Goal: Task Accomplishment & Management: Manage account settings

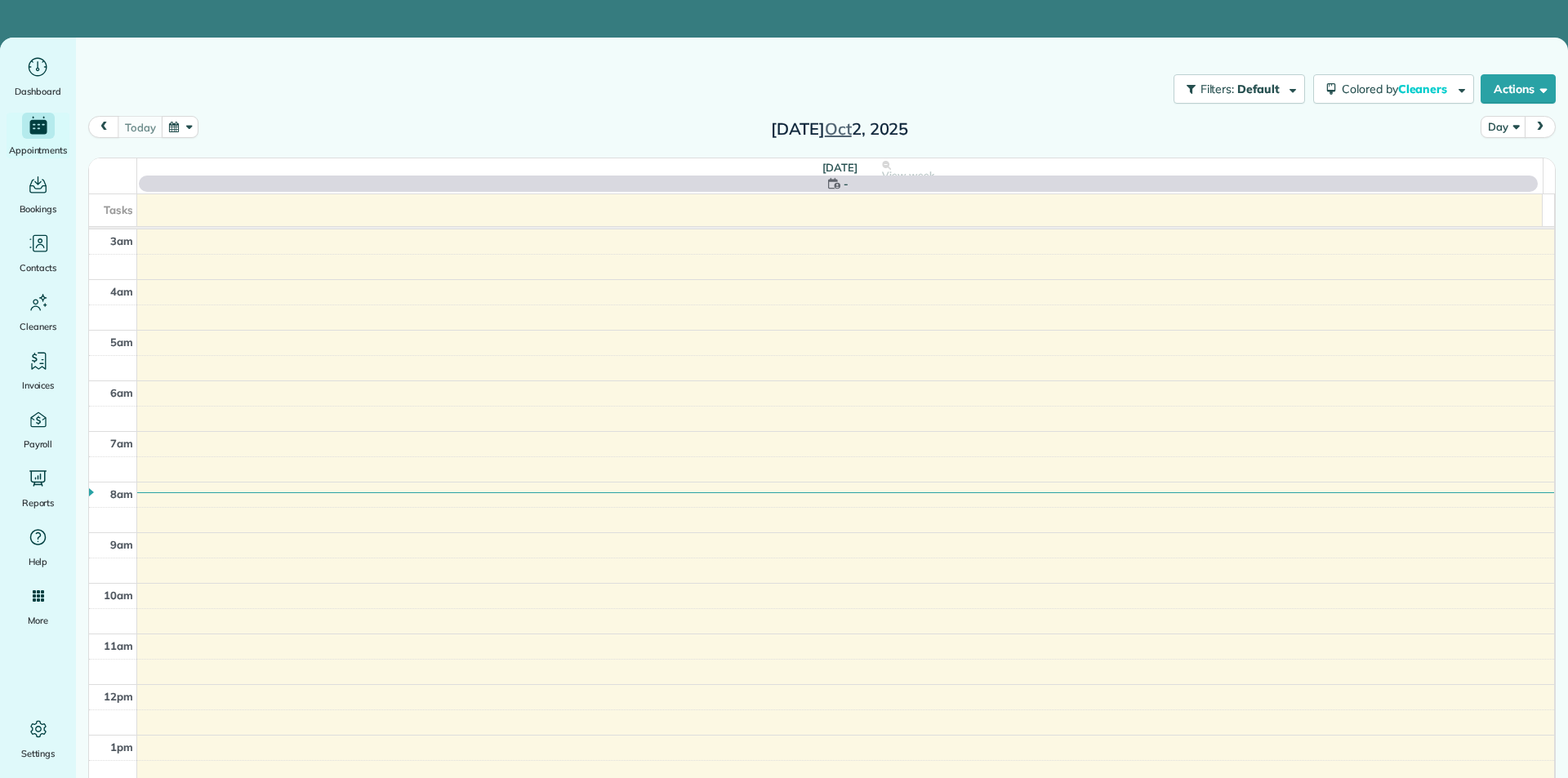
scroll to position [138, 0]
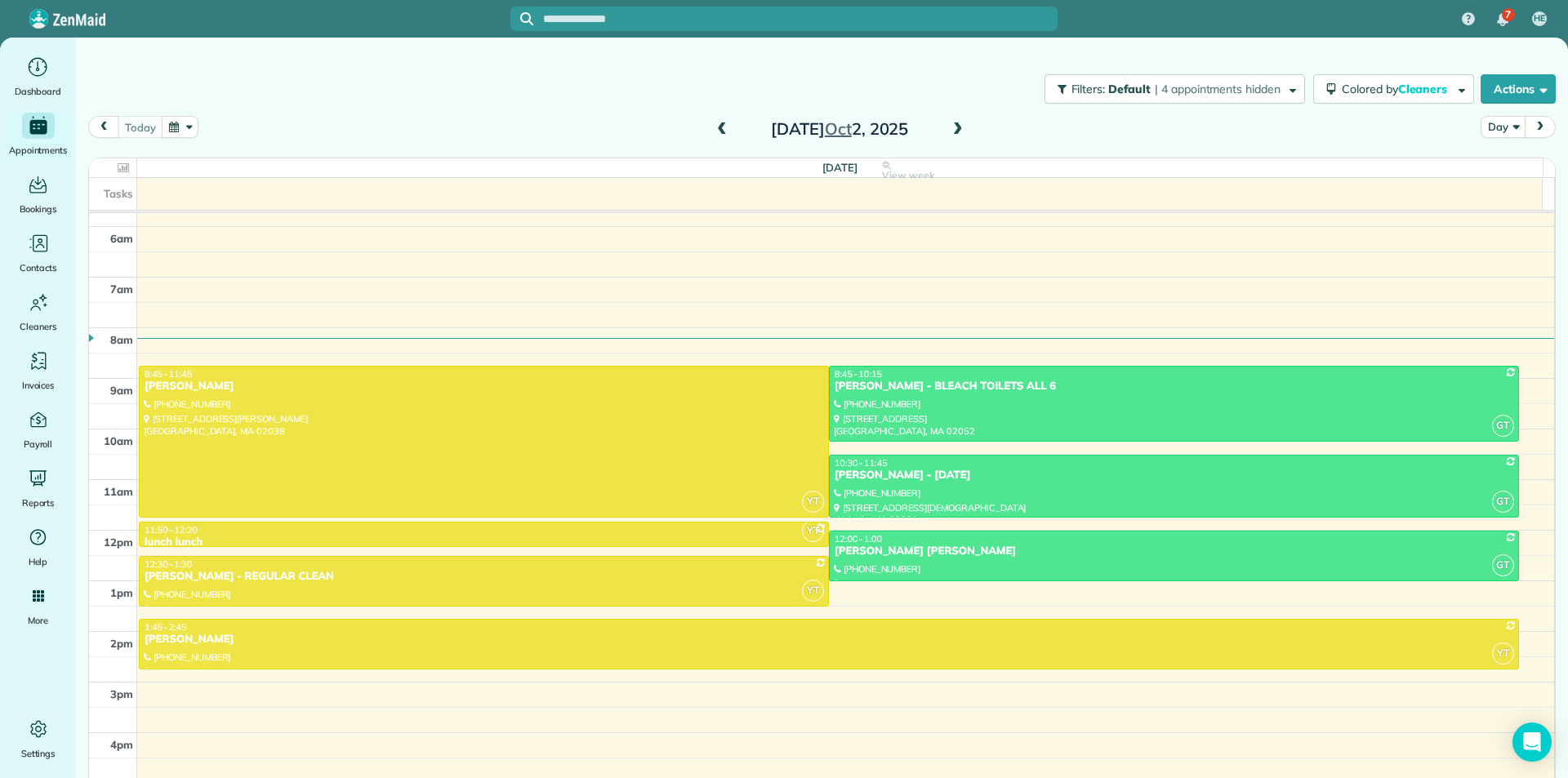
click at [720, 130] on span at bounding box center [722, 130] width 18 height 15
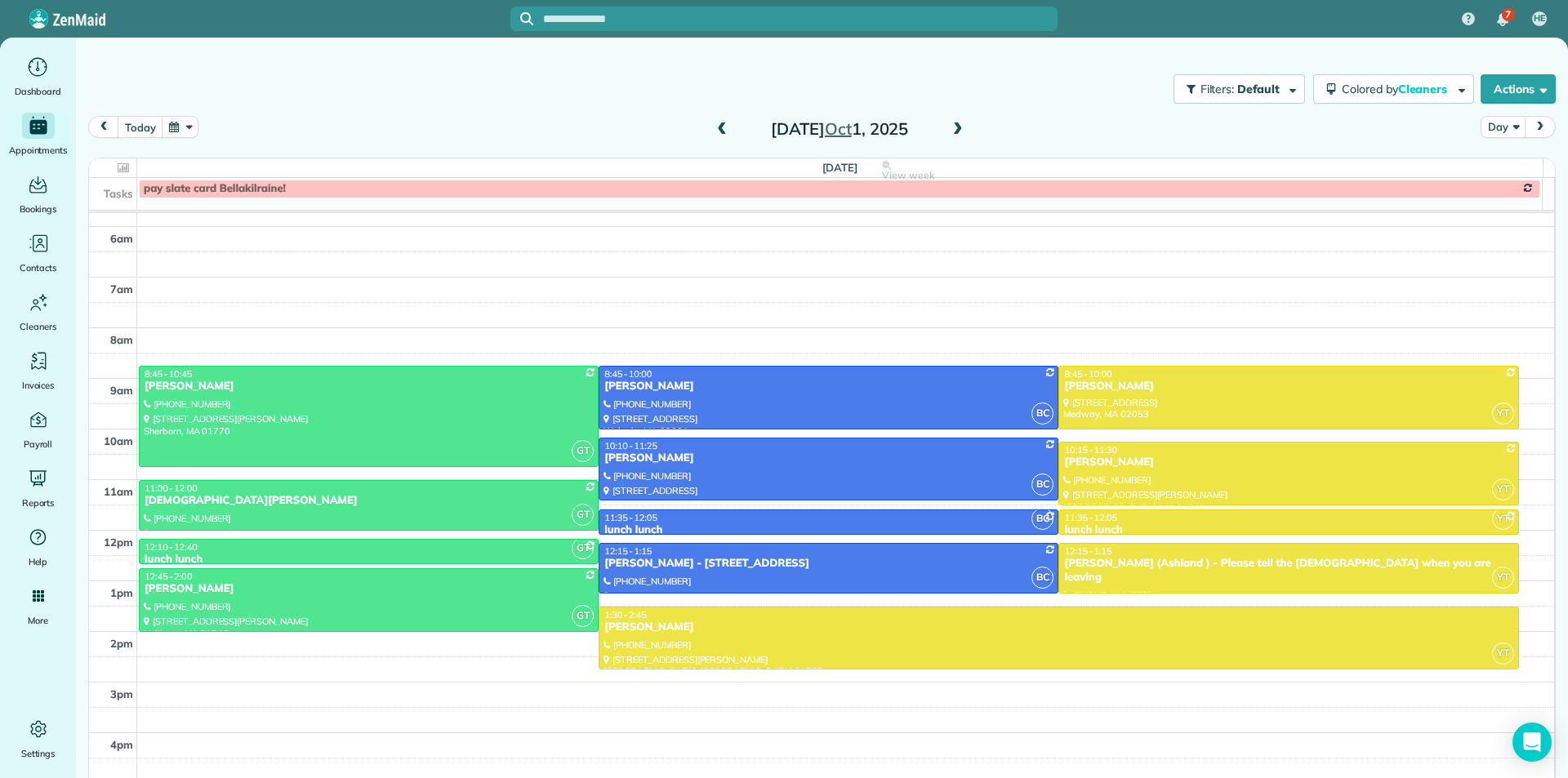
click at [716, 126] on span at bounding box center [722, 130] width 18 height 15
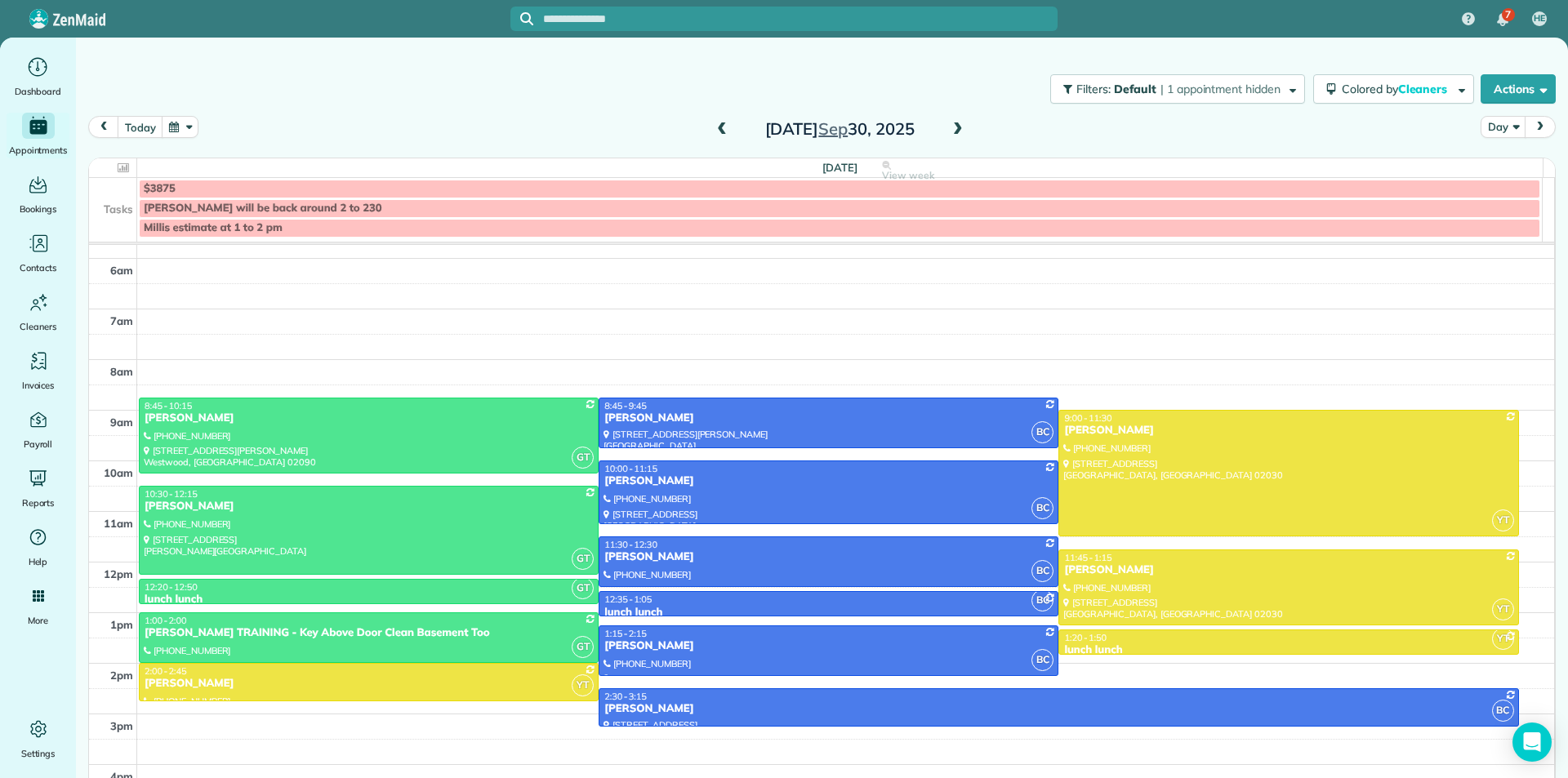
click at [714, 131] on span at bounding box center [722, 130] width 18 height 15
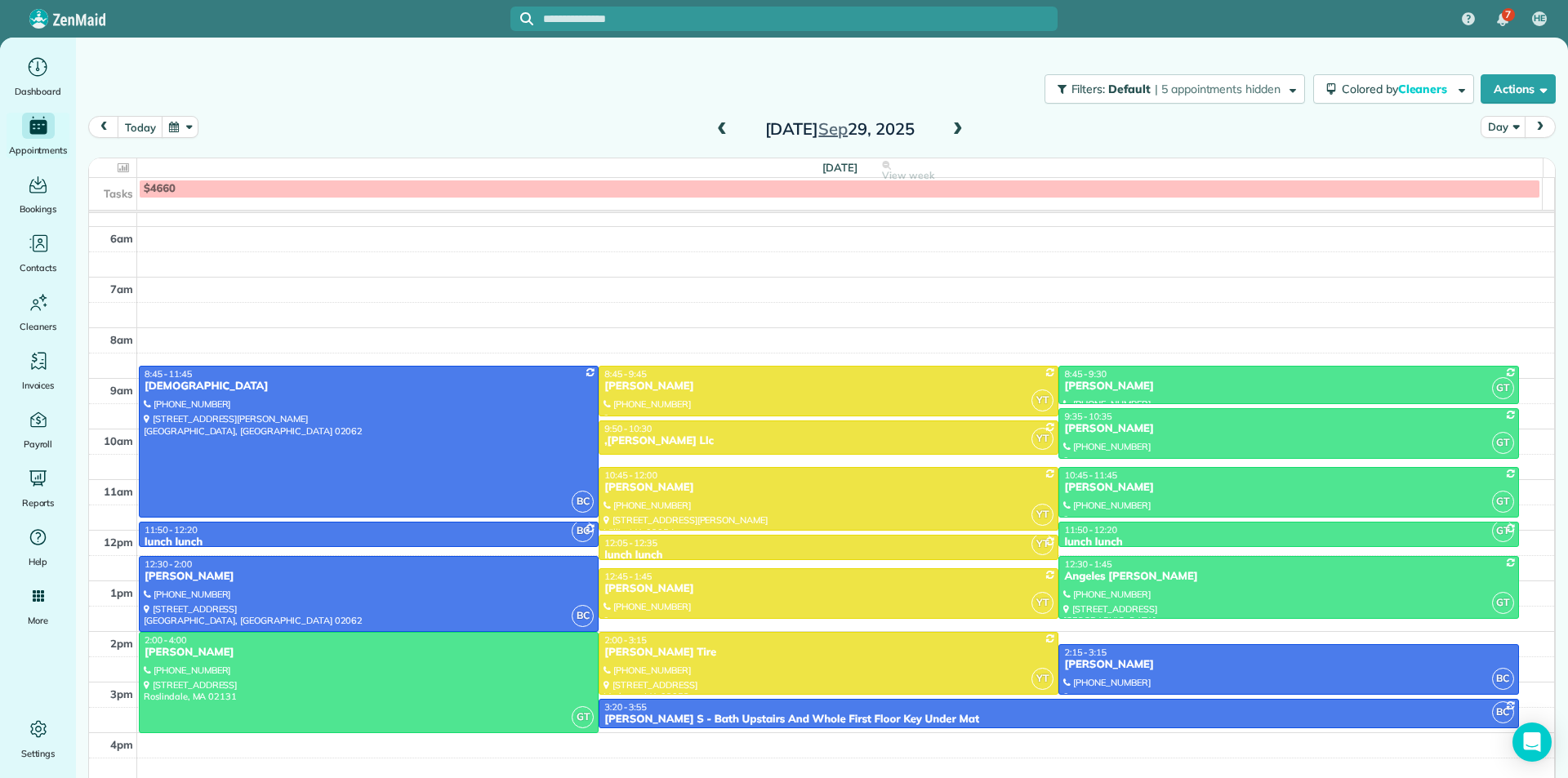
click at [953, 133] on span at bounding box center [957, 130] width 18 height 15
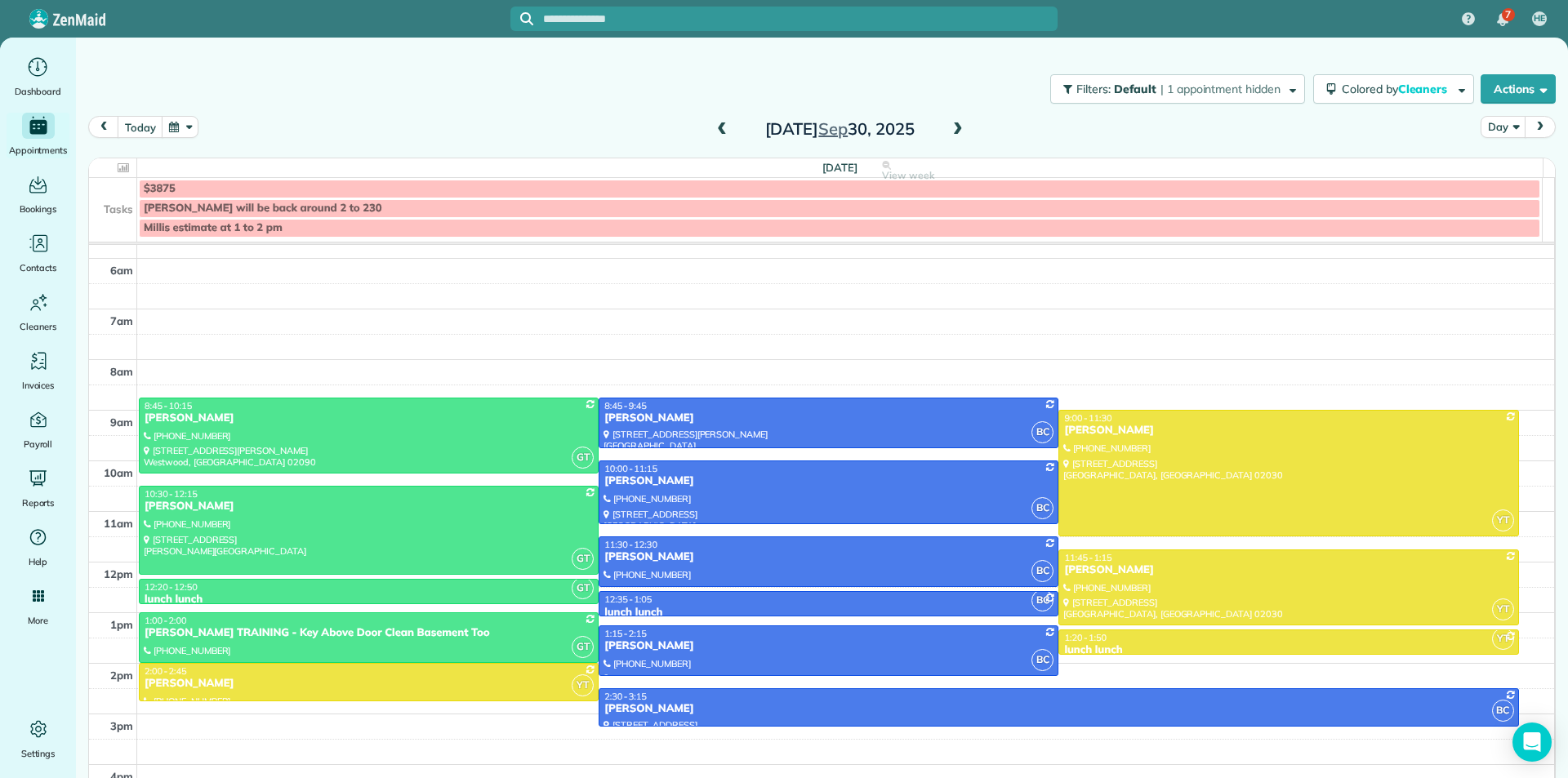
click at [951, 130] on span at bounding box center [957, 130] width 18 height 15
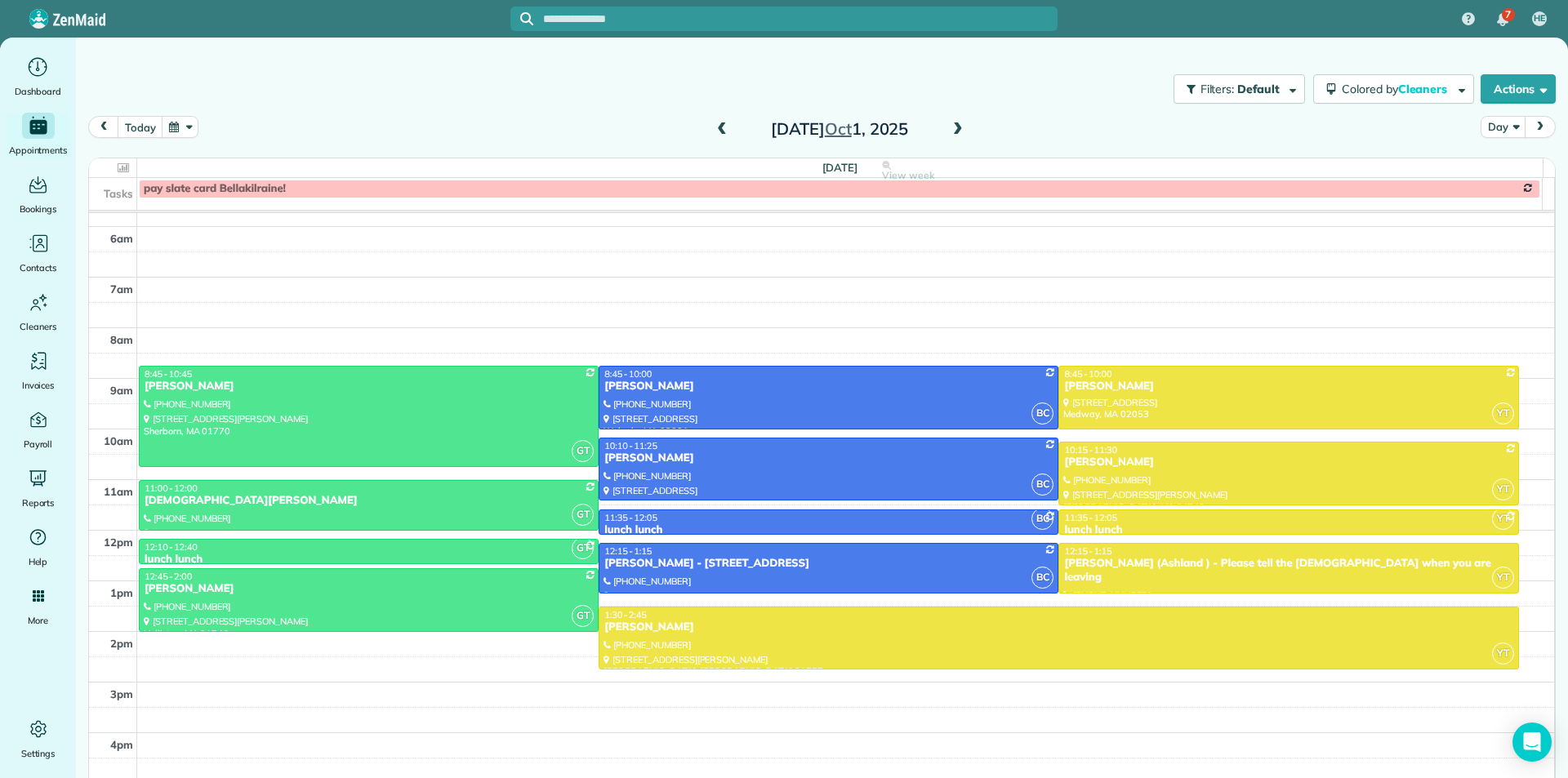
click at [169, 137] on button "button" at bounding box center [180, 126] width 38 height 22
click at [302, 210] on link "8" at bounding box center [299, 212] width 26 height 26
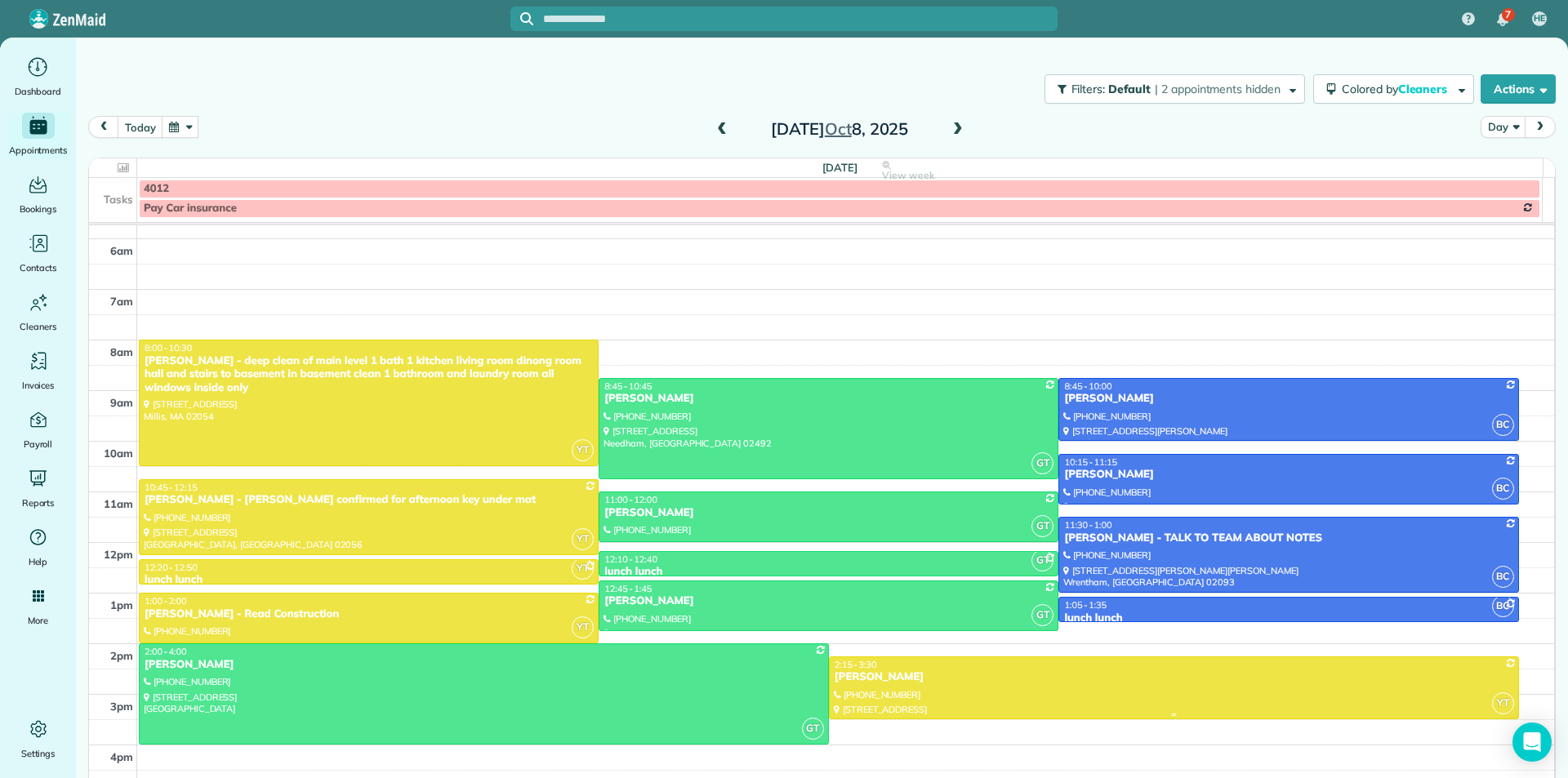
click at [904, 683] on div "Louis Candiello" at bounding box center [1174, 677] width 680 height 14
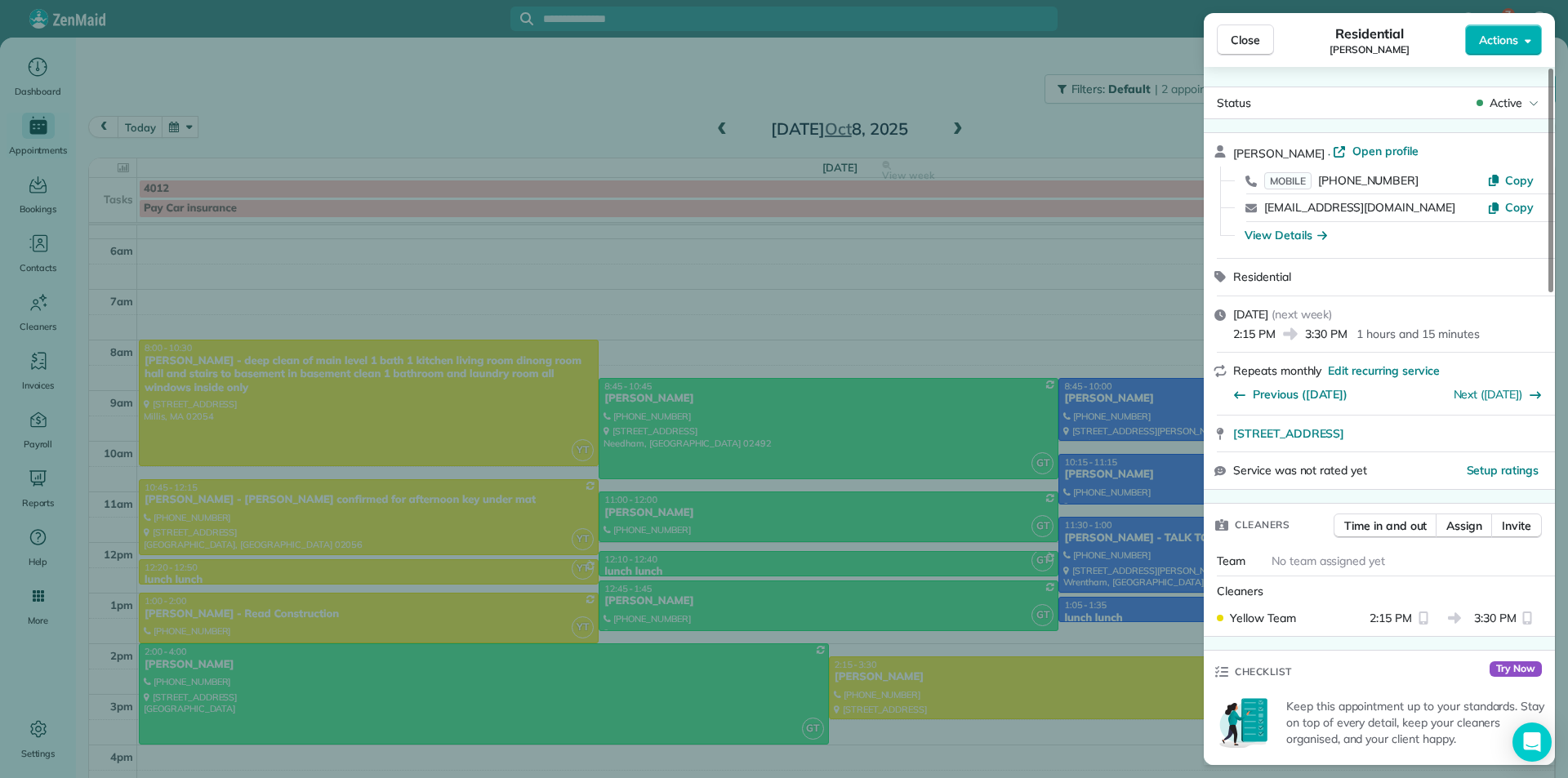
click at [930, 579] on div "Close Residential Louis Candiello Actions Status Active Louis Candiello · Open …" at bounding box center [784, 389] width 1568 height 778
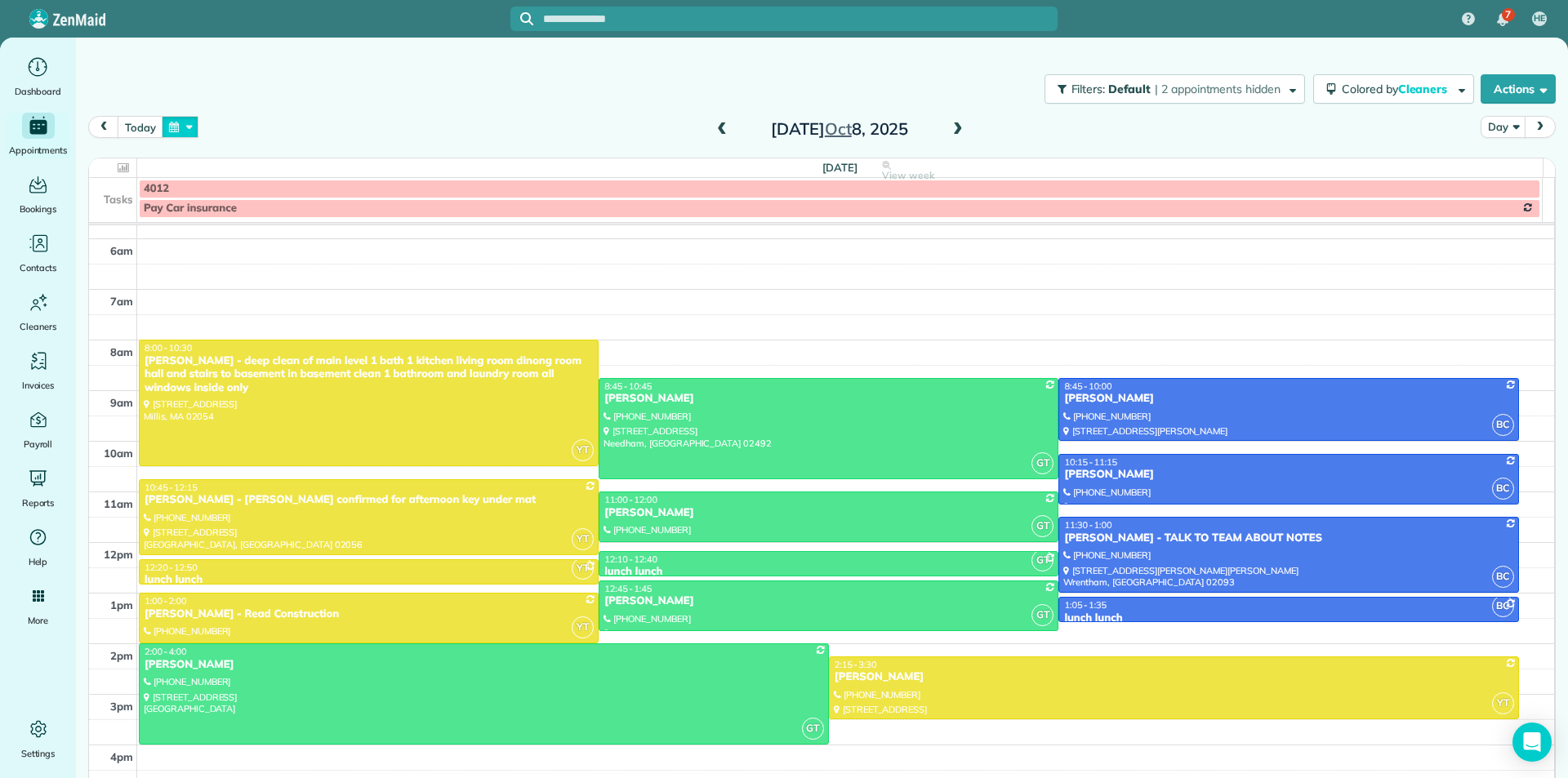
click at [177, 126] on button "button" at bounding box center [180, 126] width 38 height 22
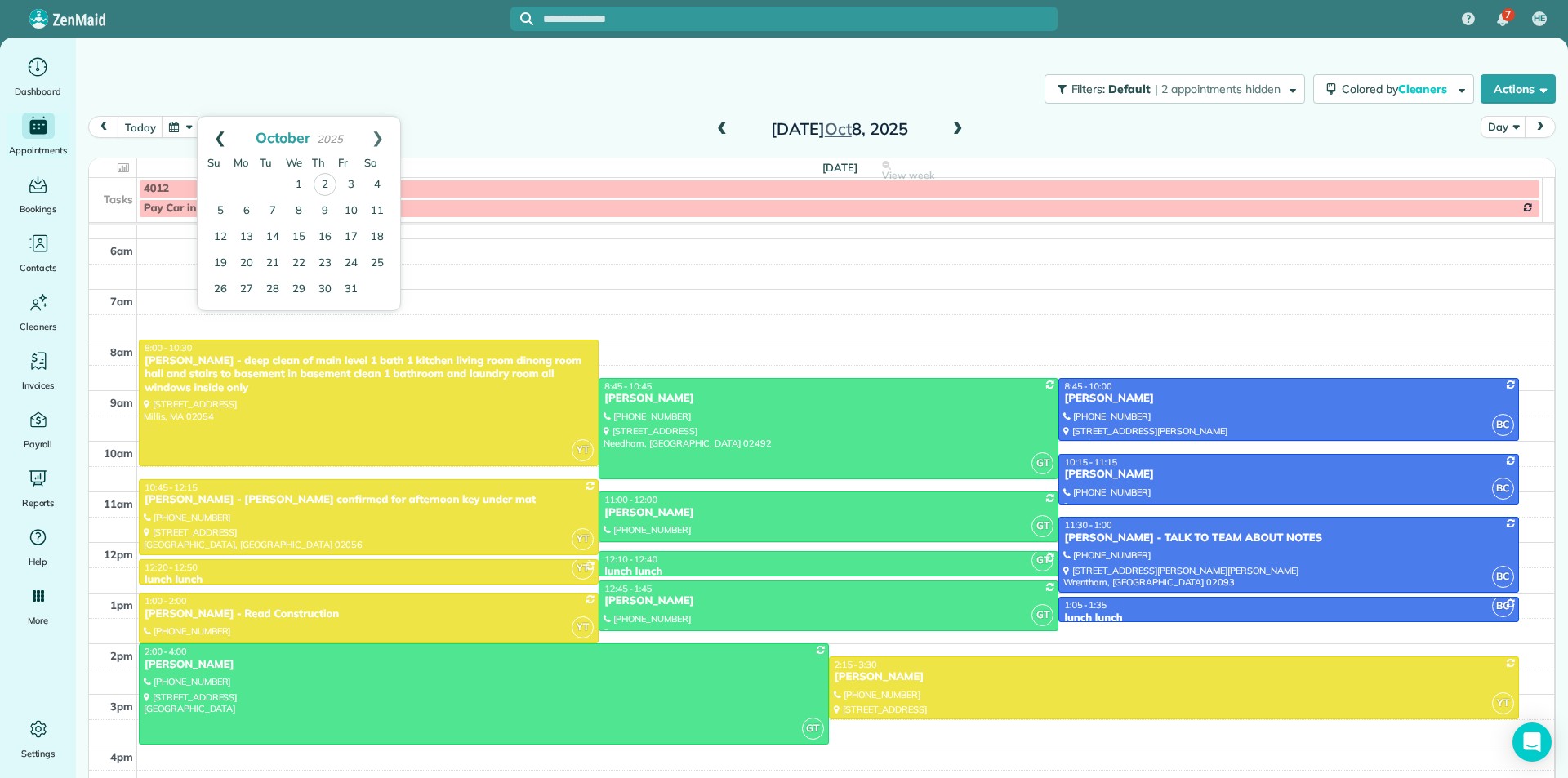
click at [215, 137] on link "Prev" at bounding box center [220, 137] width 45 height 41
click at [298, 213] on link "10" at bounding box center [299, 211] width 26 height 26
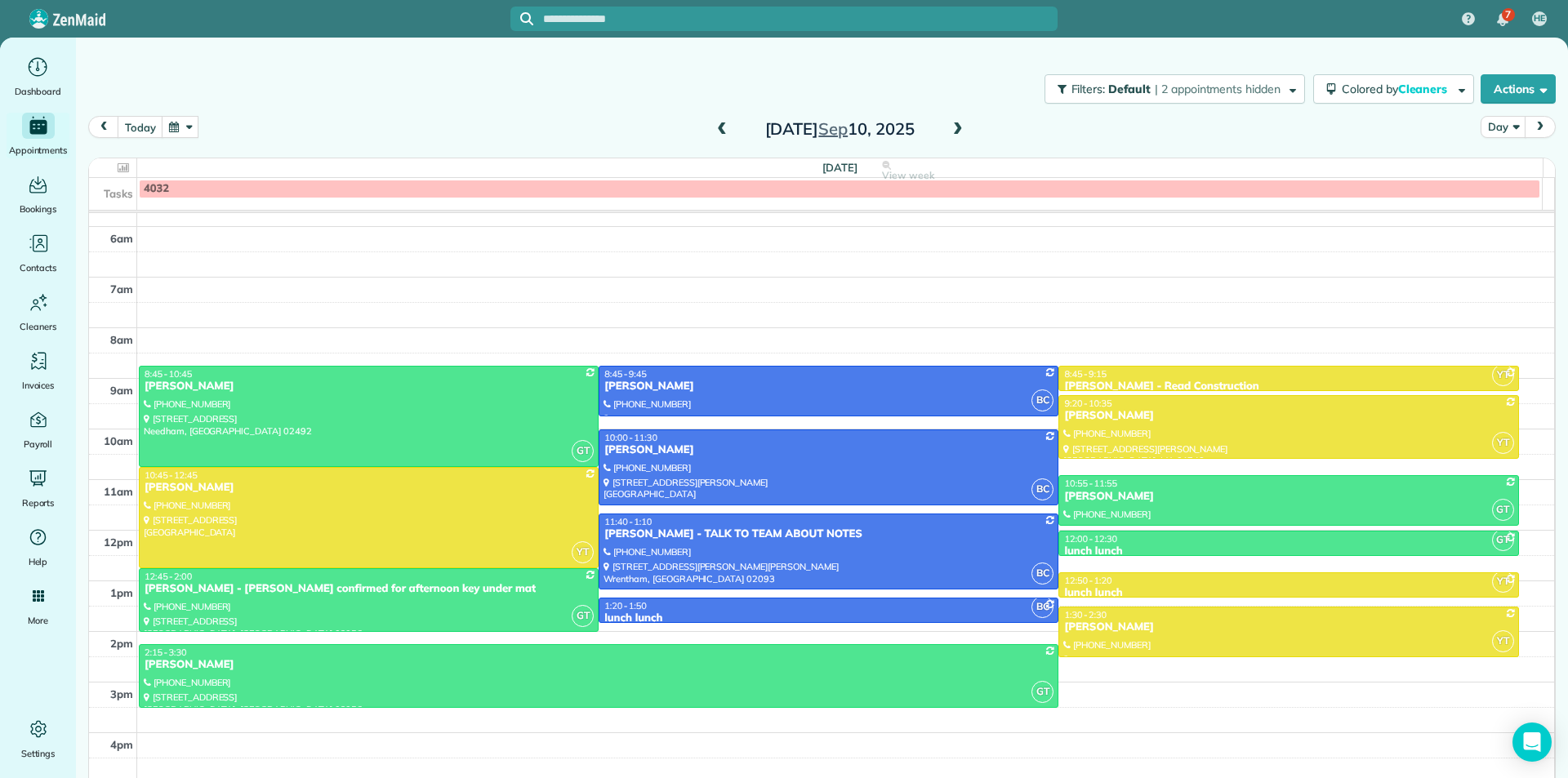
click at [176, 127] on button "button" at bounding box center [180, 126] width 38 height 22
click at [215, 139] on link "Prev" at bounding box center [220, 137] width 45 height 41
click at [384, 146] on link "Next" at bounding box center [378, 137] width 45 height 41
click at [302, 208] on link "8" at bounding box center [299, 212] width 26 height 26
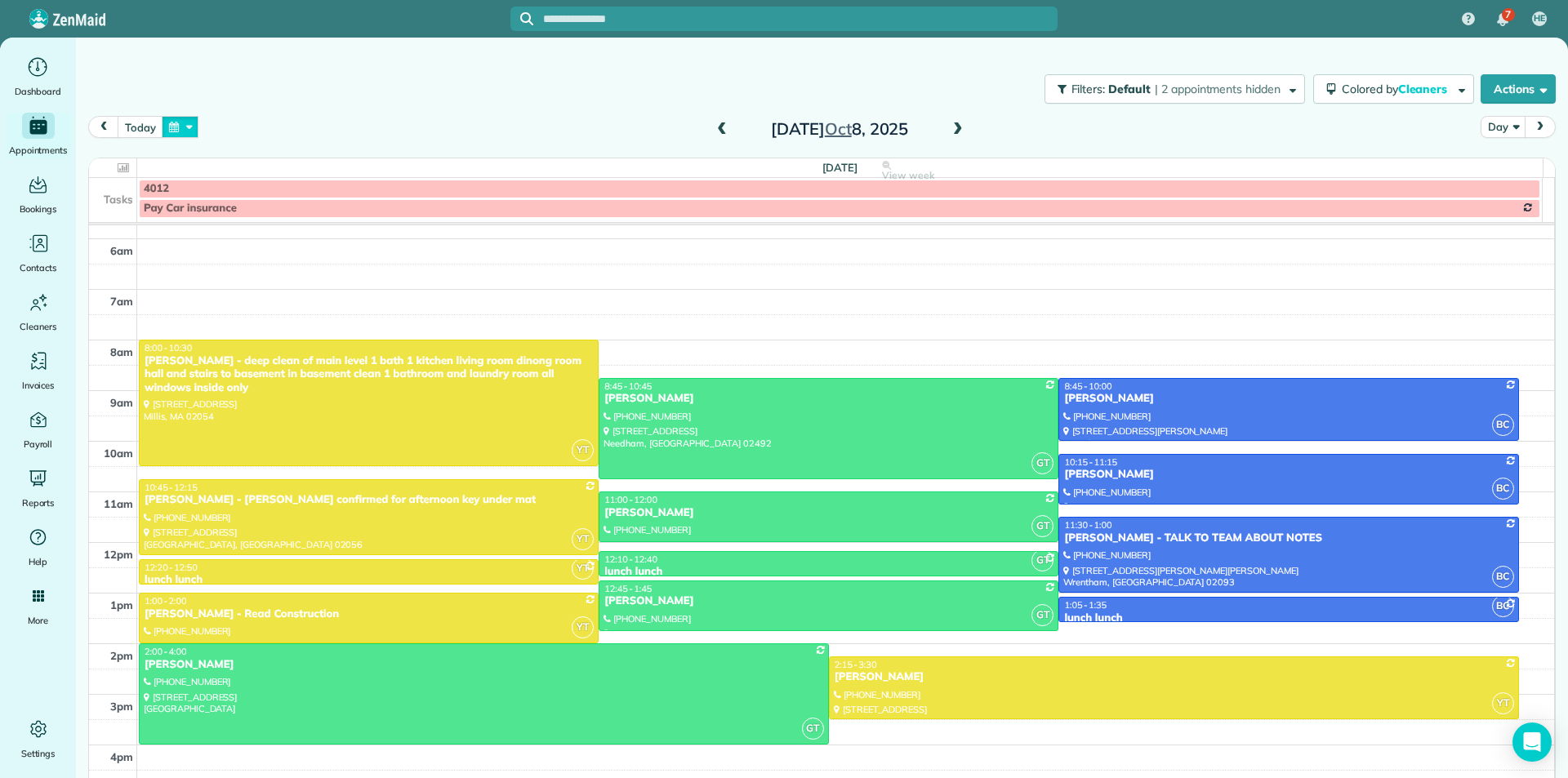
click at [181, 135] on button "button" at bounding box center [180, 126] width 38 height 22
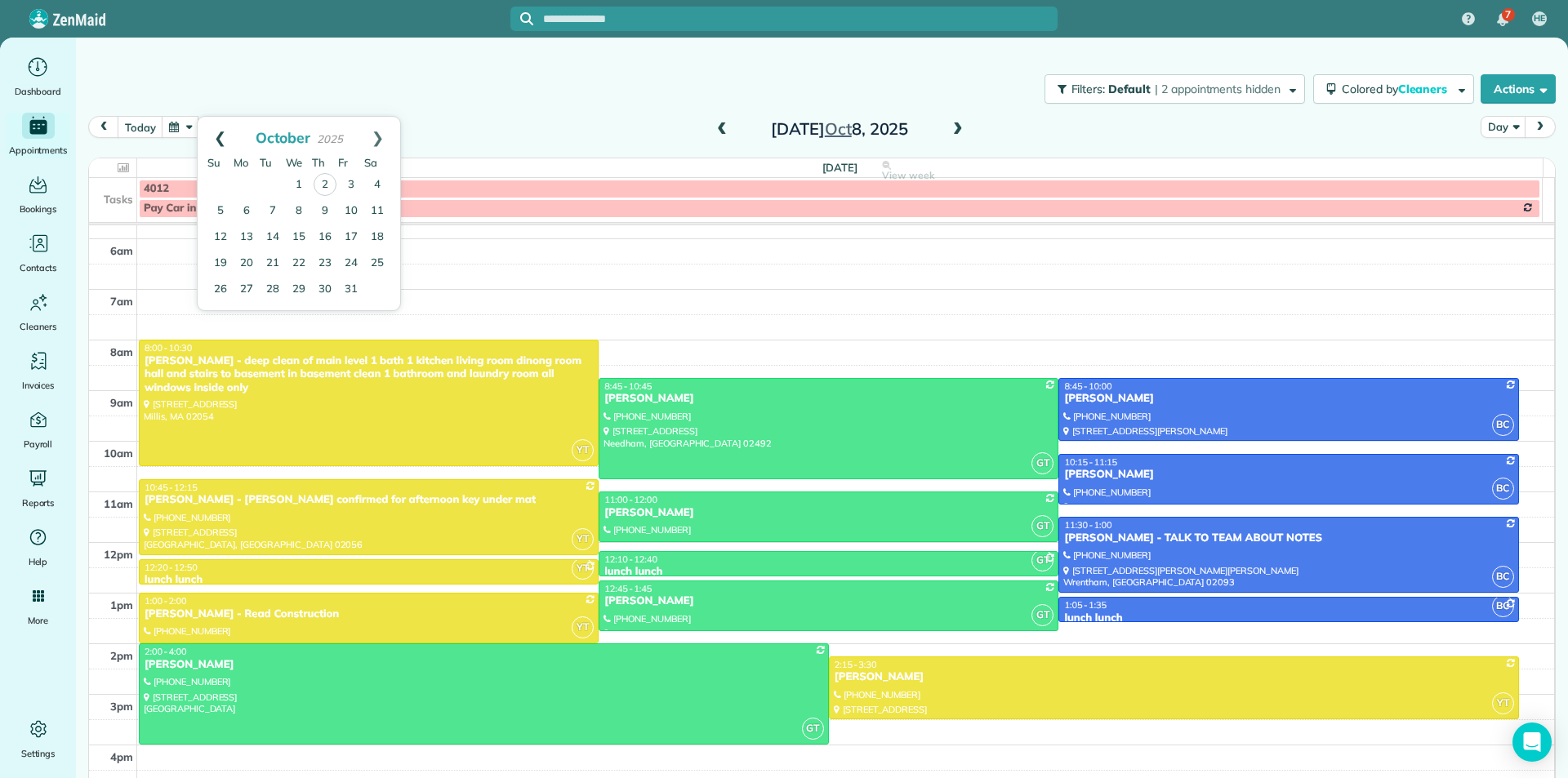
click at [223, 140] on link "Prev" at bounding box center [220, 137] width 45 height 41
click at [302, 213] on link "10" at bounding box center [299, 211] width 26 height 26
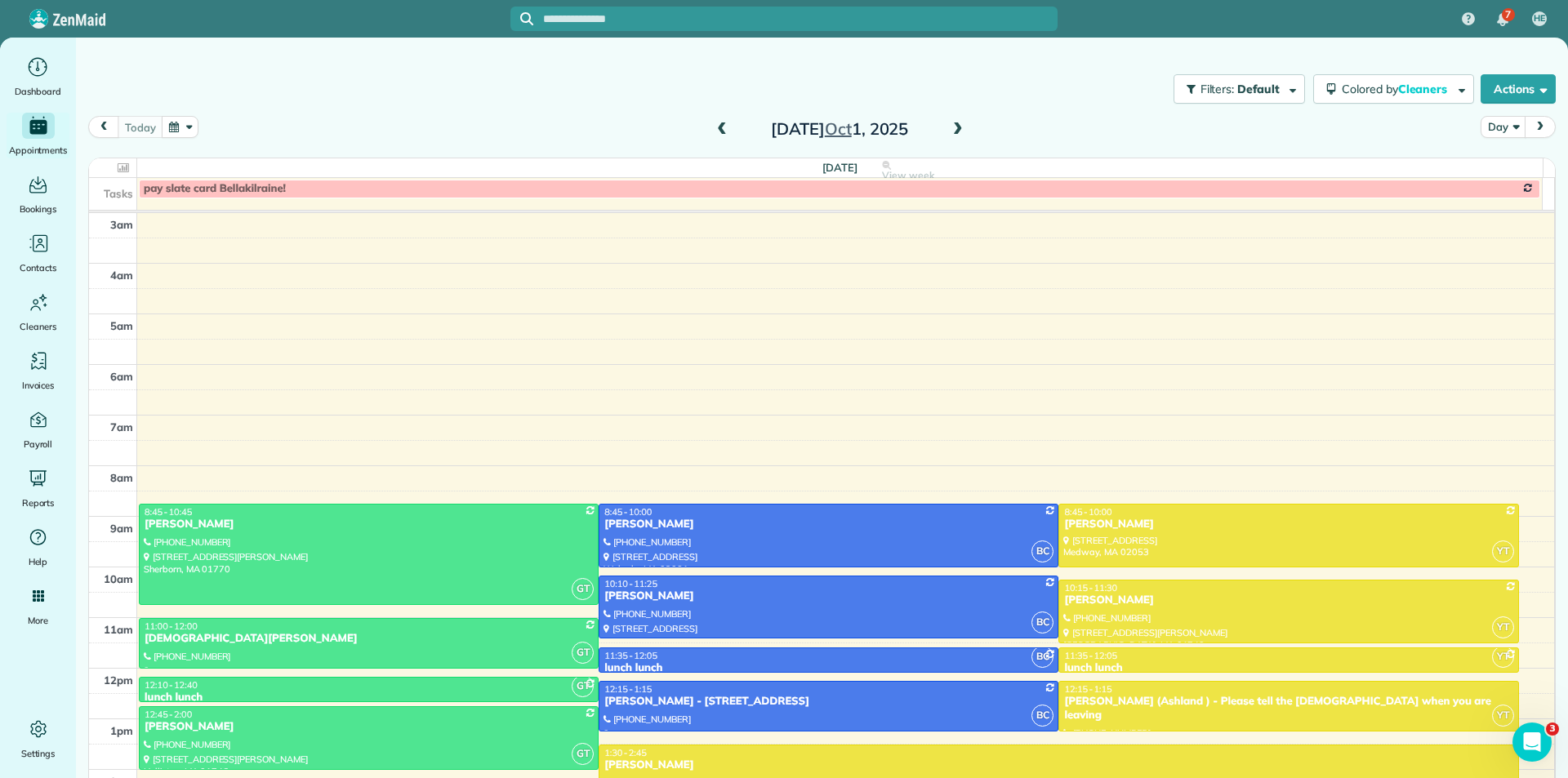
scroll to position [138, 0]
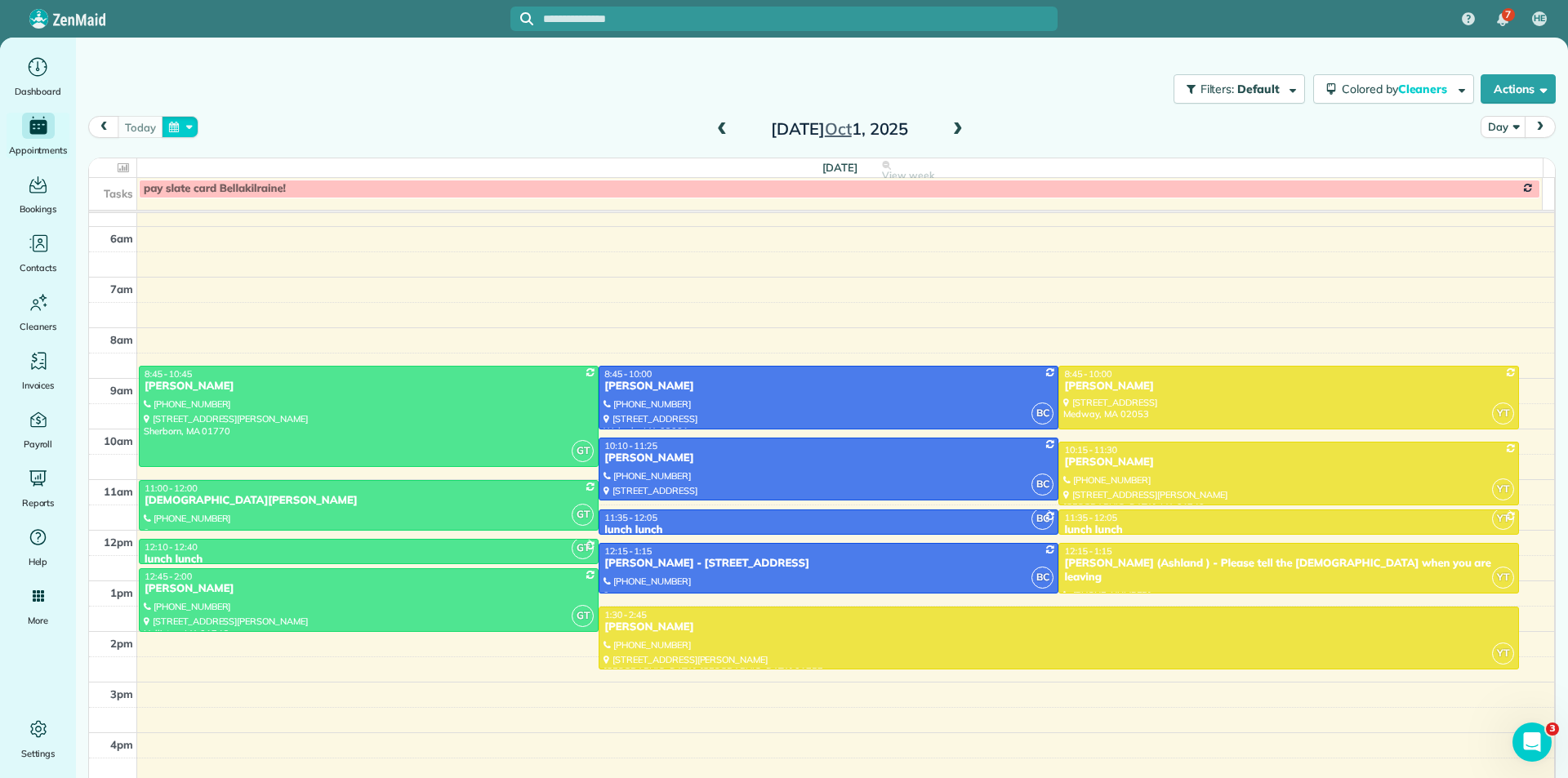
click at [184, 126] on button "button" at bounding box center [180, 126] width 38 height 22
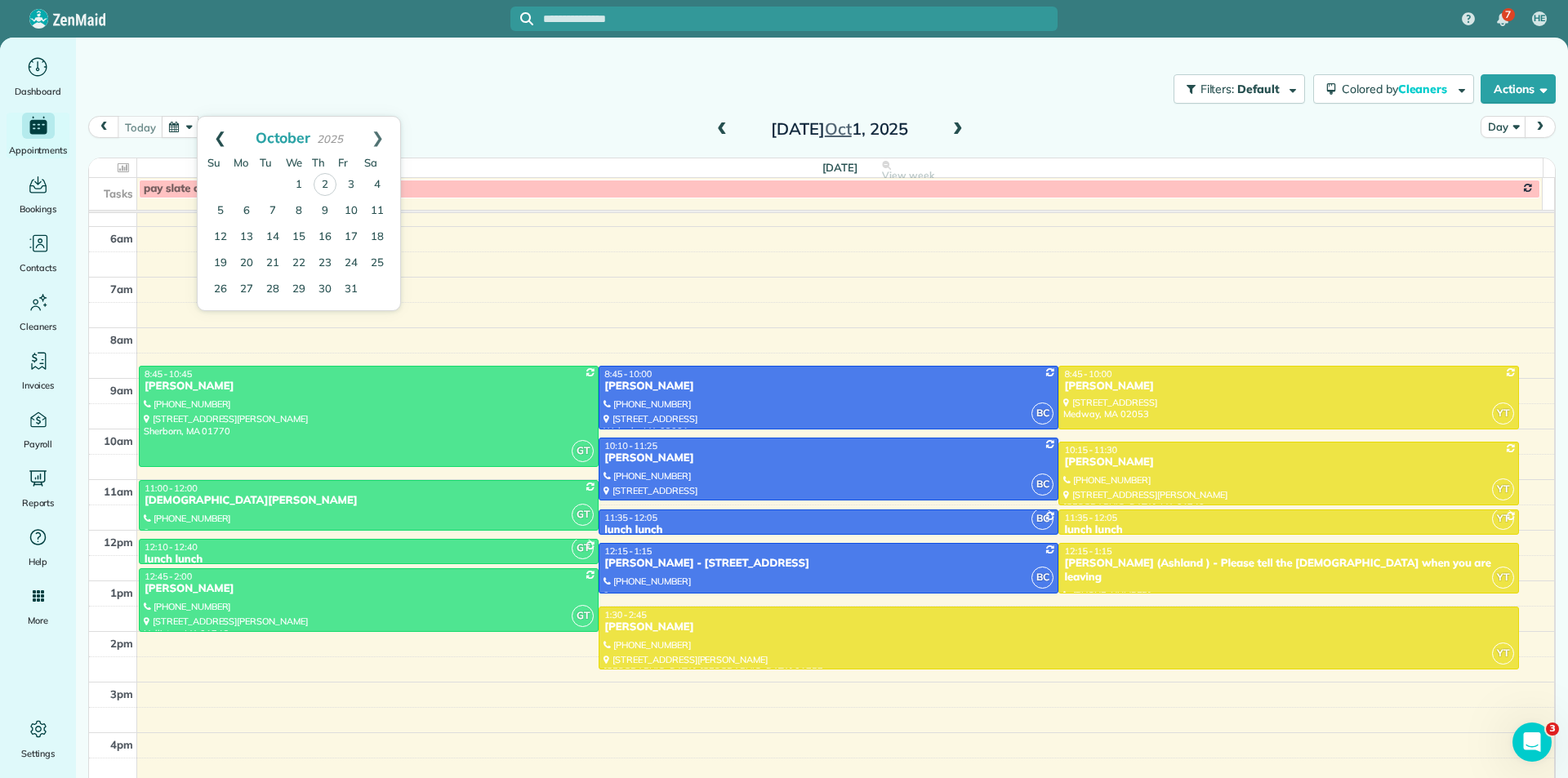
click at [233, 137] on link "Prev" at bounding box center [220, 137] width 45 height 41
click at [296, 213] on link "10" at bounding box center [299, 211] width 26 height 26
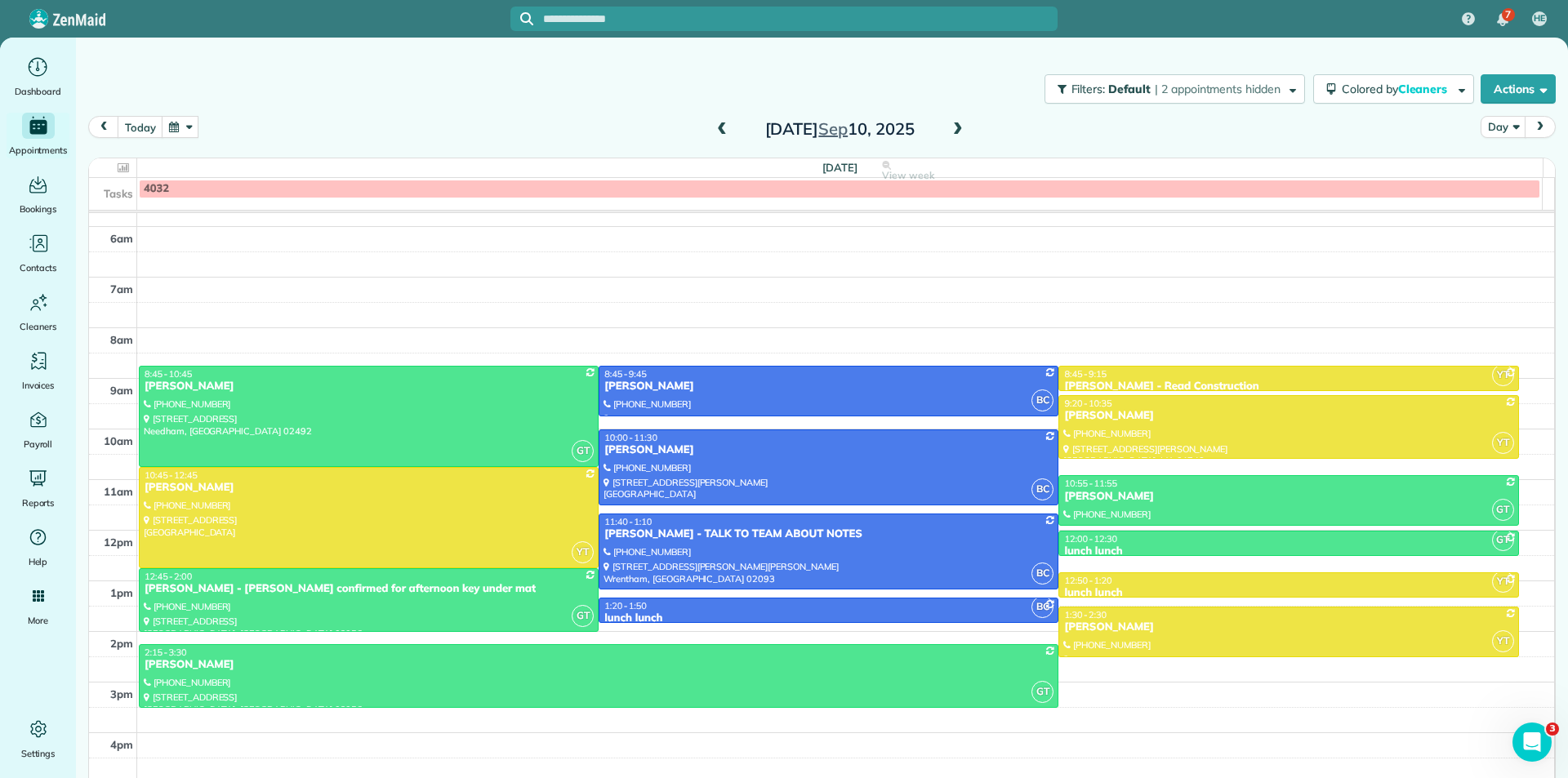
click at [174, 132] on button "button" at bounding box center [180, 126] width 38 height 22
click at [222, 139] on link "Prev" at bounding box center [220, 137] width 45 height 41
click at [300, 213] on link "10" at bounding box center [299, 211] width 26 height 26
click at [181, 125] on button "button" at bounding box center [180, 126] width 38 height 22
click at [220, 137] on link "Prev" at bounding box center [220, 137] width 45 height 41
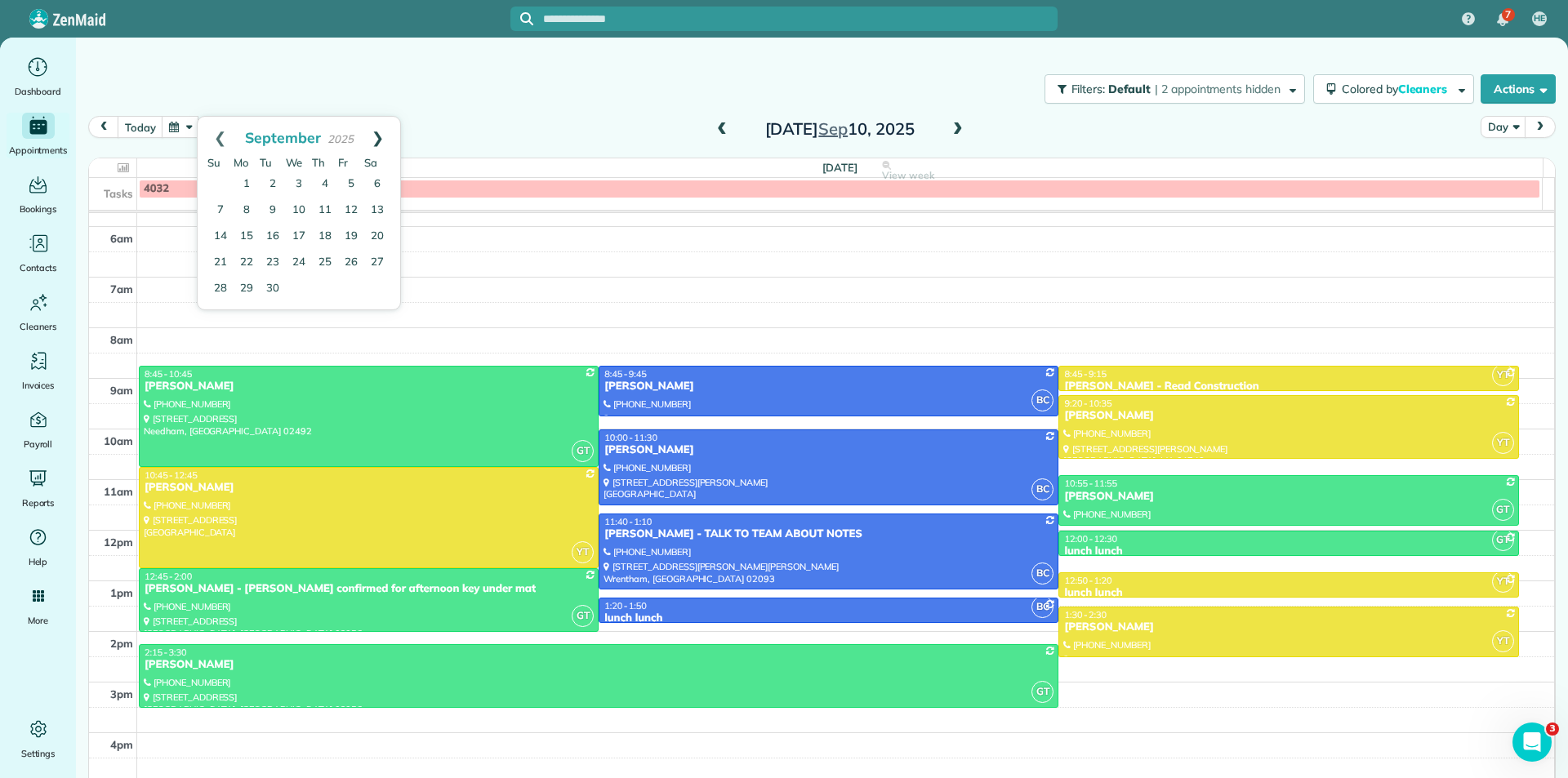
click at [376, 141] on link "Next" at bounding box center [378, 137] width 45 height 41
click at [302, 213] on link "8" at bounding box center [299, 212] width 26 height 26
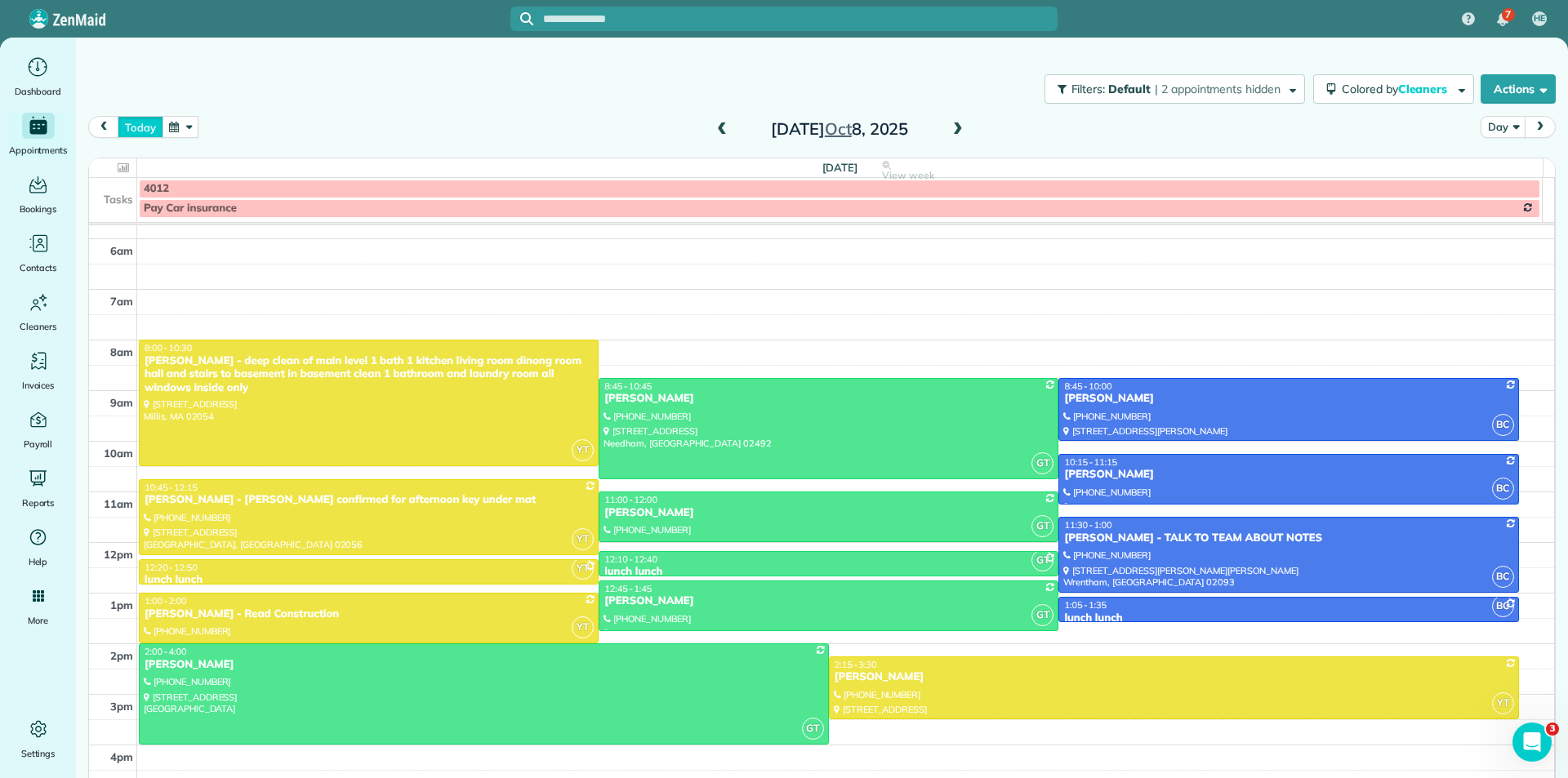
click at [140, 123] on button "today" at bounding box center [139, 126] width 45 height 22
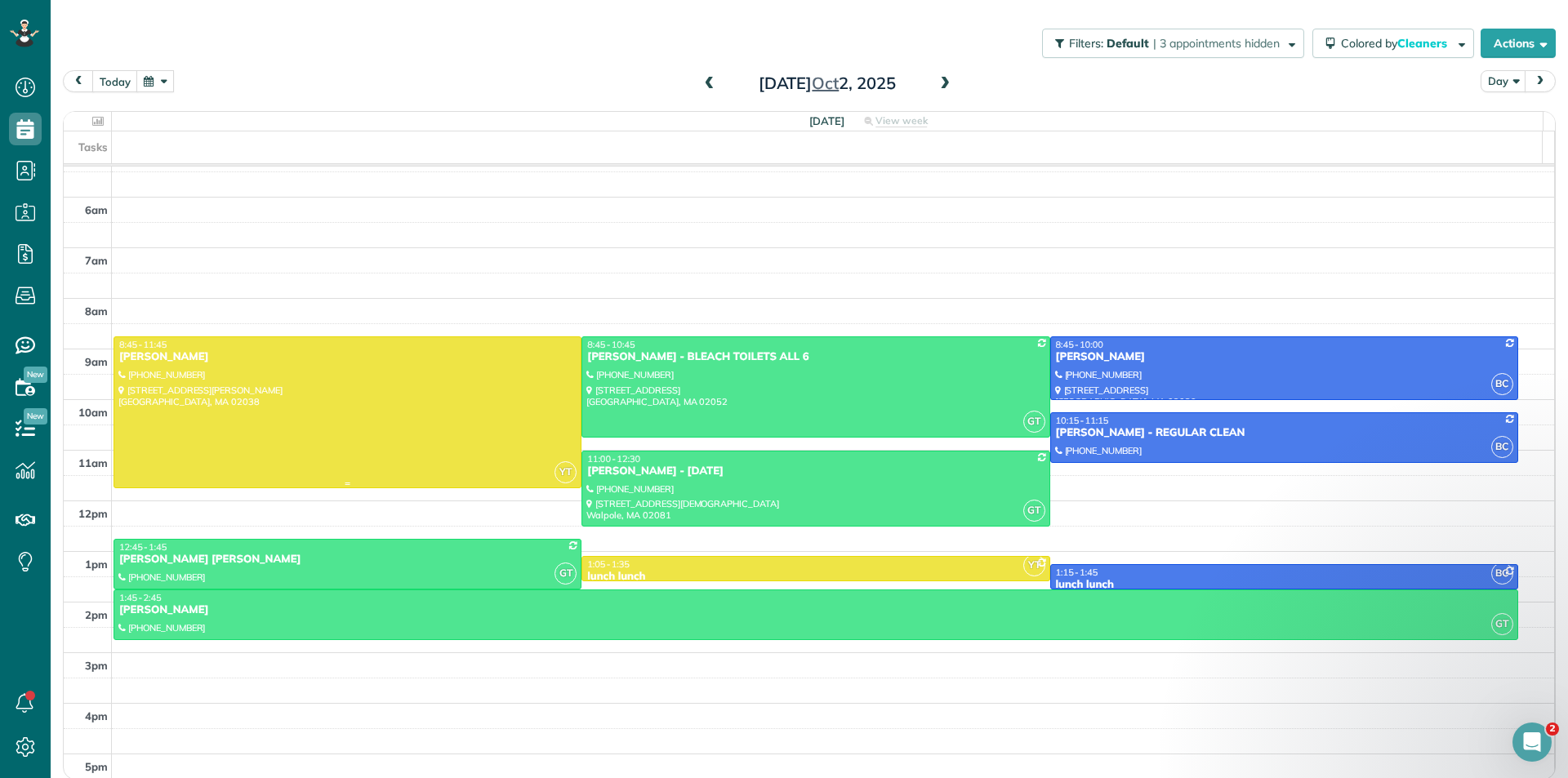
scroll to position [220, 0]
click at [705, 87] on span at bounding box center [709, 84] width 18 height 15
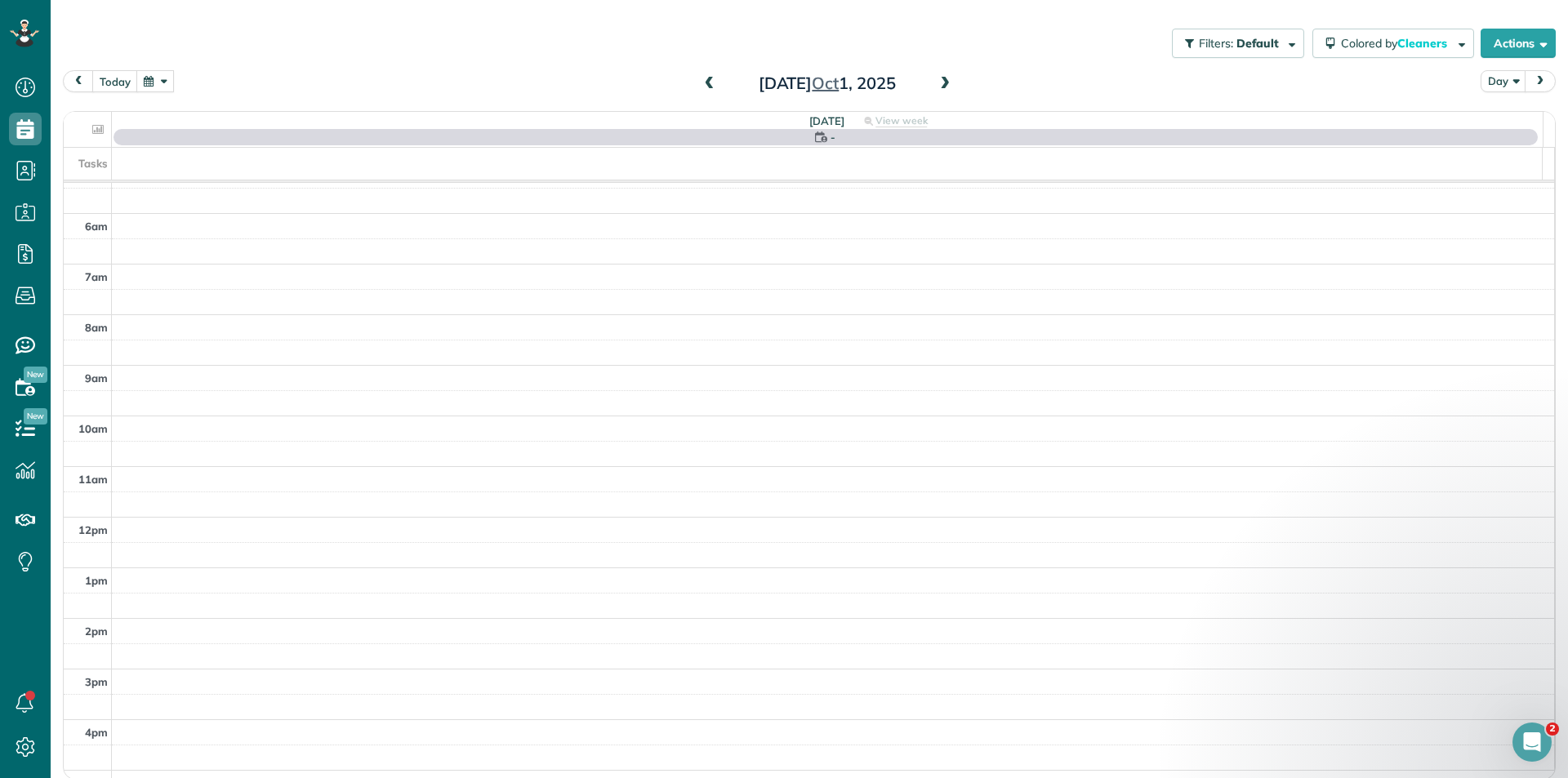
scroll to position [137, 0]
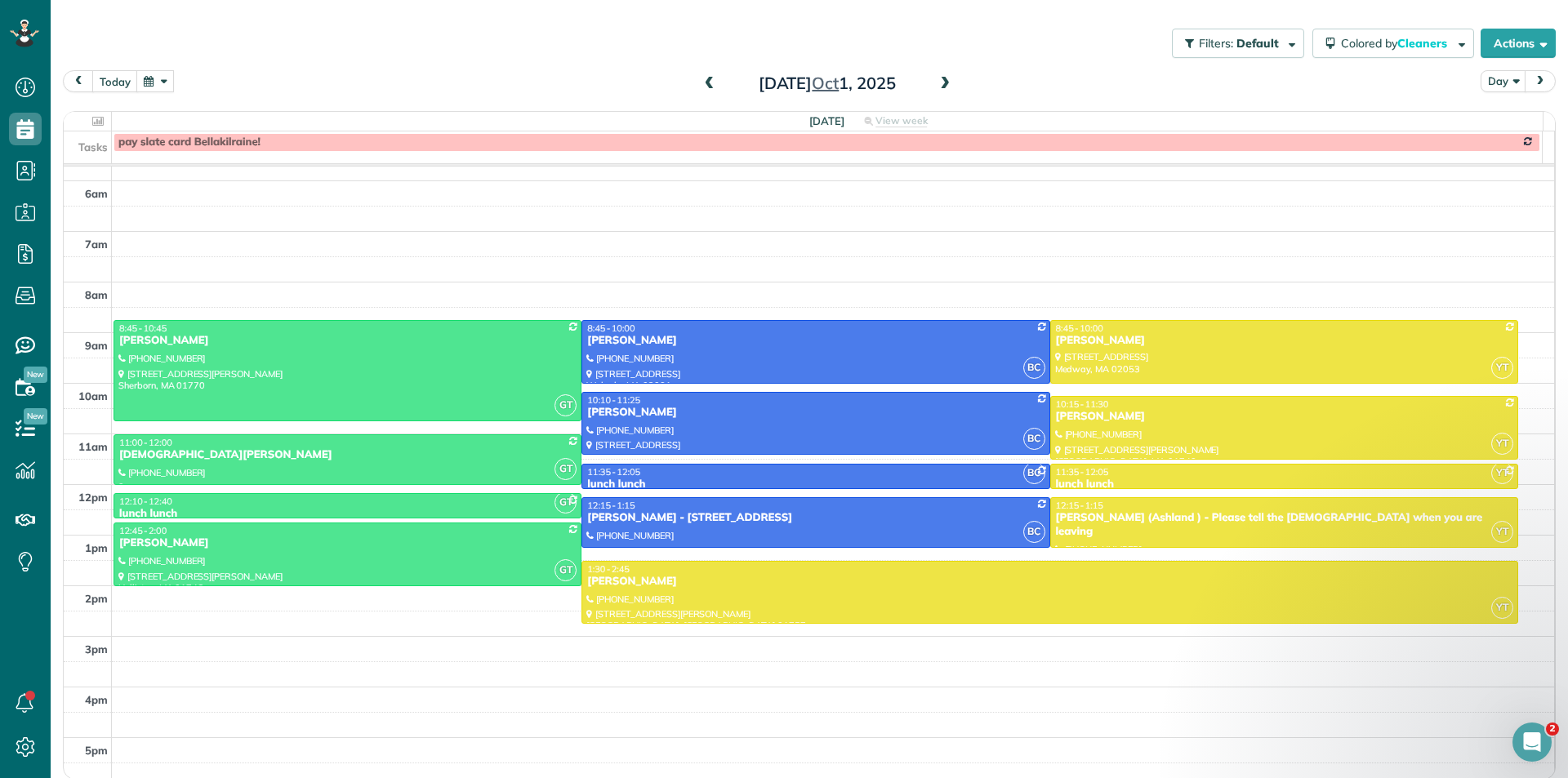
click at [940, 83] on span at bounding box center [945, 84] width 18 height 15
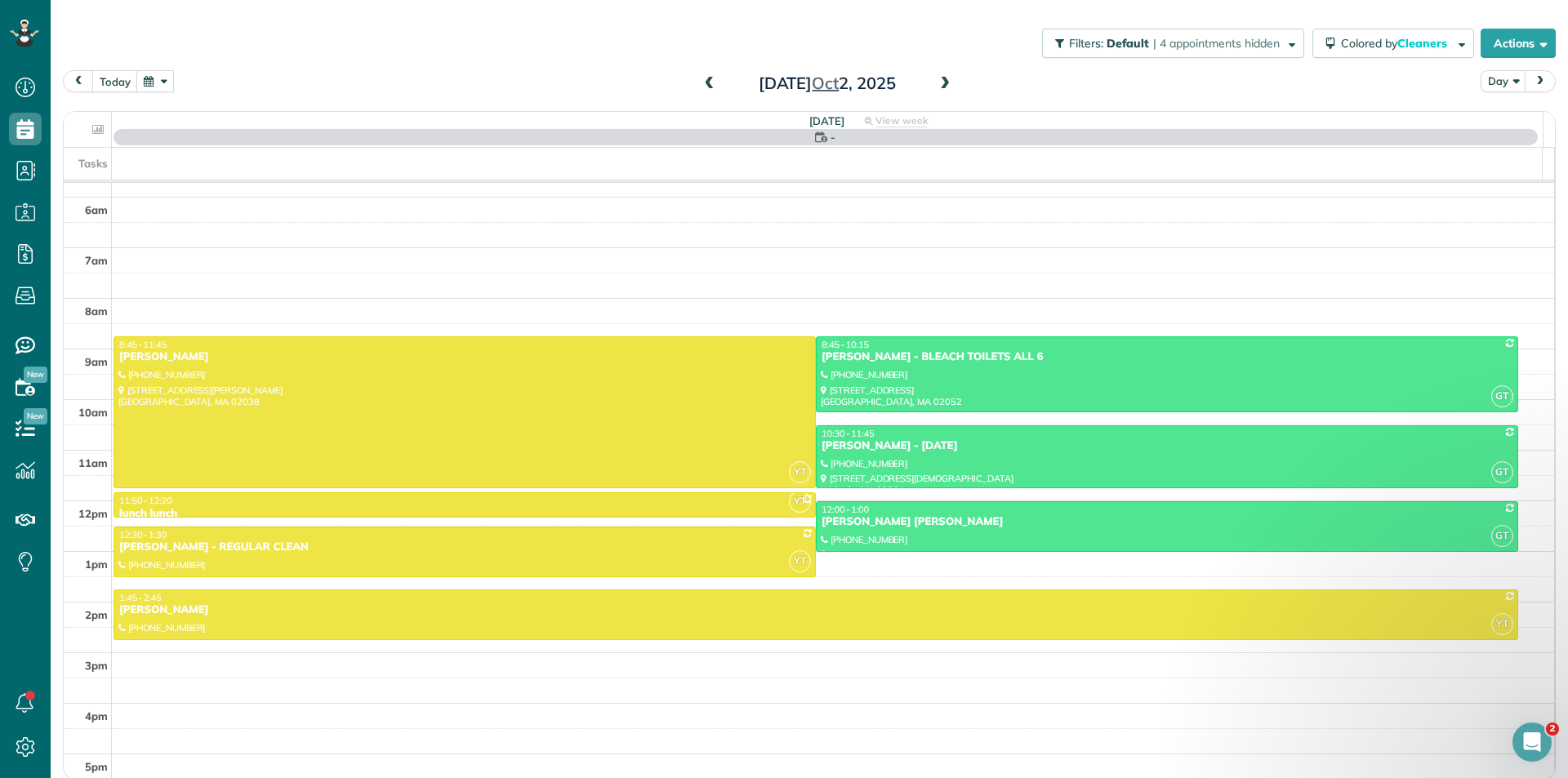
click at [142, 79] on button "button" at bounding box center [155, 81] width 38 height 22
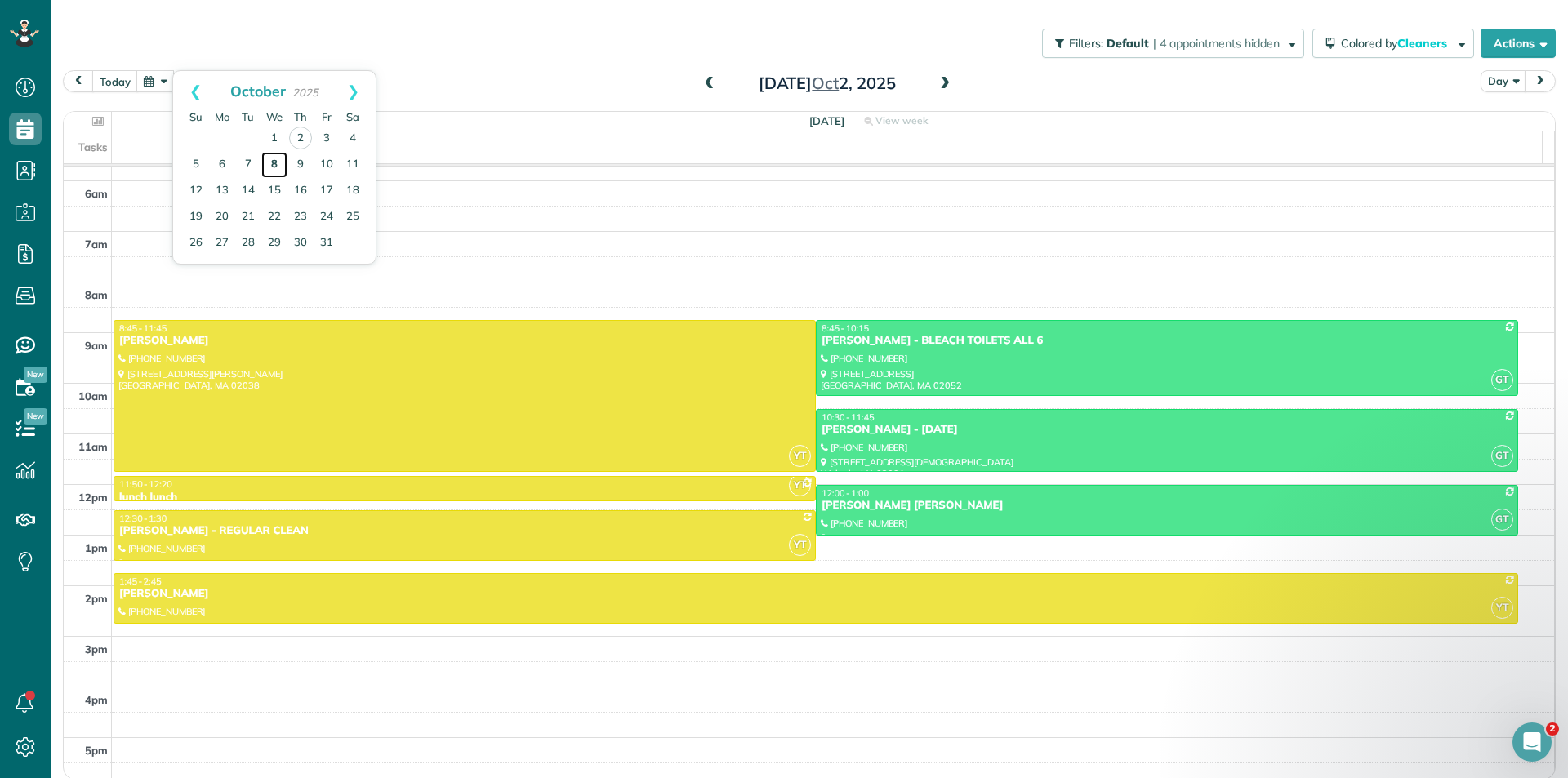
click at [272, 161] on link "8" at bounding box center [274, 165] width 26 height 26
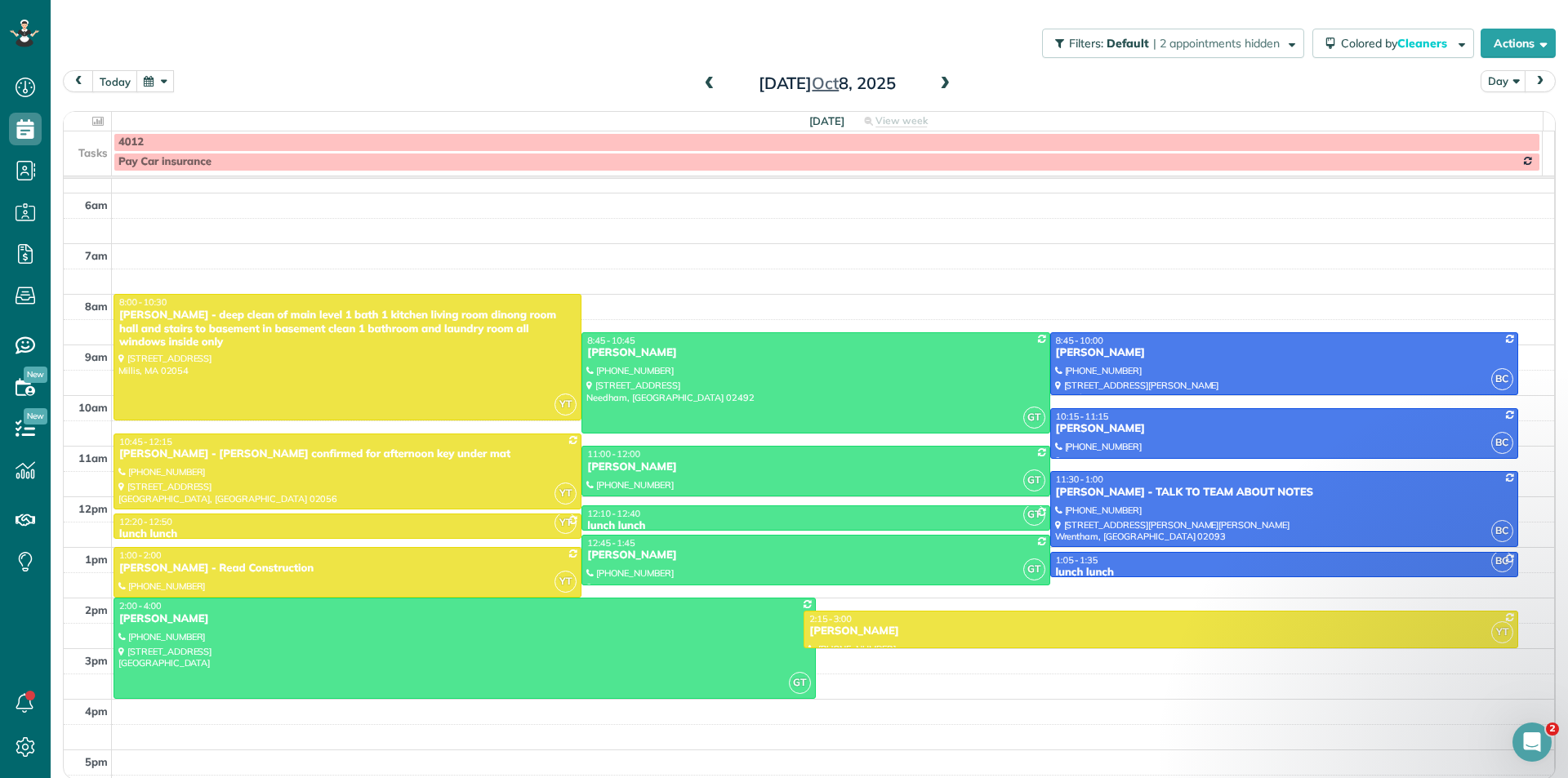
drag, startPoint x: 1012, startPoint y: 671, endPoint x: 1008, endPoint y: 655, distance: 16.5
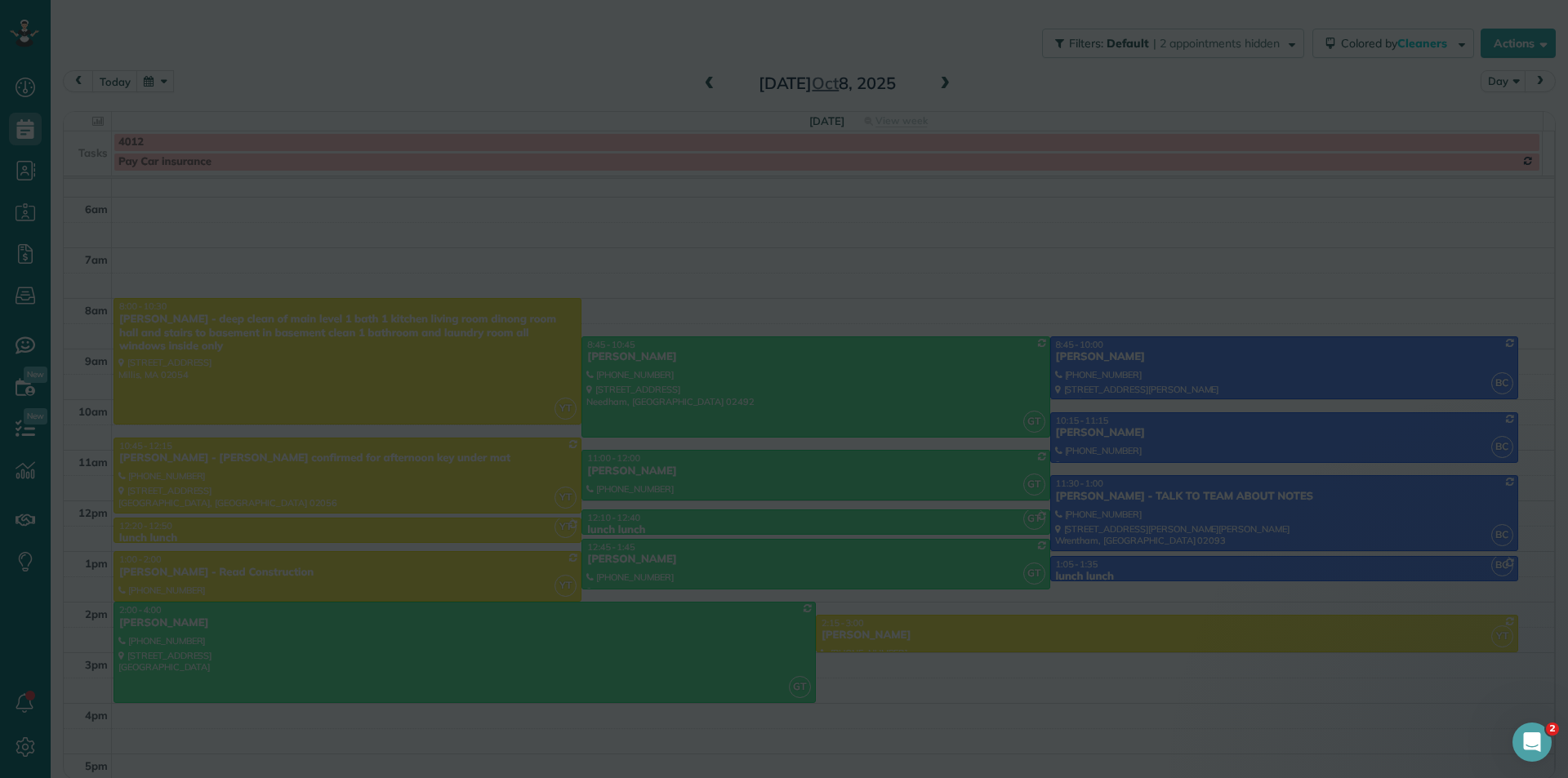
scroll to position [133, 0]
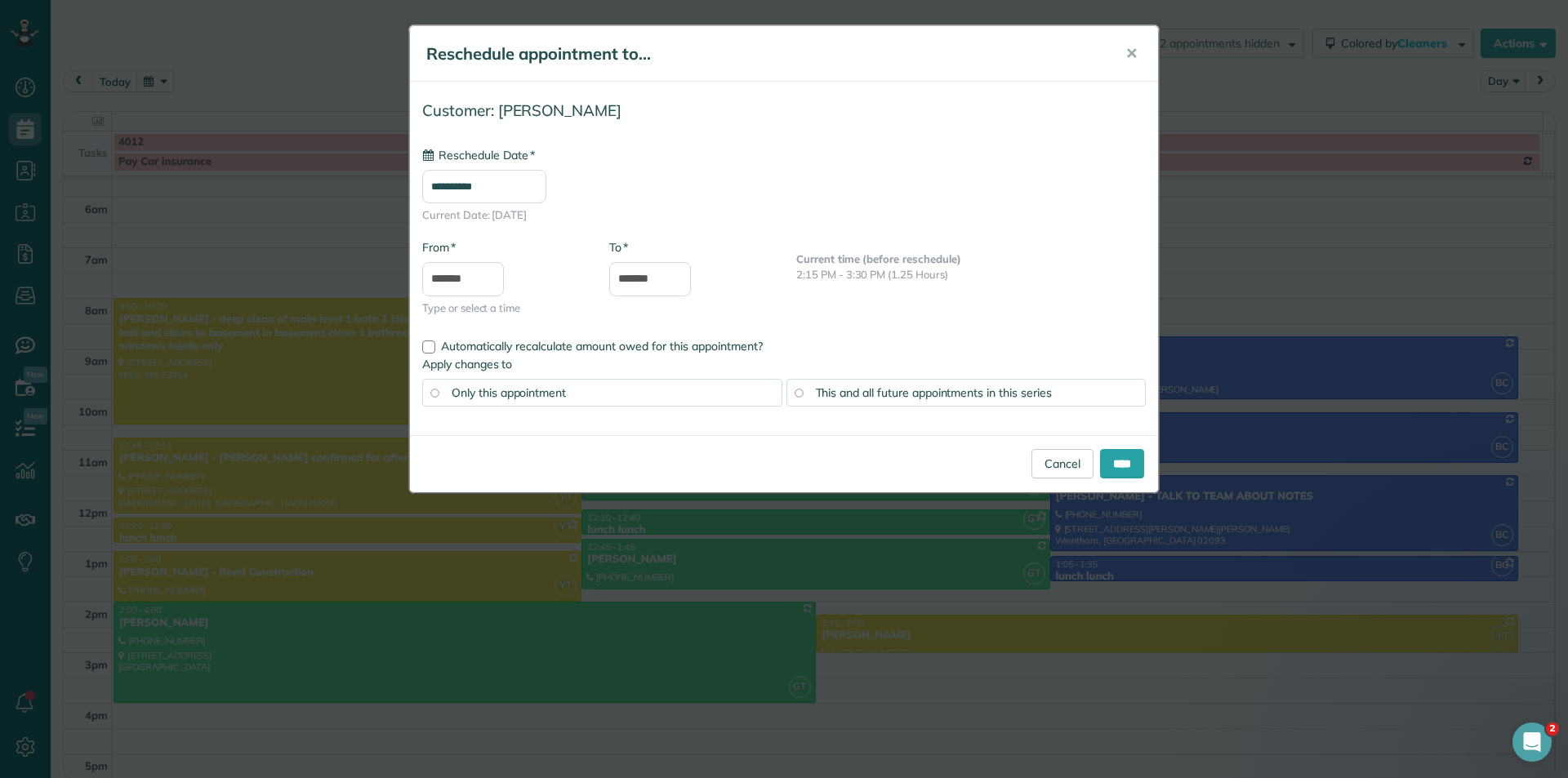
click at [513, 181] on input "**********" at bounding box center [484, 187] width 124 height 34
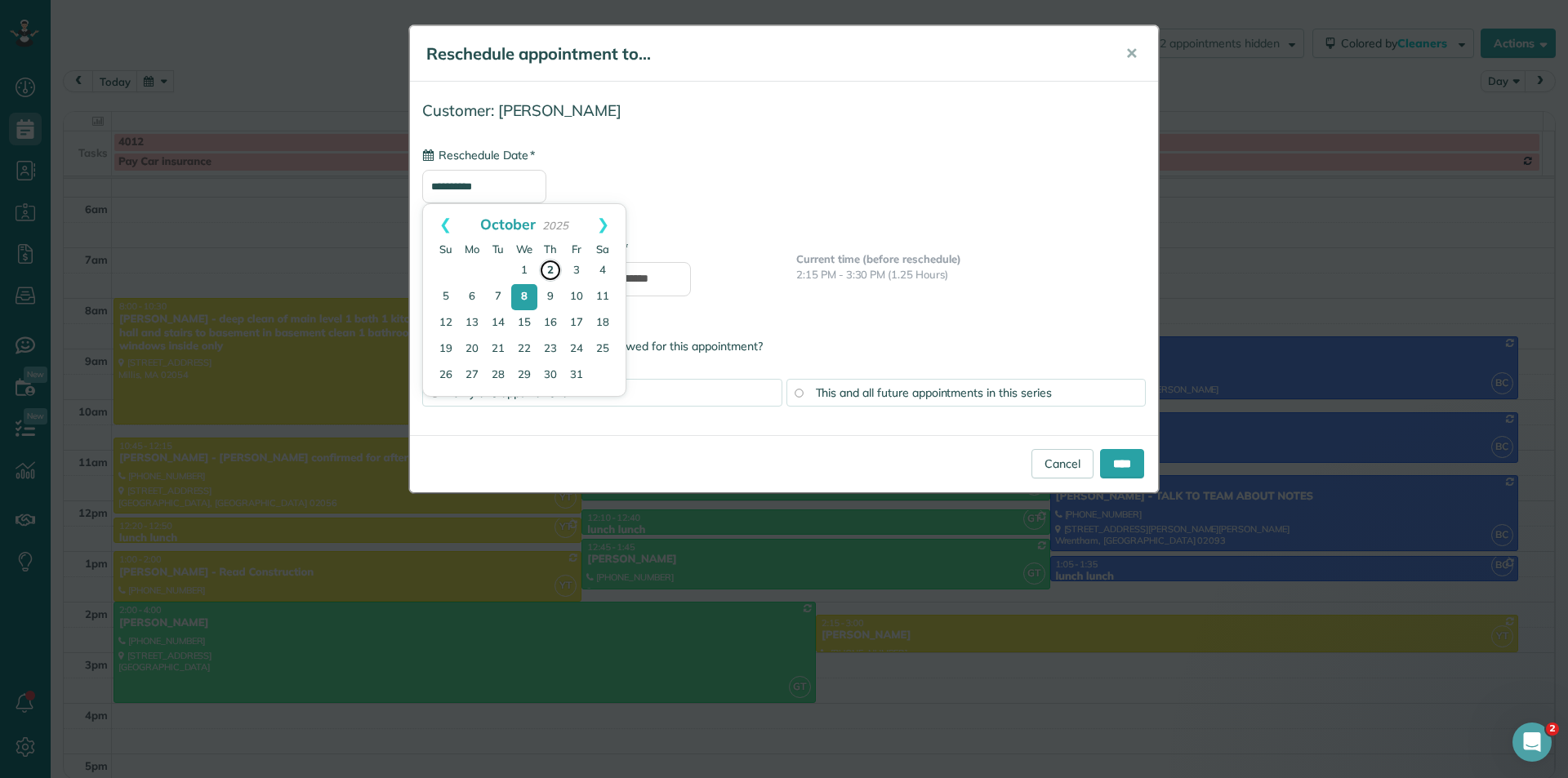
click at [550, 264] on link "2" at bounding box center [551, 270] width 23 height 23
type input "**********"
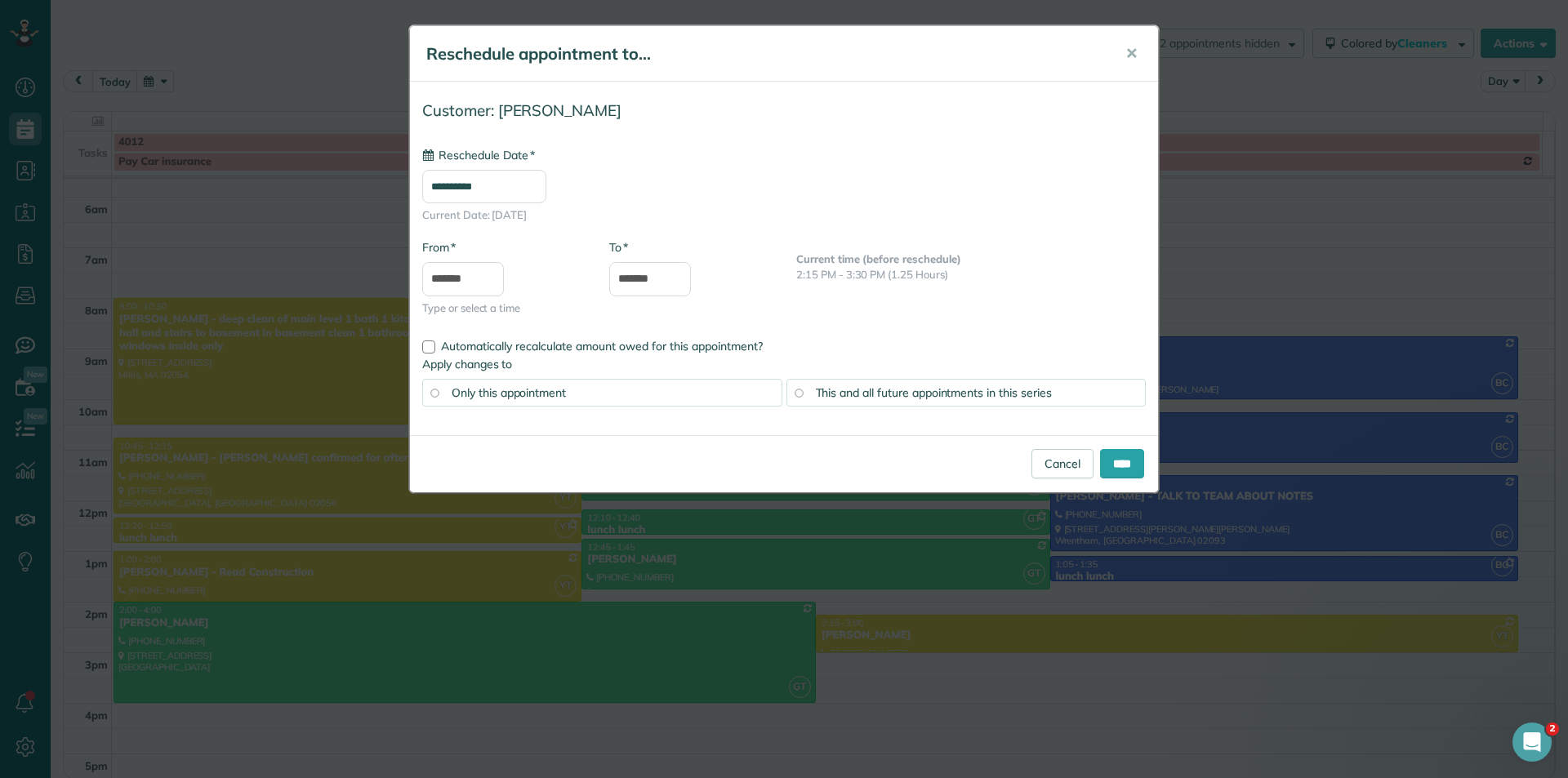
click at [860, 393] on span "This and all future appointments in this series" at bounding box center [934, 393] width 236 height 15
click at [1124, 464] on input "****" at bounding box center [1122, 463] width 44 height 29
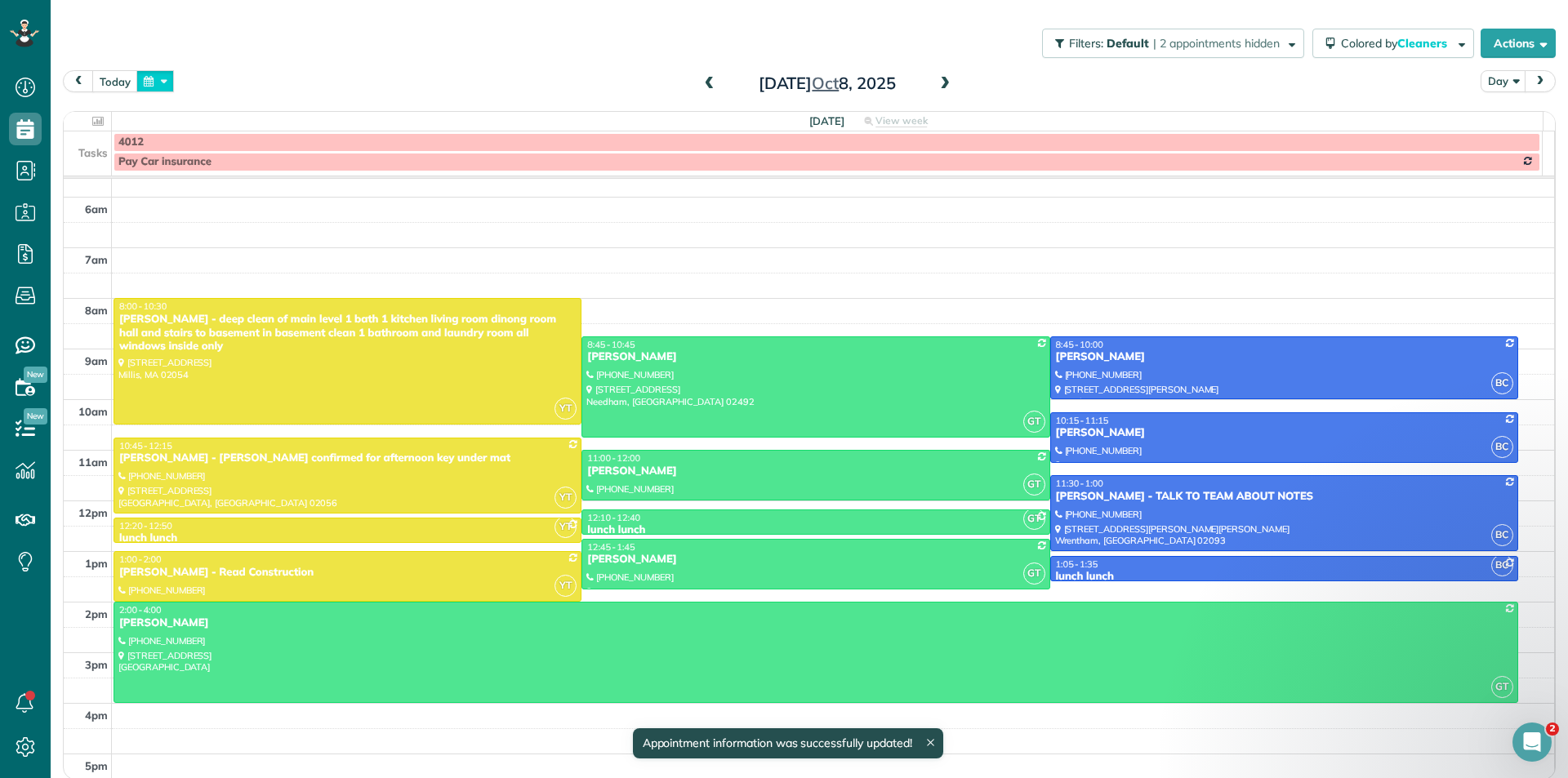
click at [145, 81] on button "button" at bounding box center [155, 81] width 38 height 22
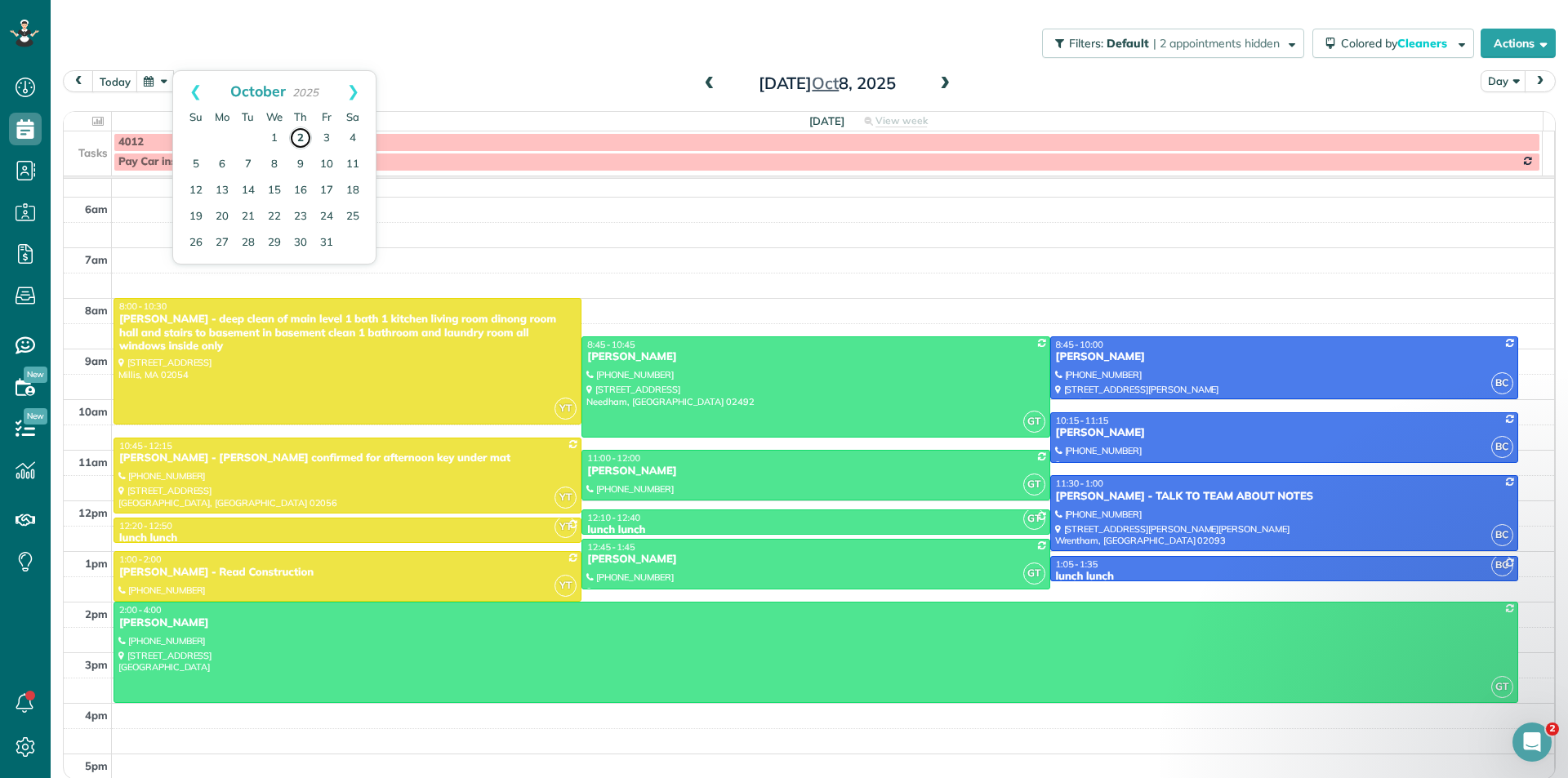
click at [304, 135] on link "2" at bounding box center [301, 138] width 23 height 23
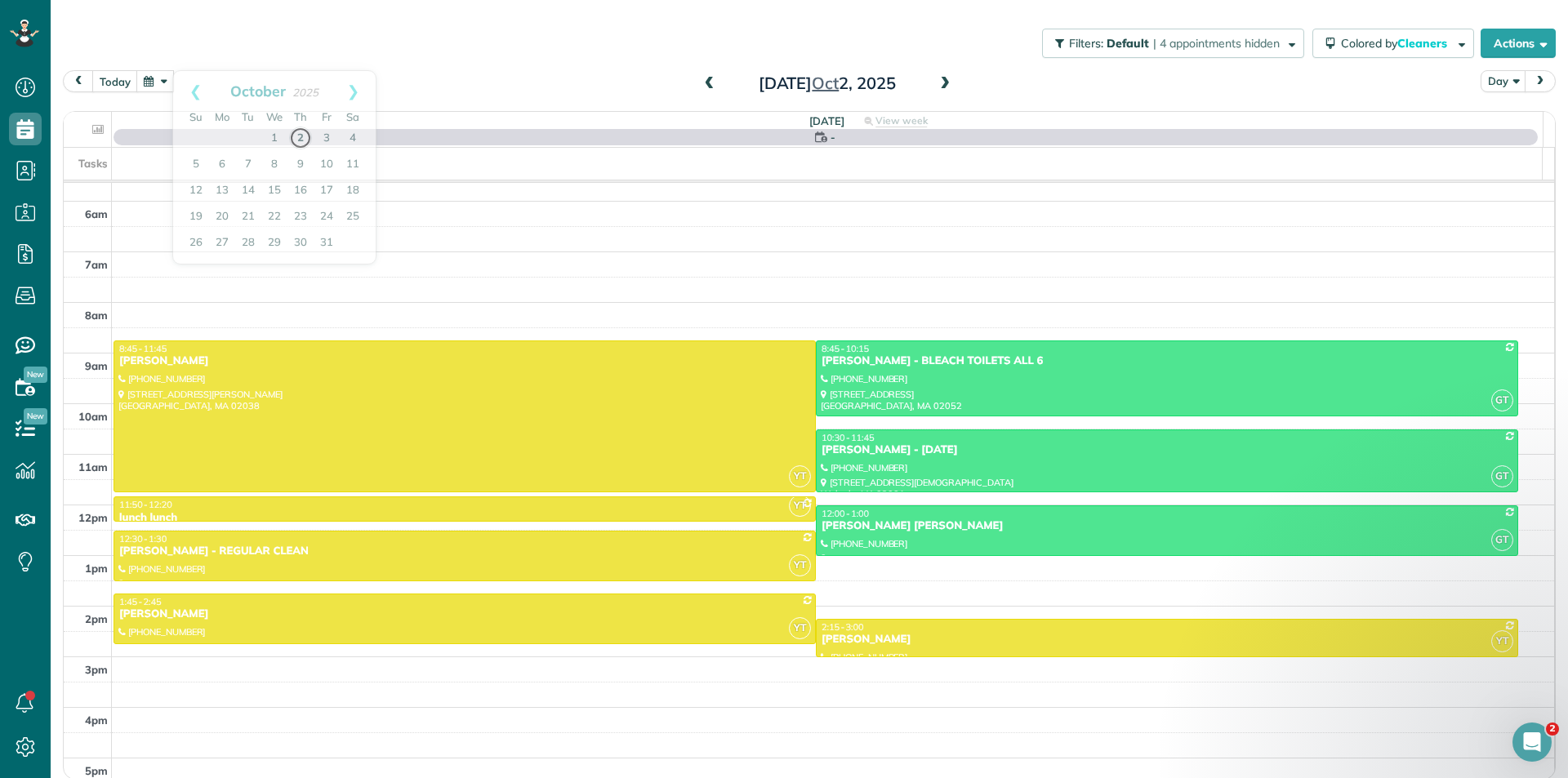
scroll to position [137, 0]
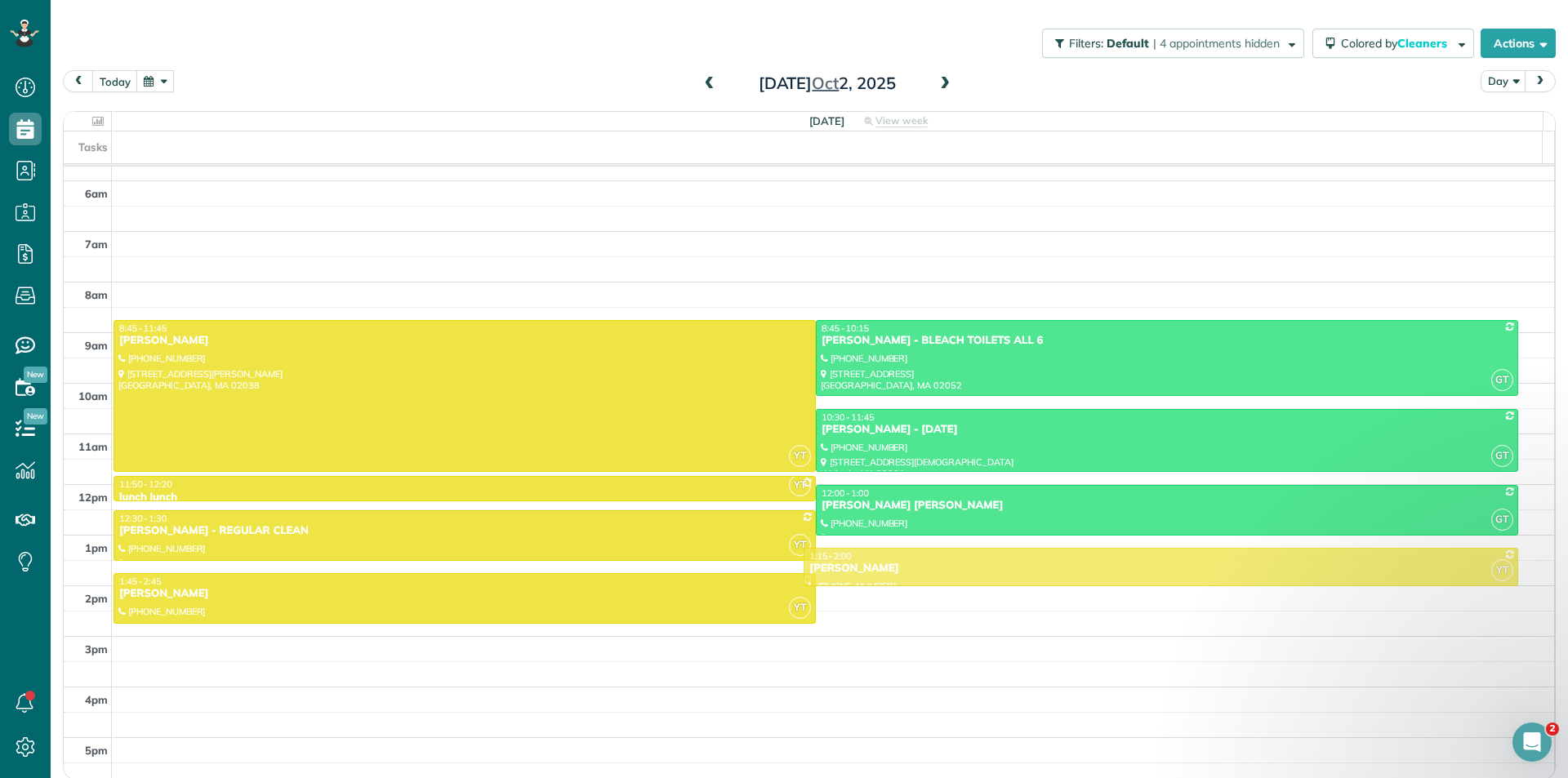
drag, startPoint x: 948, startPoint y: 616, endPoint x: 935, endPoint y: 570, distance: 47.8
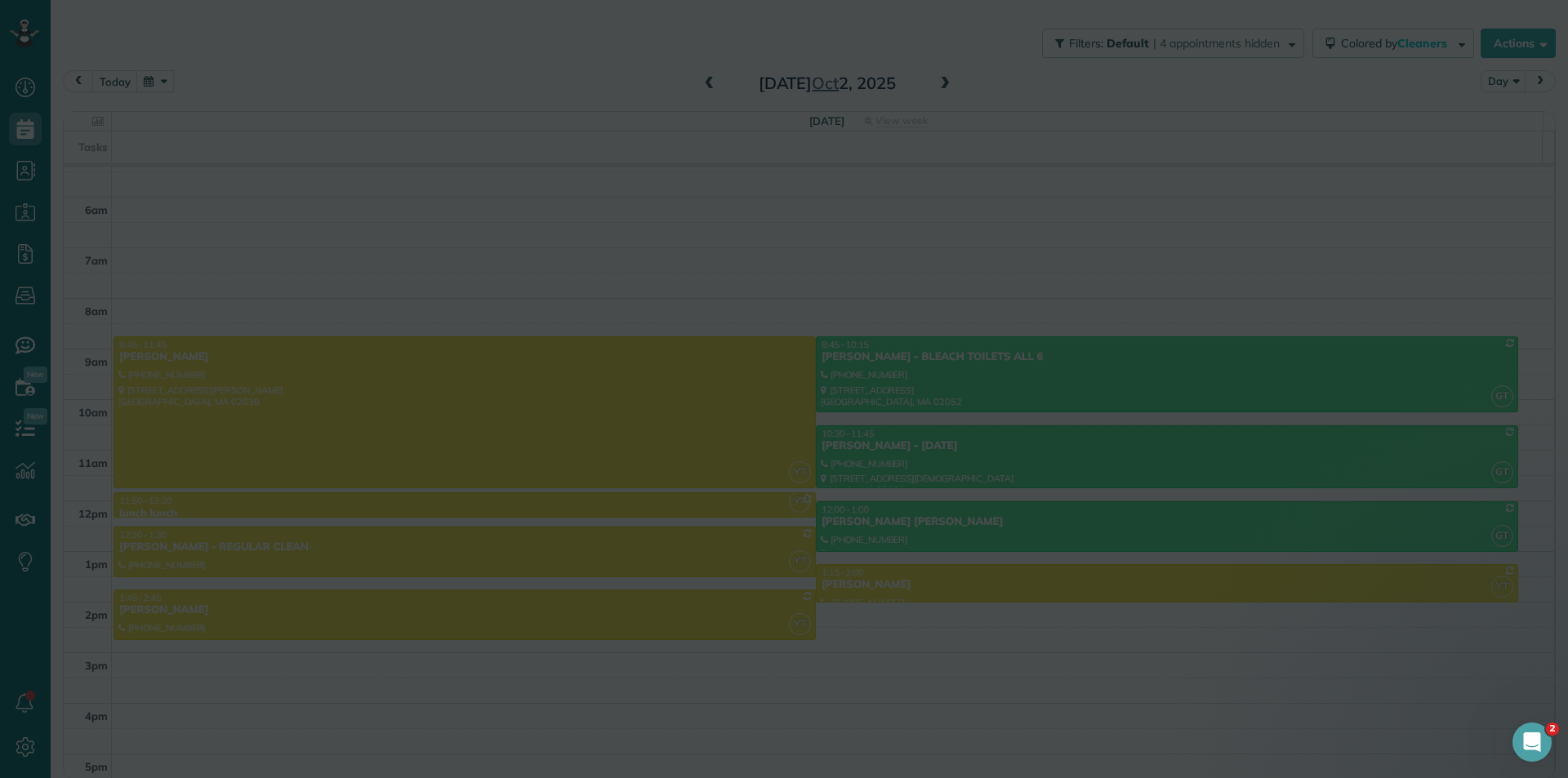
scroll to position [121, 0]
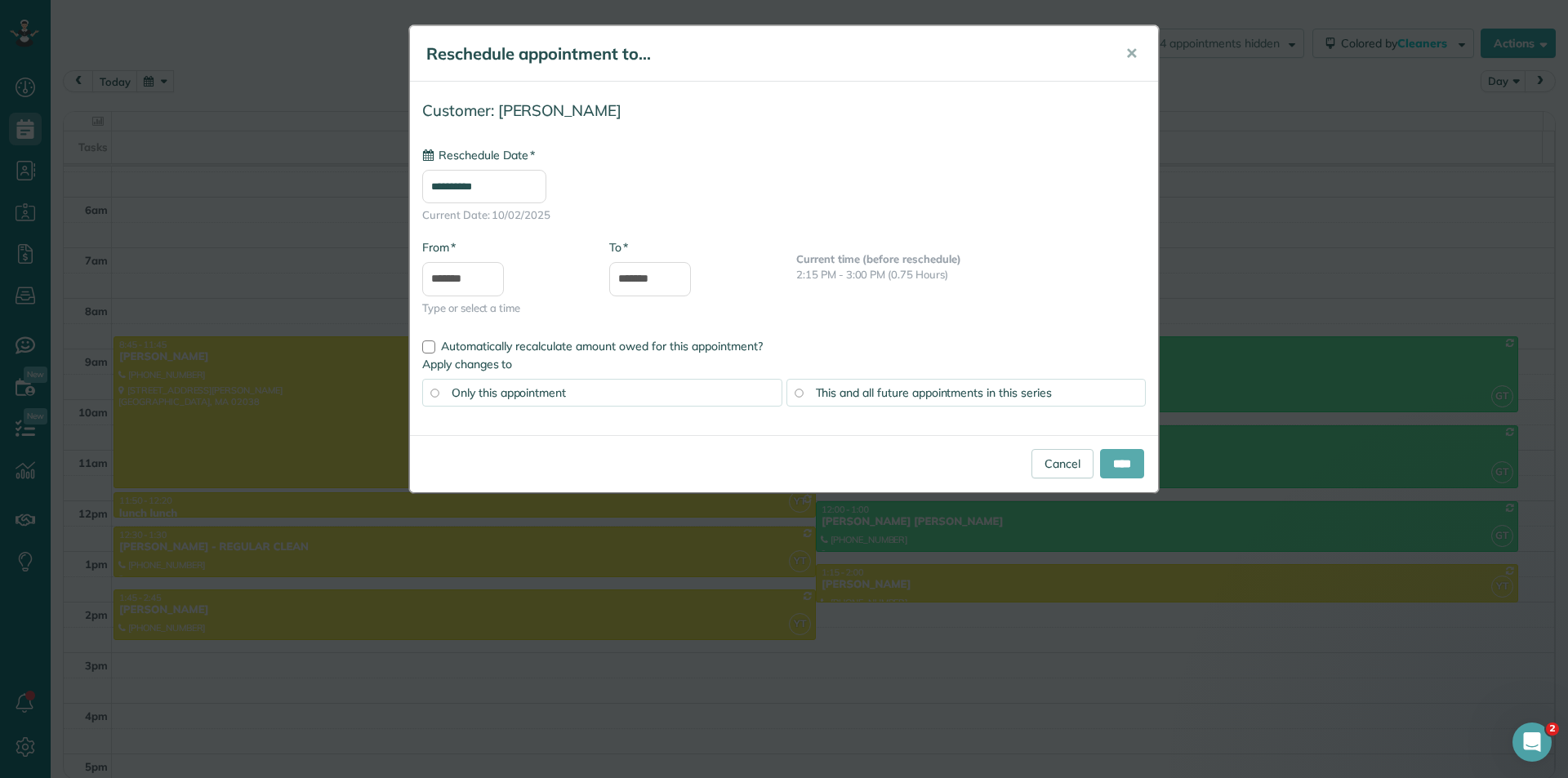
type input "**********"
click at [1113, 461] on input "****" at bounding box center [1122, 463] width 44 height 29
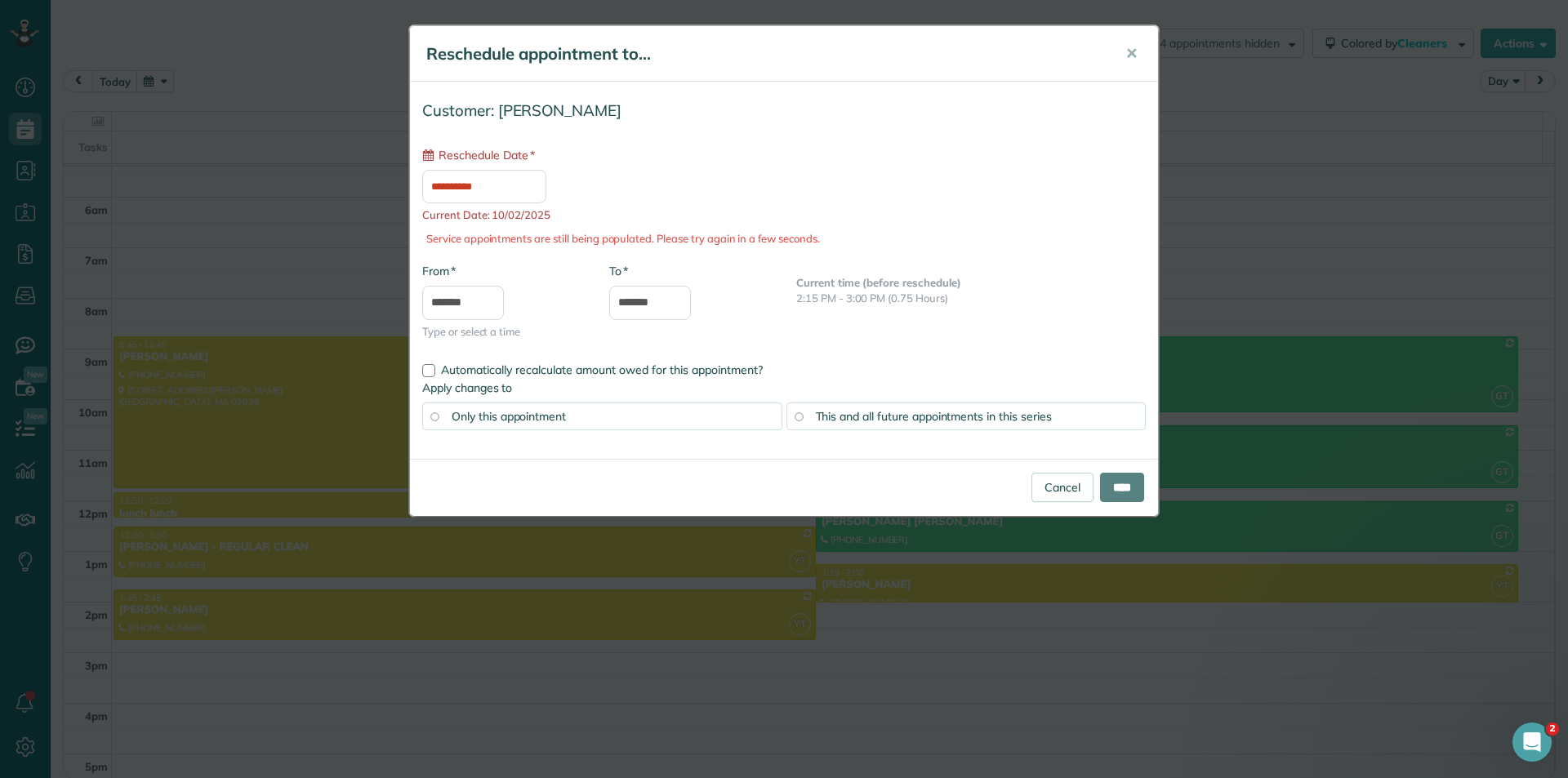
type input "**********"
click at [1118, 488] on input "****" at bounding box center [1122, 487] width 44 height 29
type input "**********"
click at [1131, 49] on span "✕" at bounding box center [1131, 53] width 12 height 19
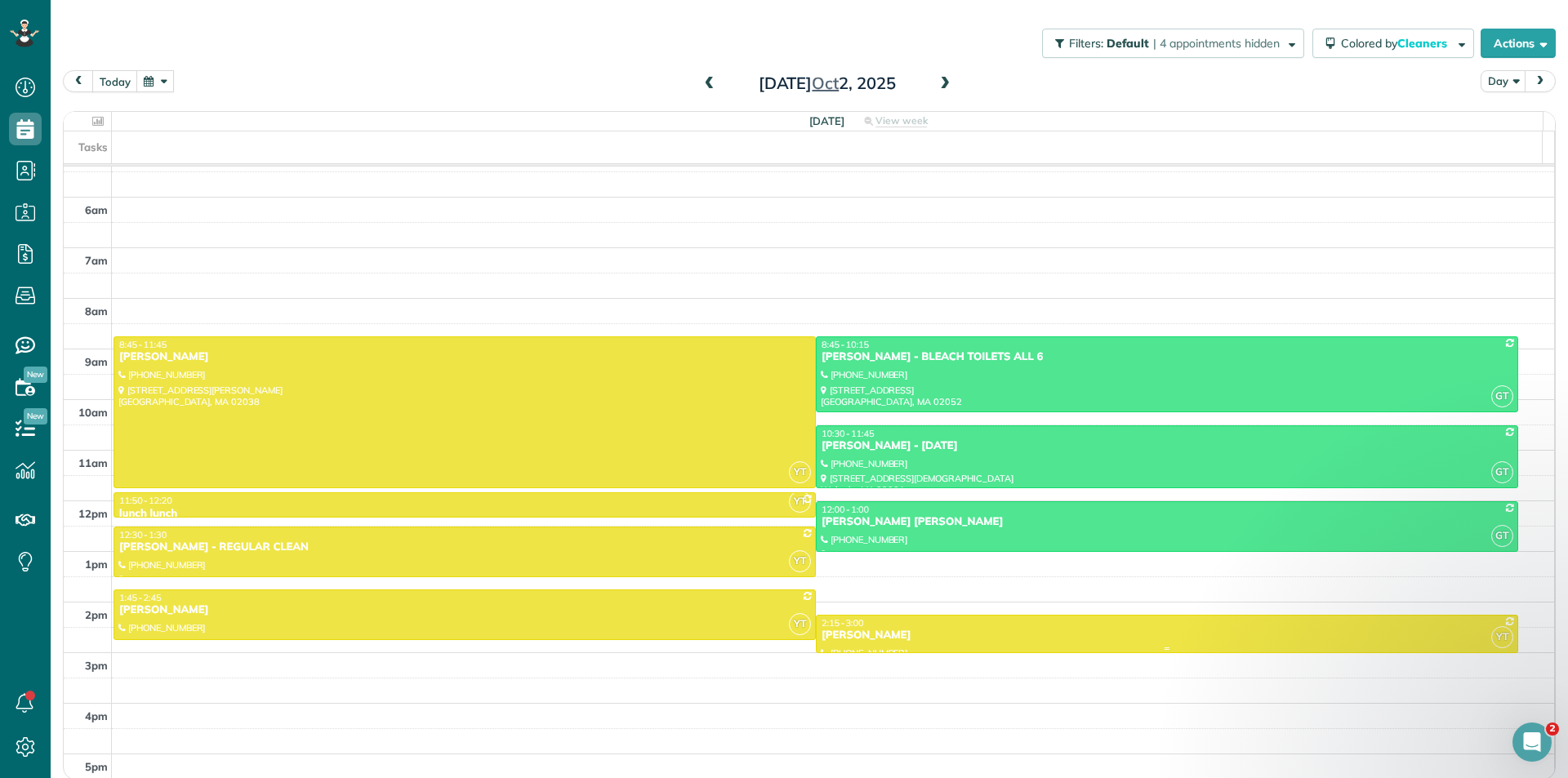
click at [1037, 636] on div "[PERSON_NAME]" at bounding box center [1167, 636] width 693 height 14
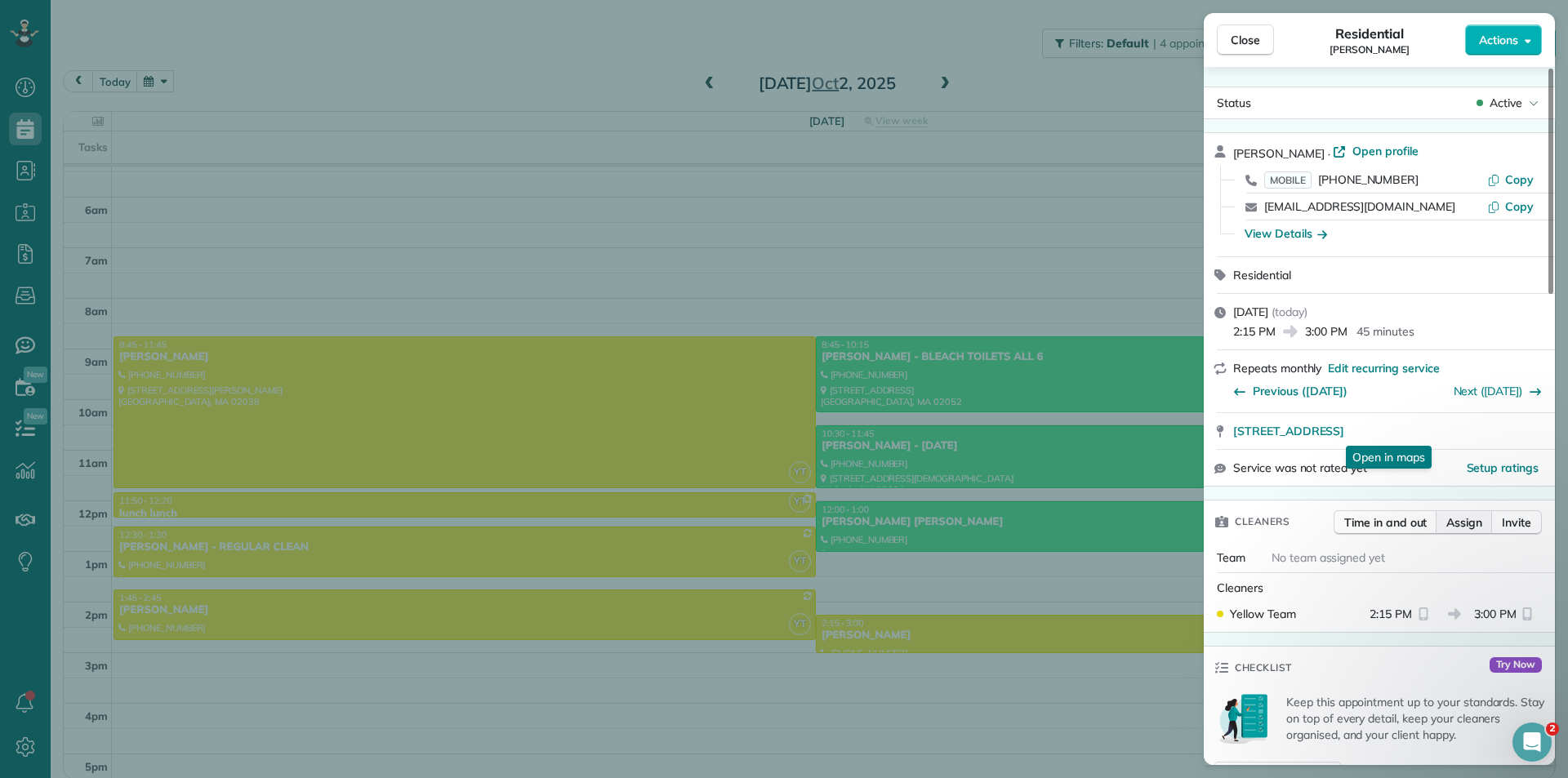
click at [1466, 521] on span "Assign" at bounding box center [1464, 522] width 36 height 17
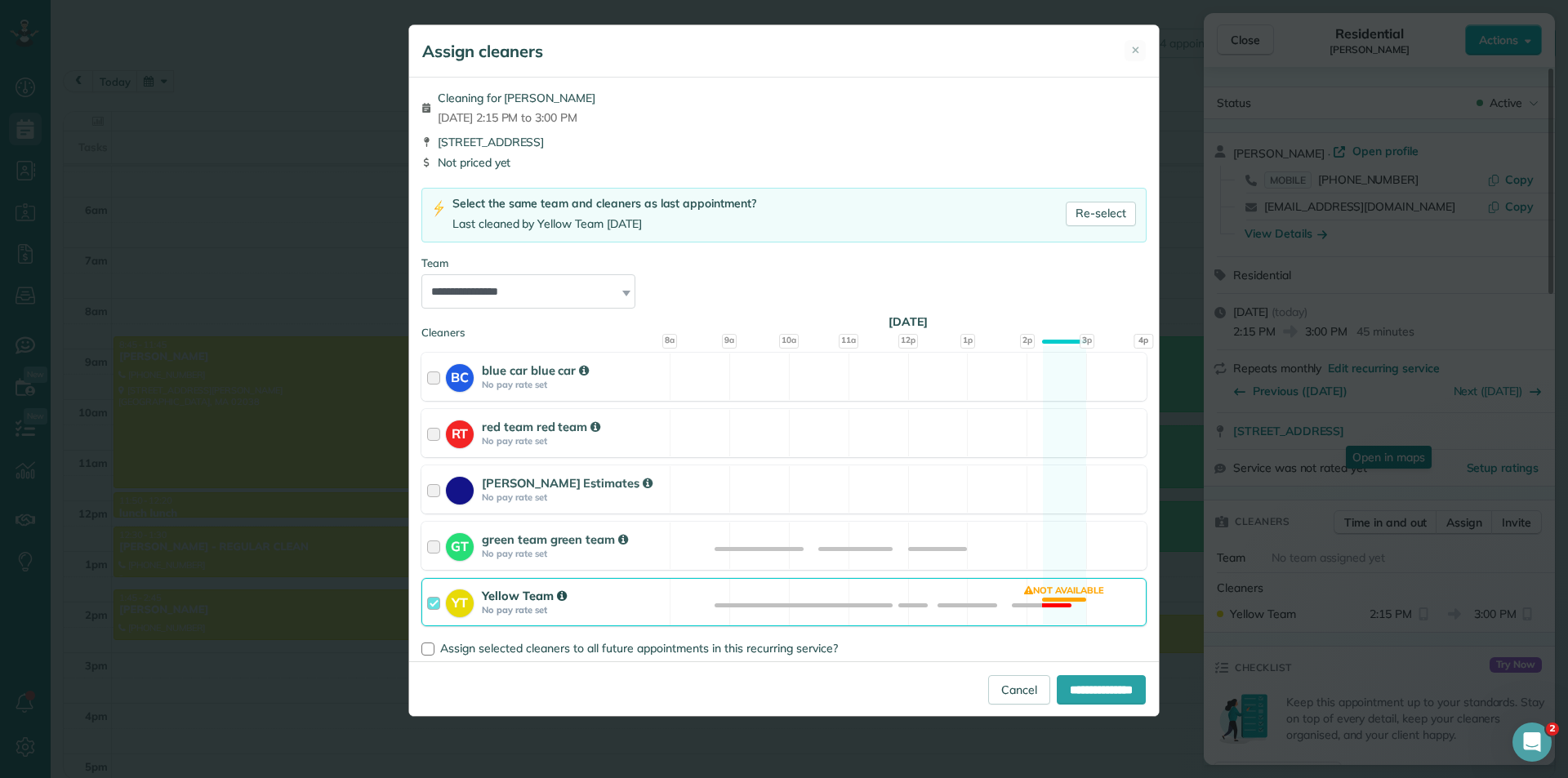
click at [436, 606] on div at bounding box center [436, 602] width 19 height 30
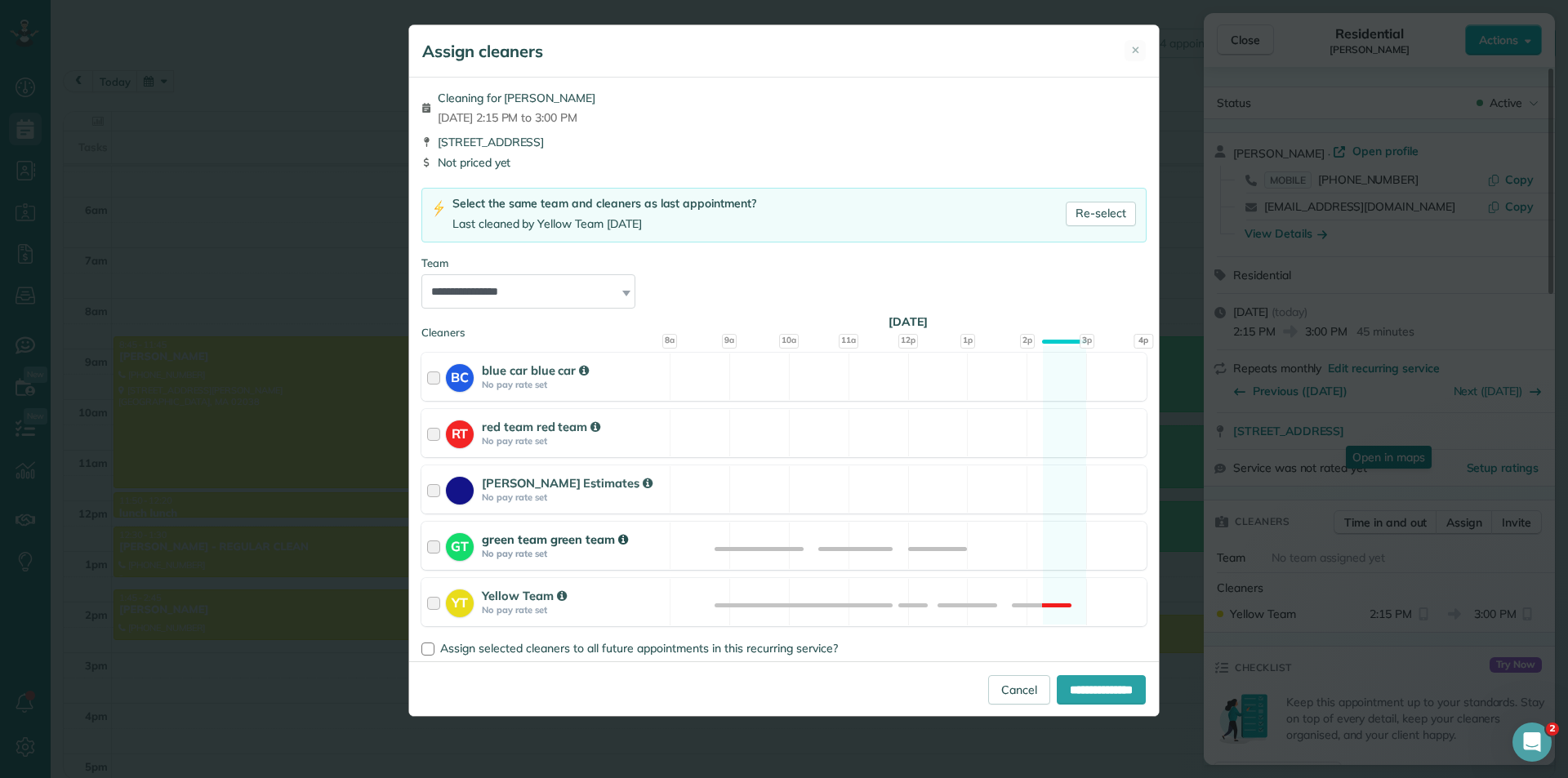
click at [430, 546] on div at bounding box center [436, 546] width 19 height 30
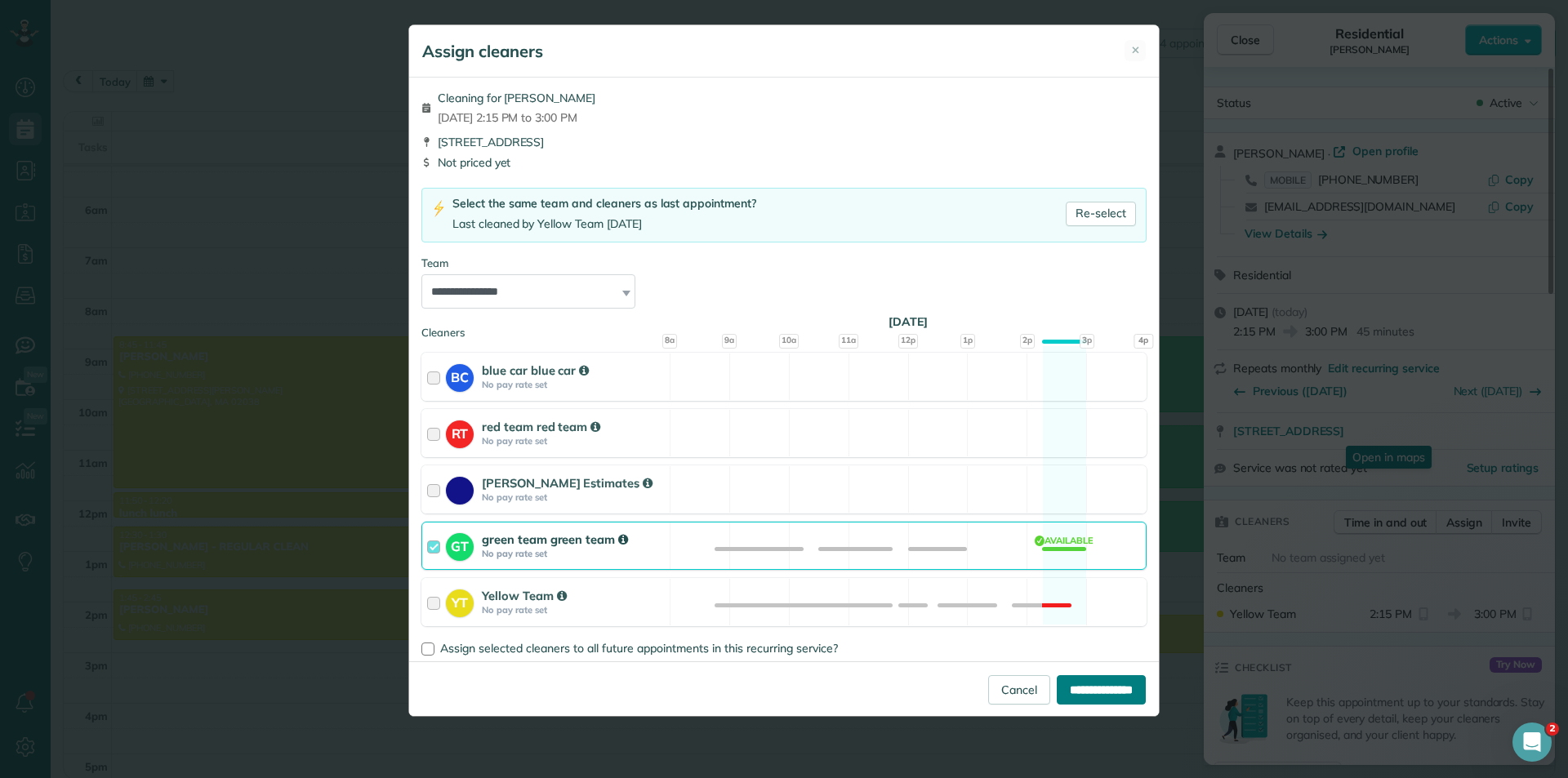
click at [1084, 684] on input "**********" at bounding box center [1101, 689] width 89 height 29
type input "**********"
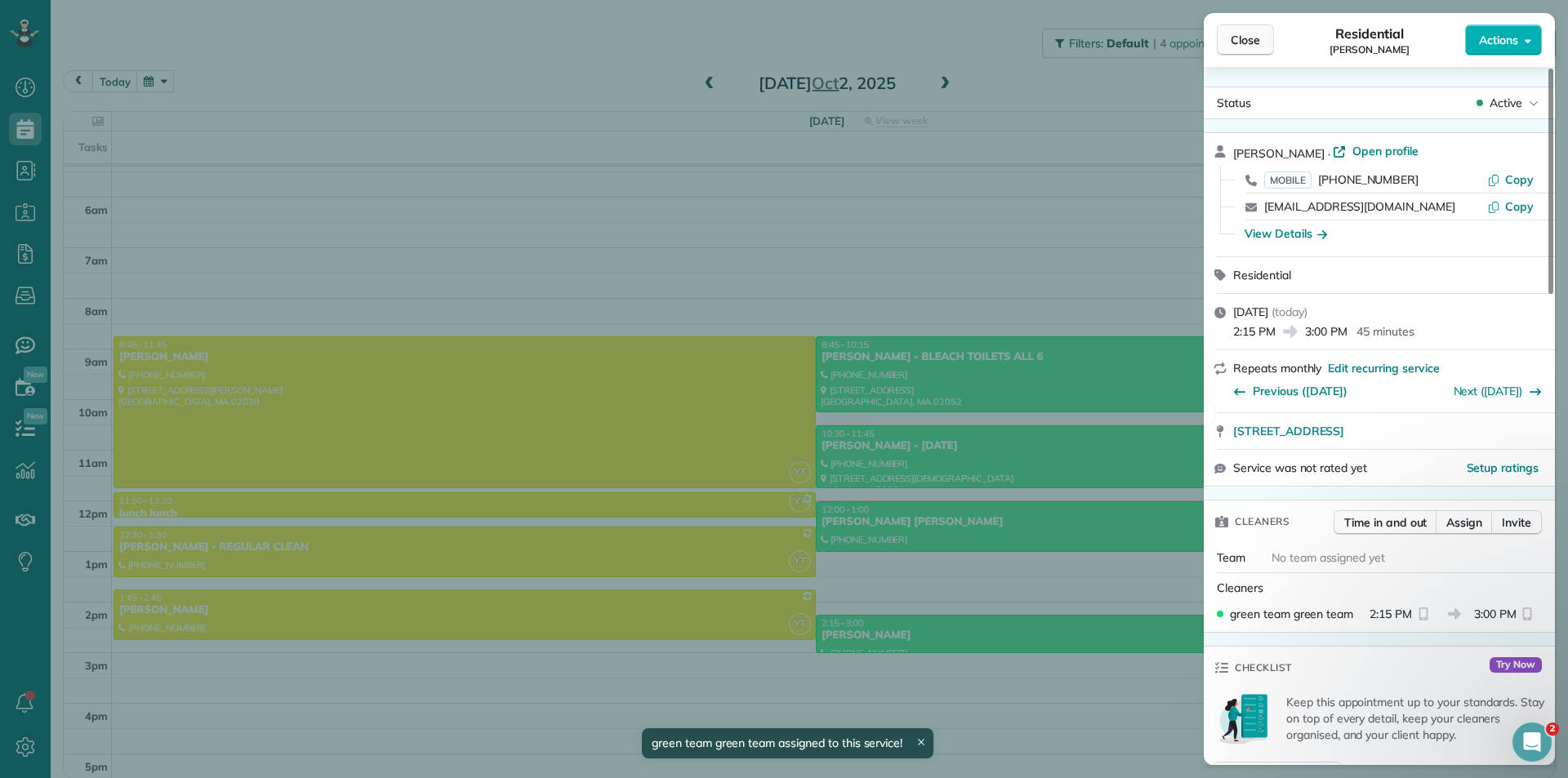
click at [1241, 41] on span "Close" at bounding box center [1245, 40] width 29 height 17
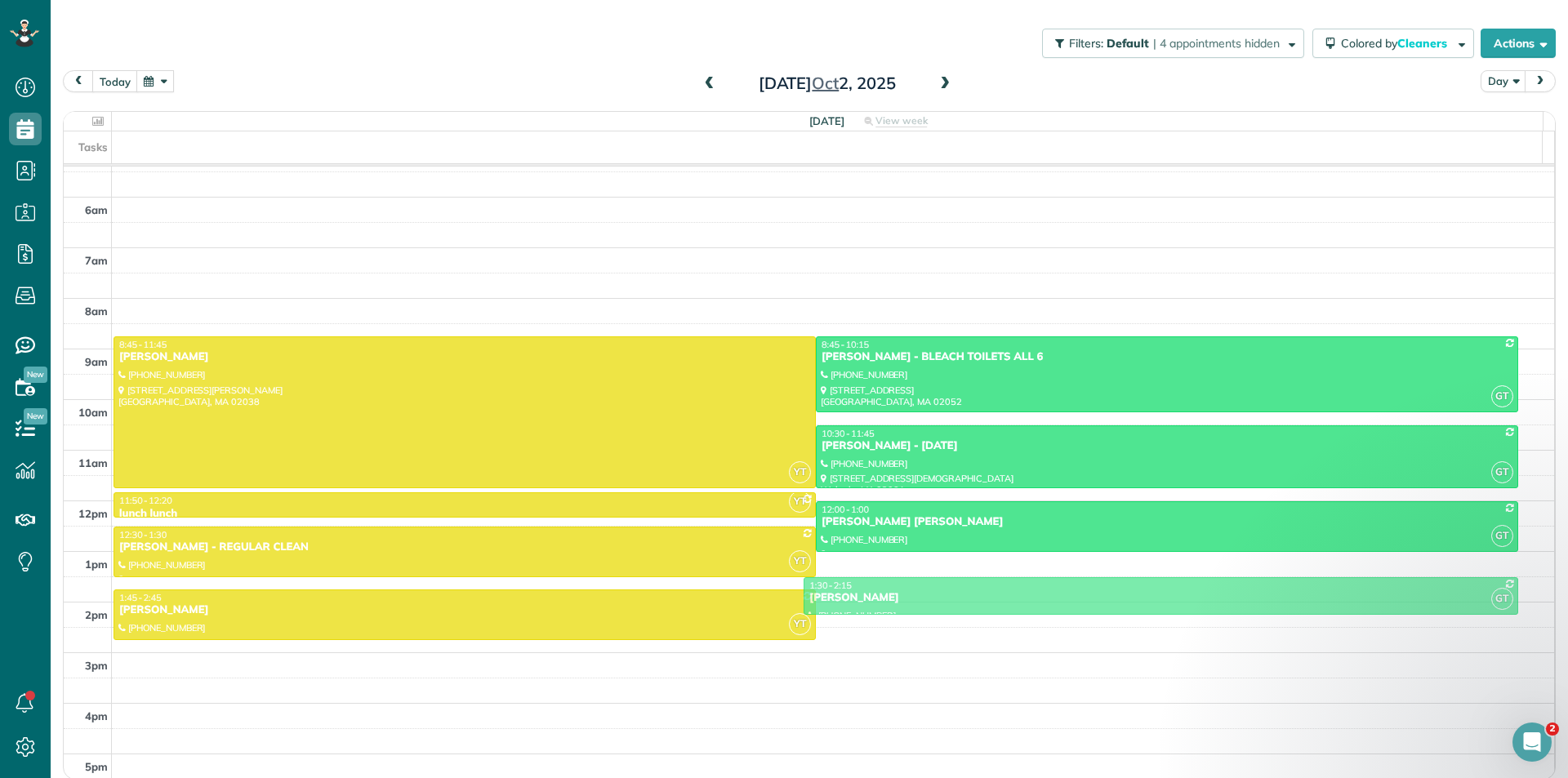
drag, startPoint x: 1058, startPoint y: 633, endPoint x: 1062, endPoint y: 602, distance: 31.3
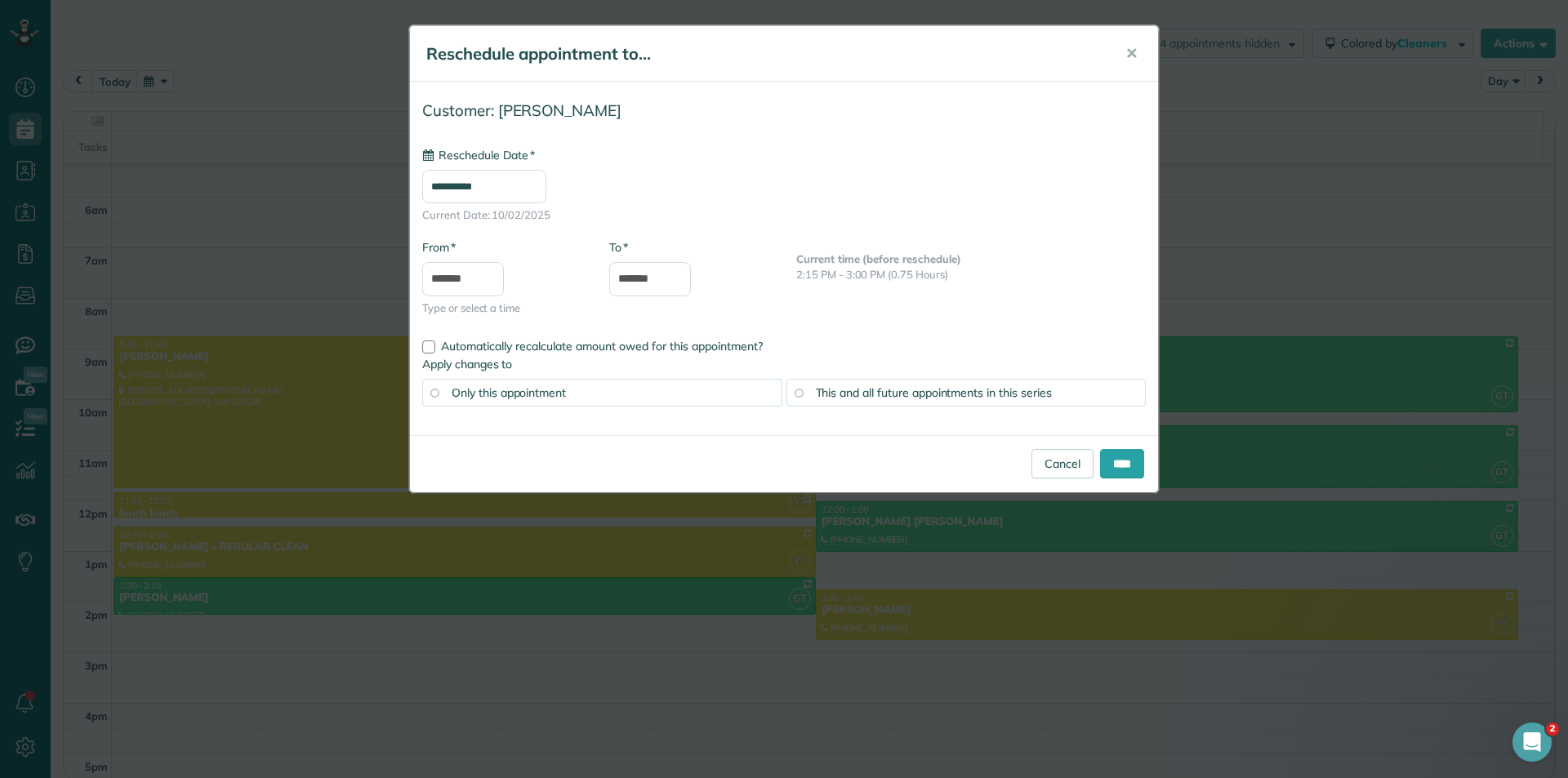
type input "**********"
click at [1108, 458] on input "****" at bounding box center [1122, 463] width 44 height 29
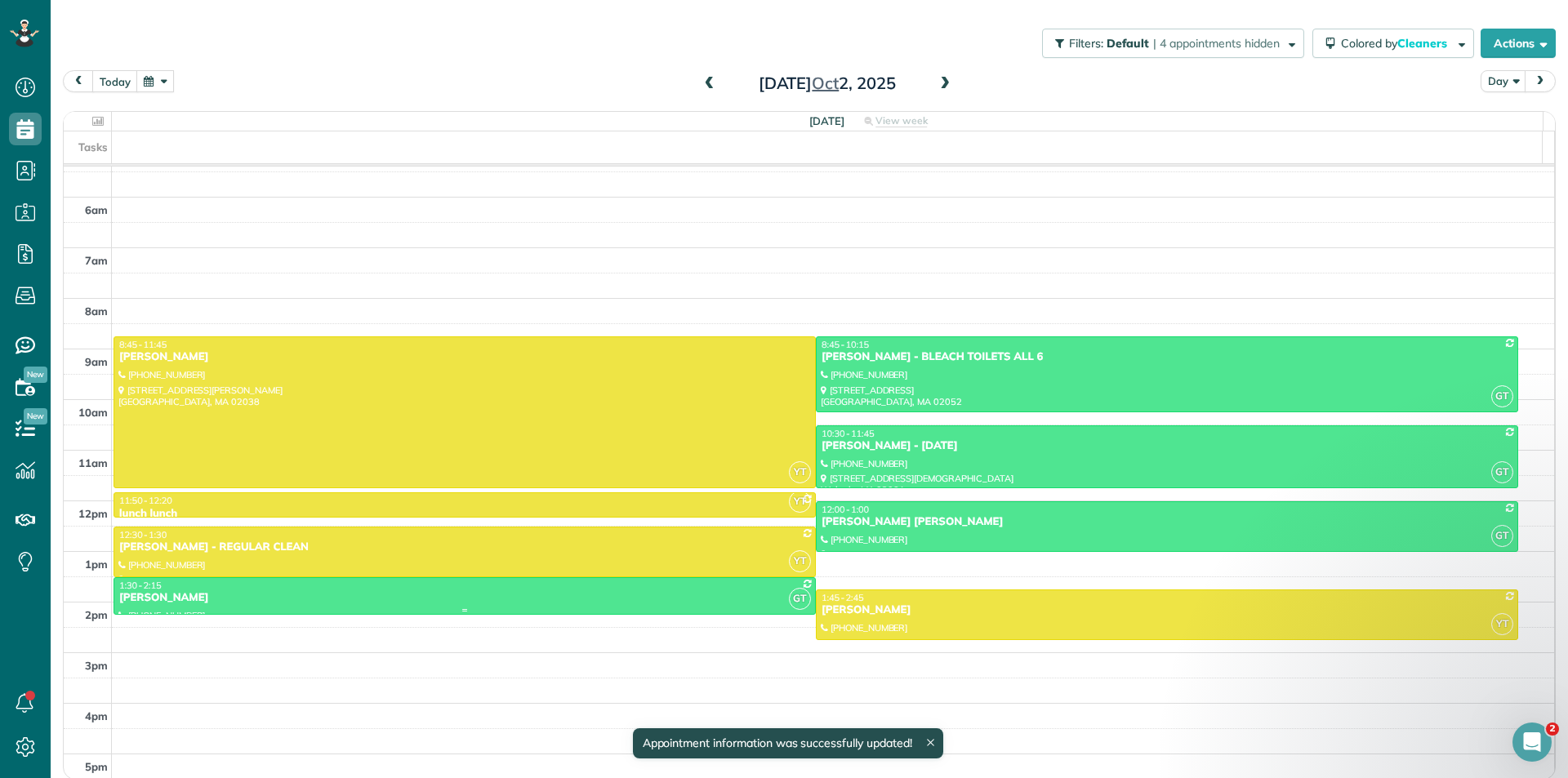
click at [665, 595] on div "[PERSON_NAME]" at bounding box center [464, 598] width 693 height 14
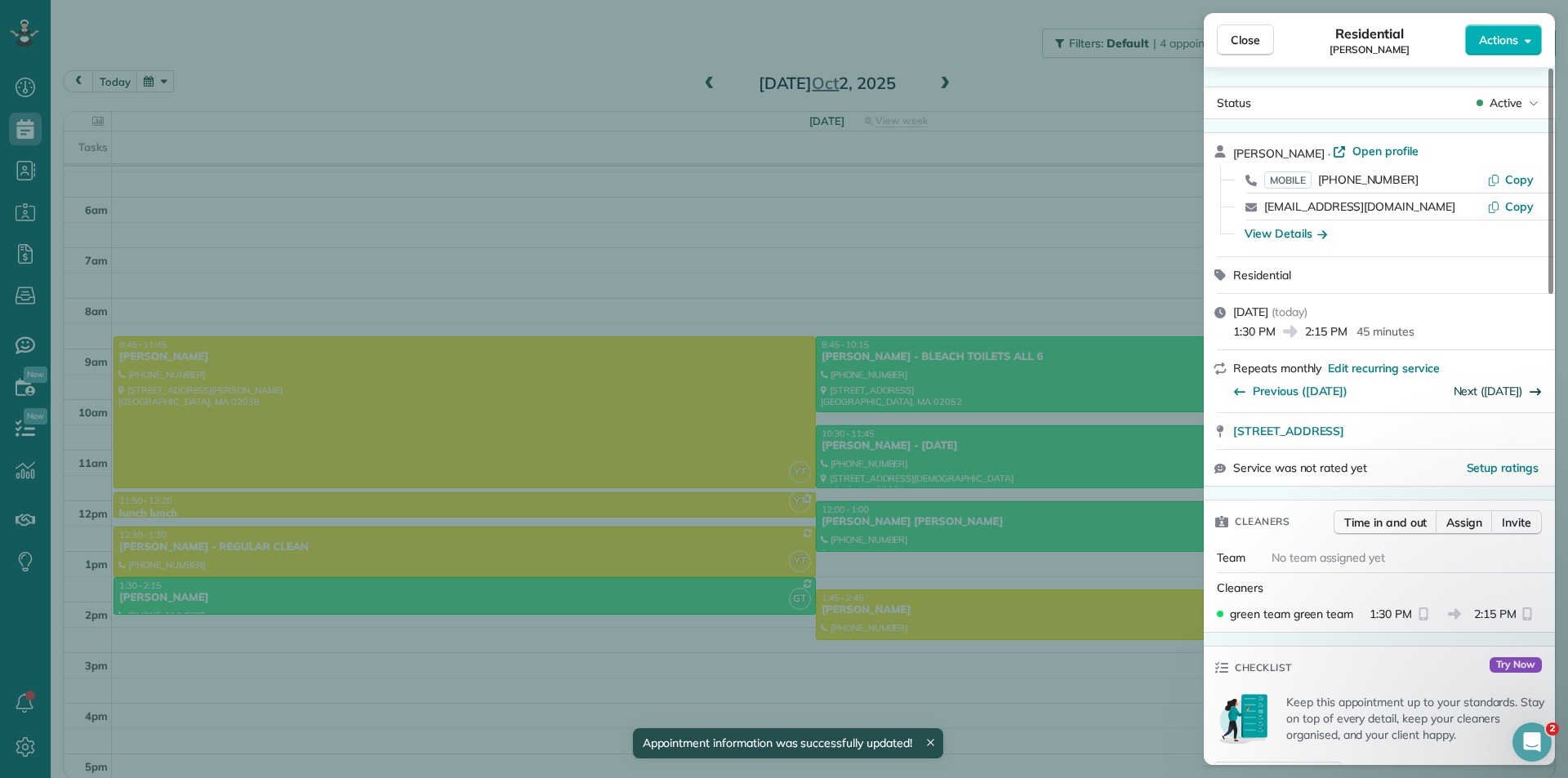
click at [1457, 387] on link "Next (Nov 06)" at bounding box center [1488, 391] width 70 height 15
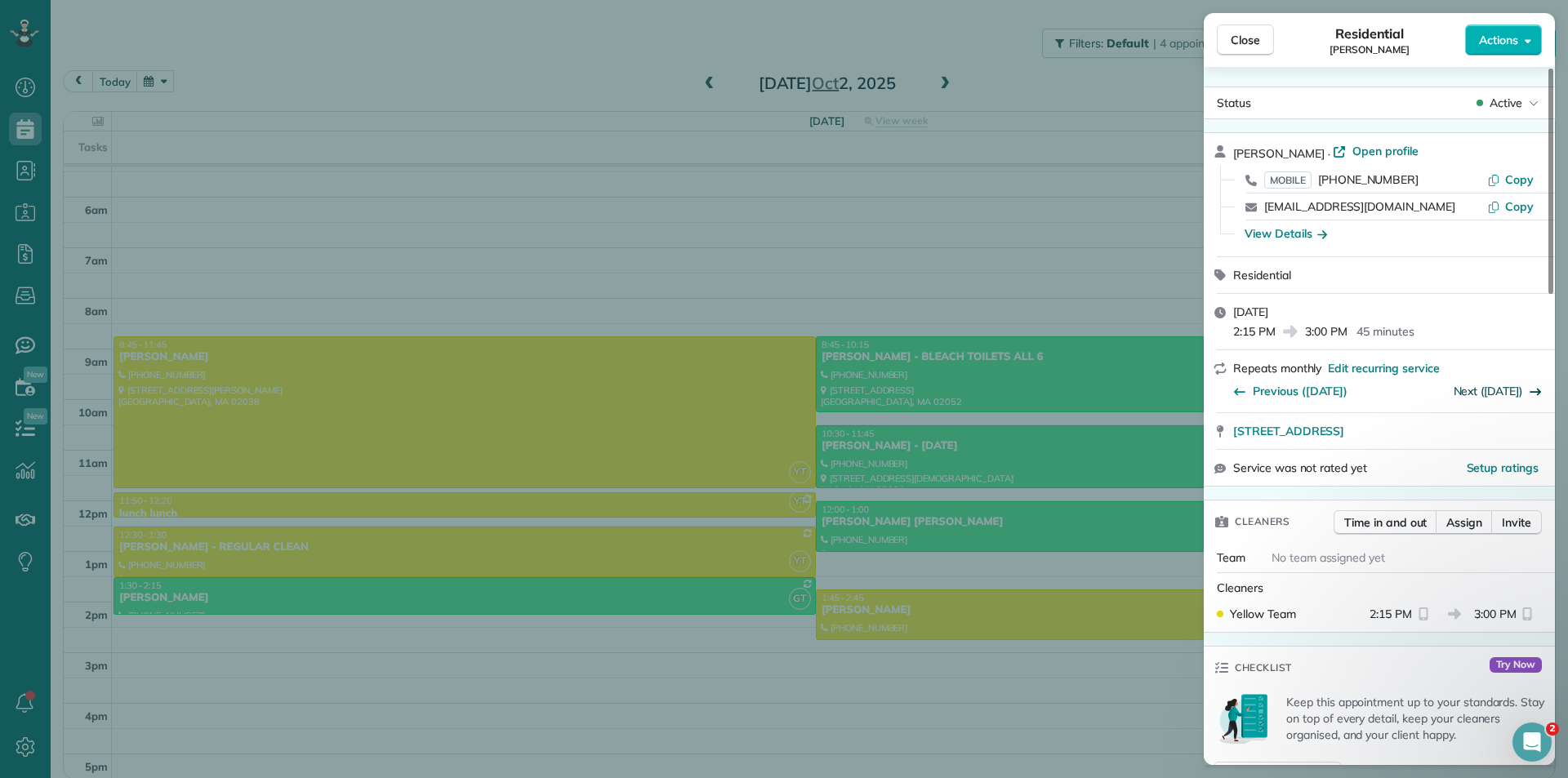
click at [1512, 389] on link "Next (Dec 04)" at bounding box center [1488, 391] width 70 height 15
click at [1312, 392] on span "Previous (Nov 06)" at bounding box center [1300, 391] width 94 height 17
click at [1252, 43] on span "Close" at bounding box center [1245, 40] width 29 height 17
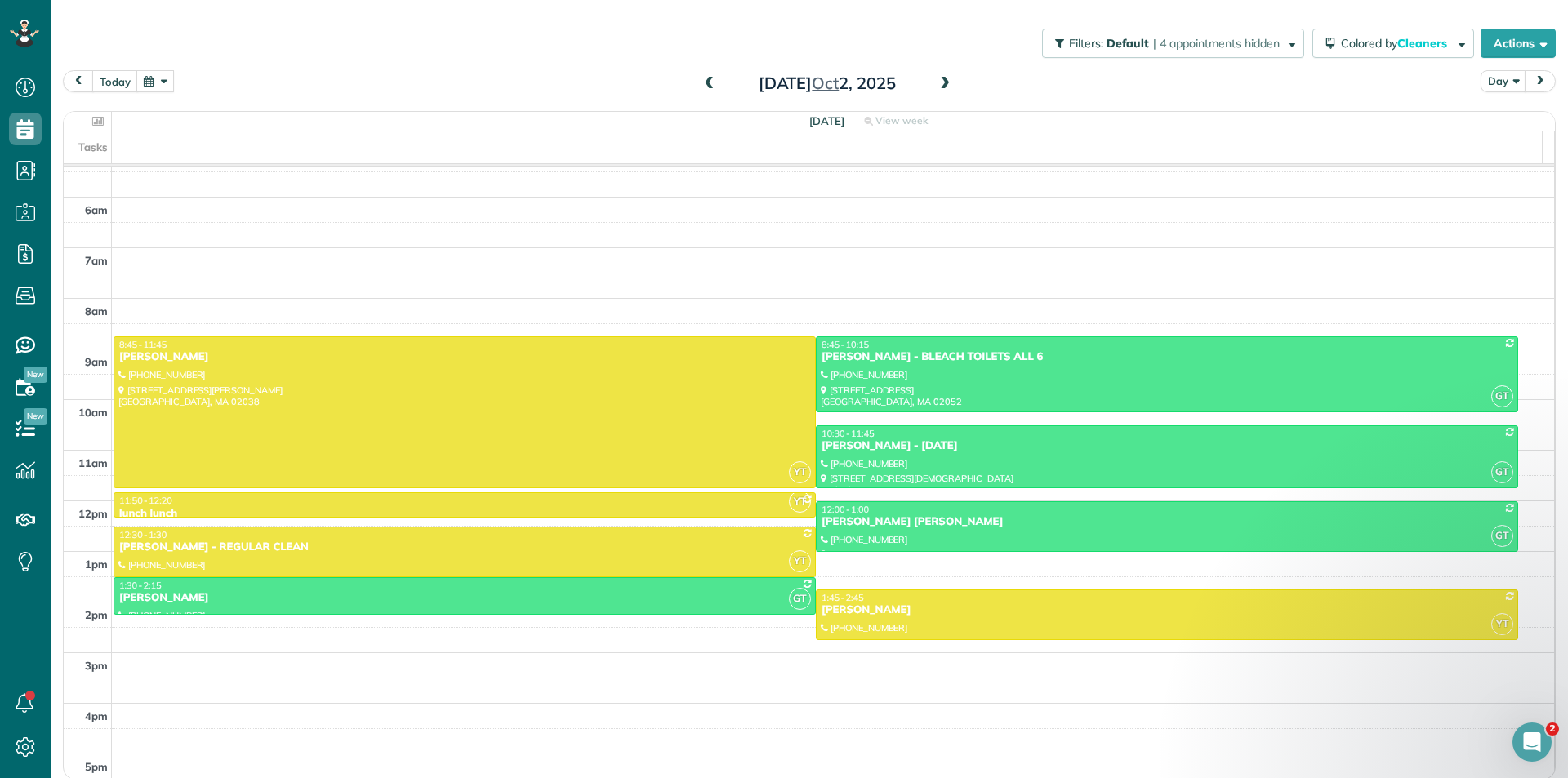
click at [706, 85] on span at bounding box center [709, 84] width 18 height 15
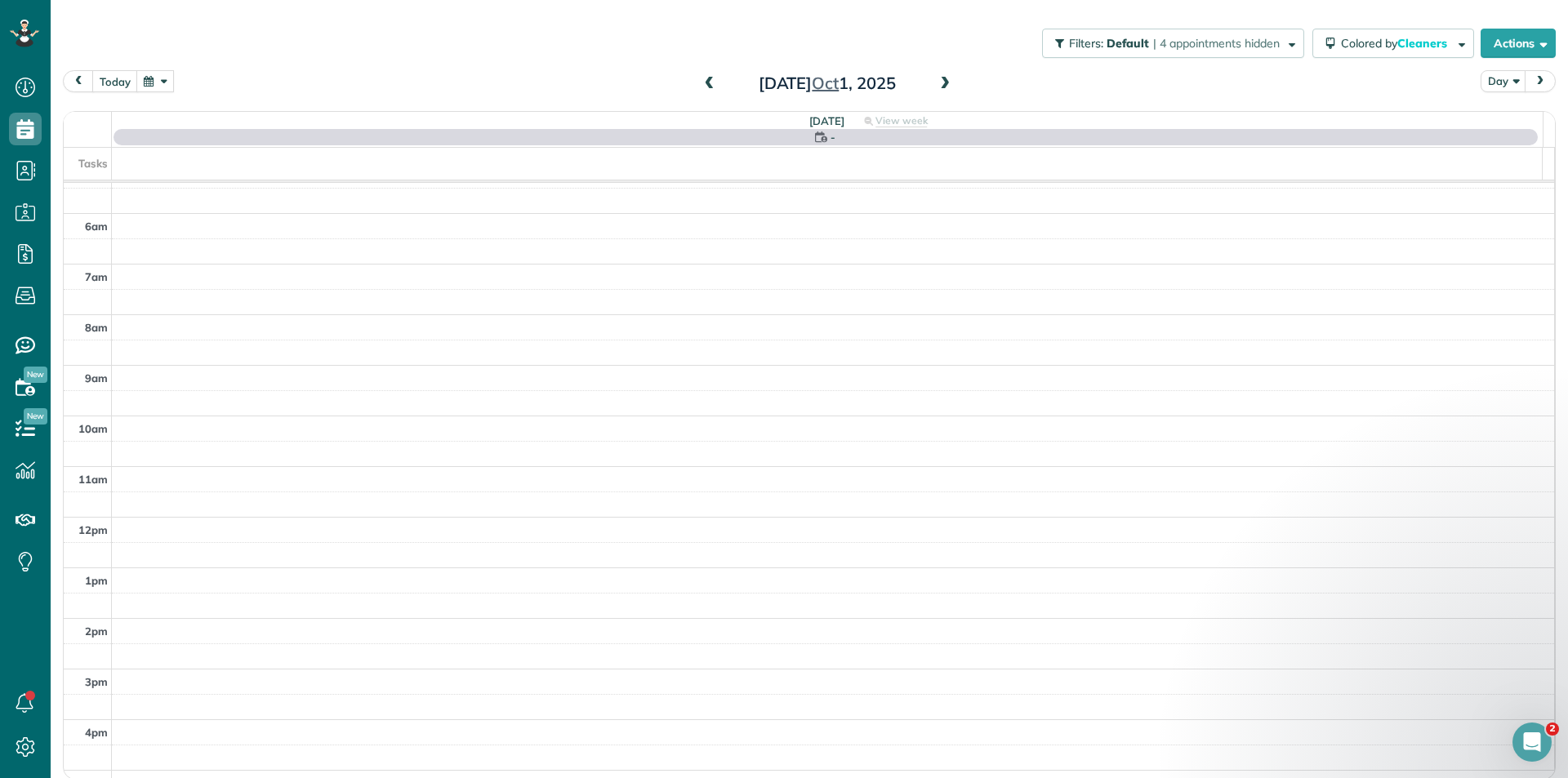
scroll to position [137, 0]
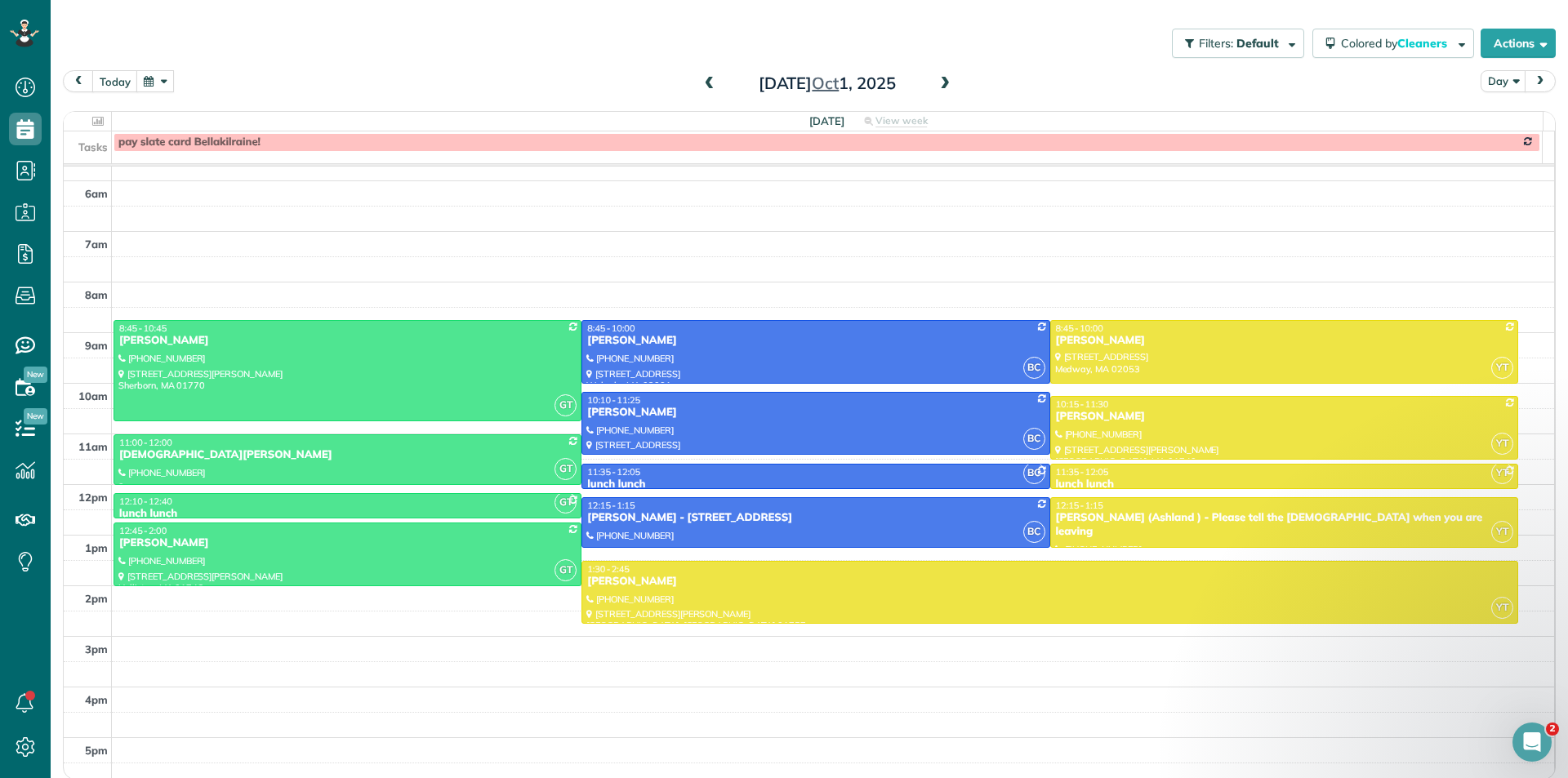
click at [701, 76] on span at bounding box center [709, 84] width 18 height 25
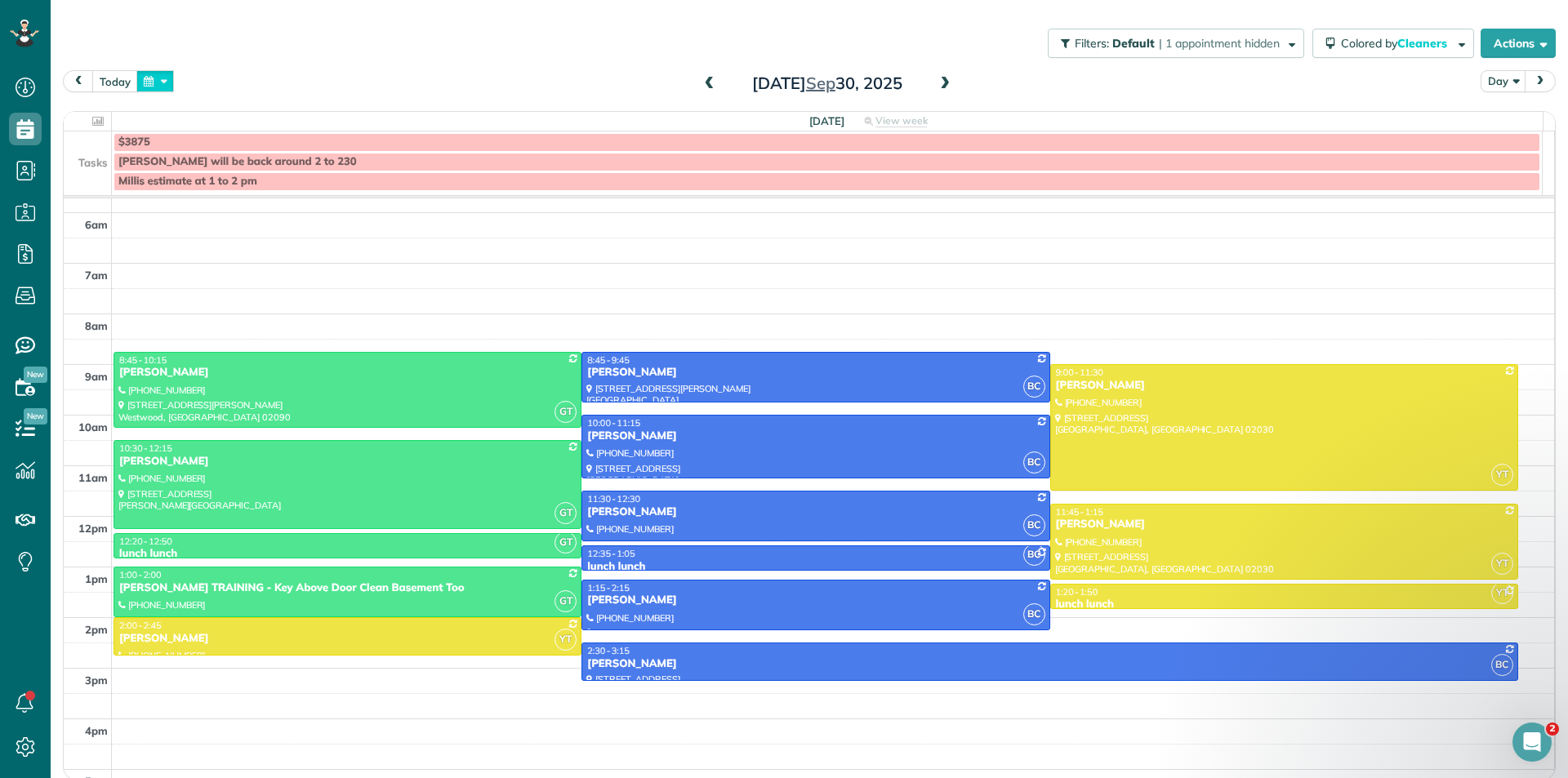
click at [152, 86] on button "button" at bounding box center [155, 81] width 38 height 22
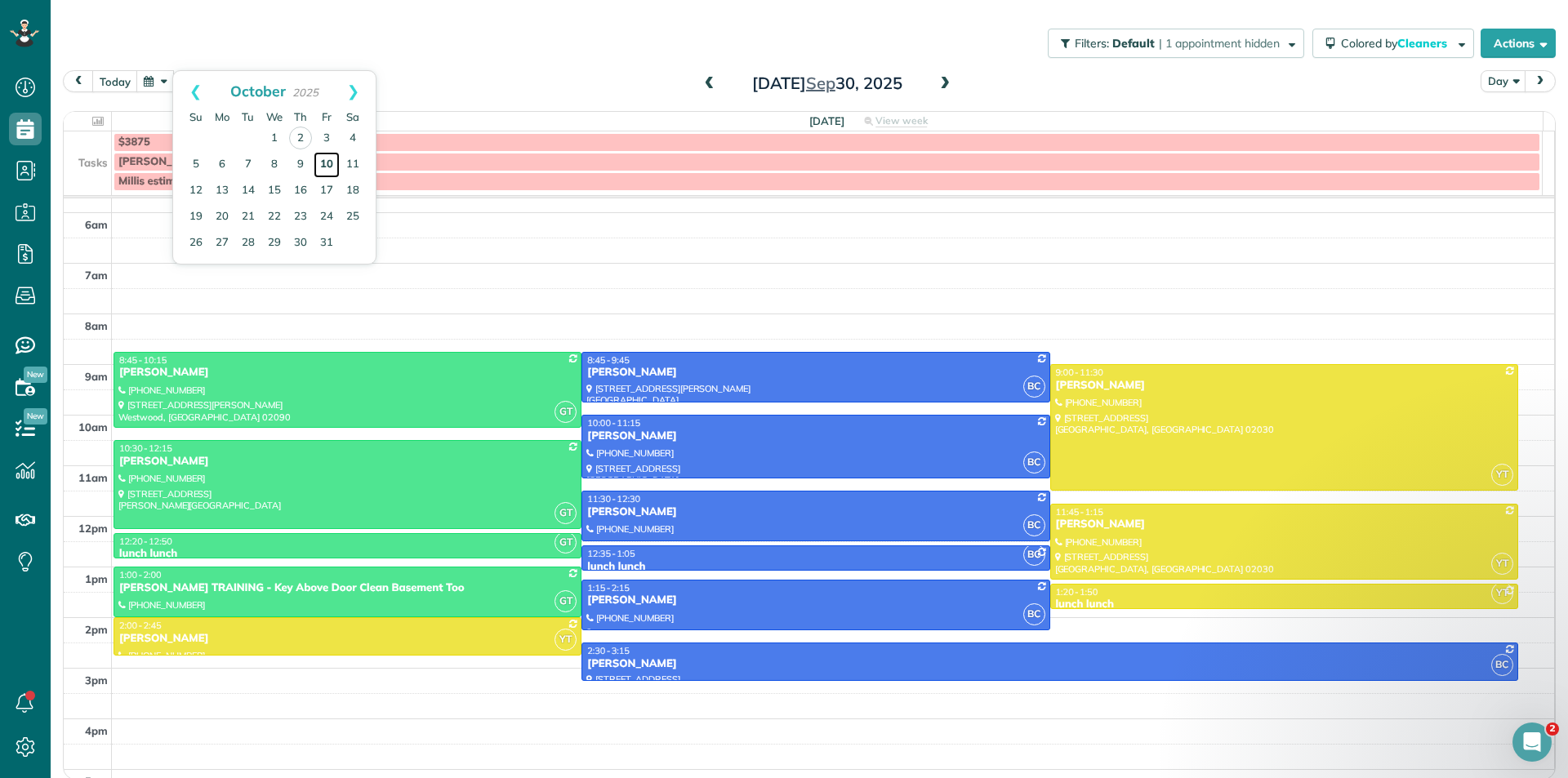
click at [334, 165] on link "10" at bounding box center [326, 165] width 26 height 26
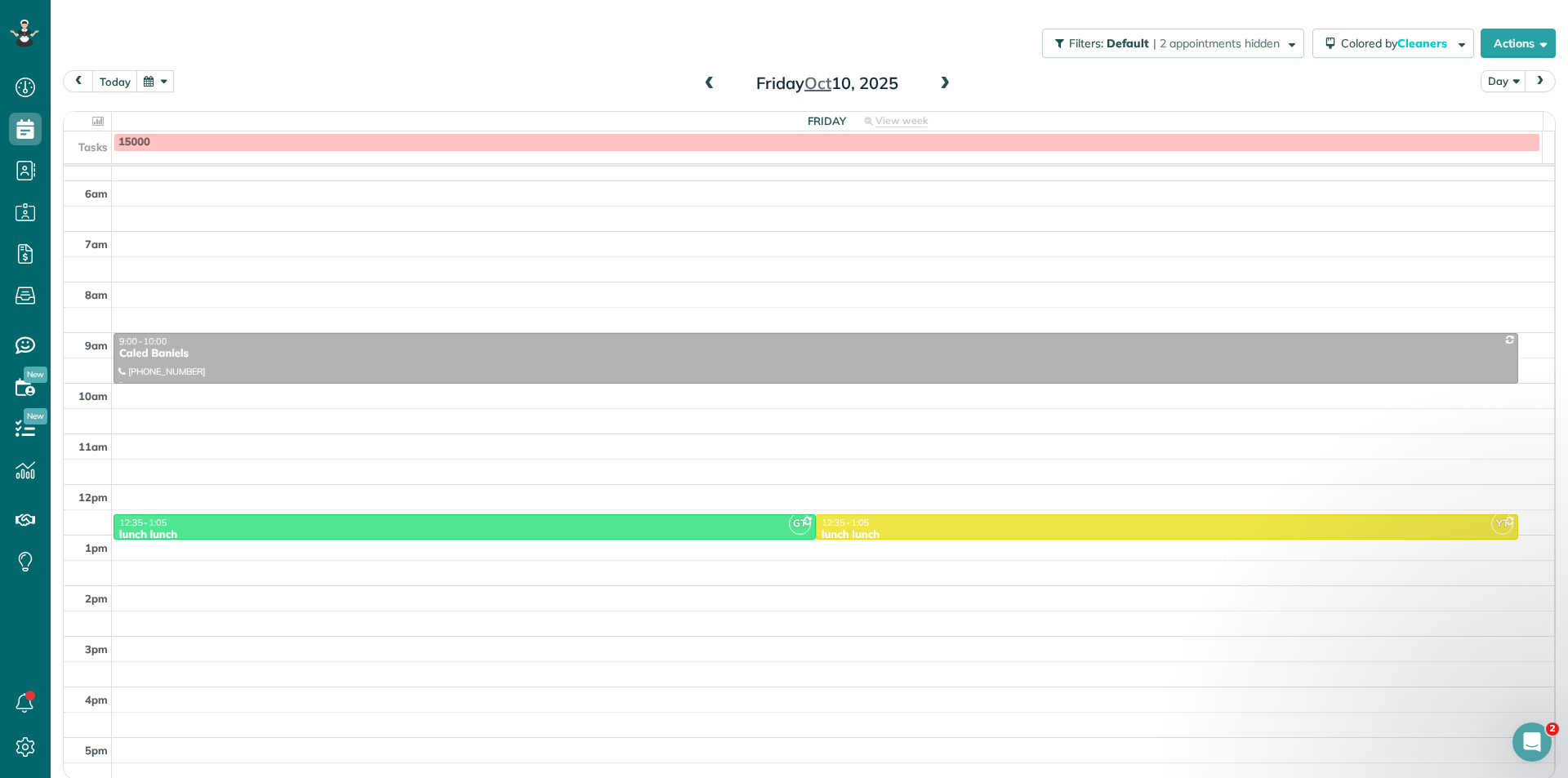
click at [937, 86] on span at bounding box center [945, 84] width 18 height 15
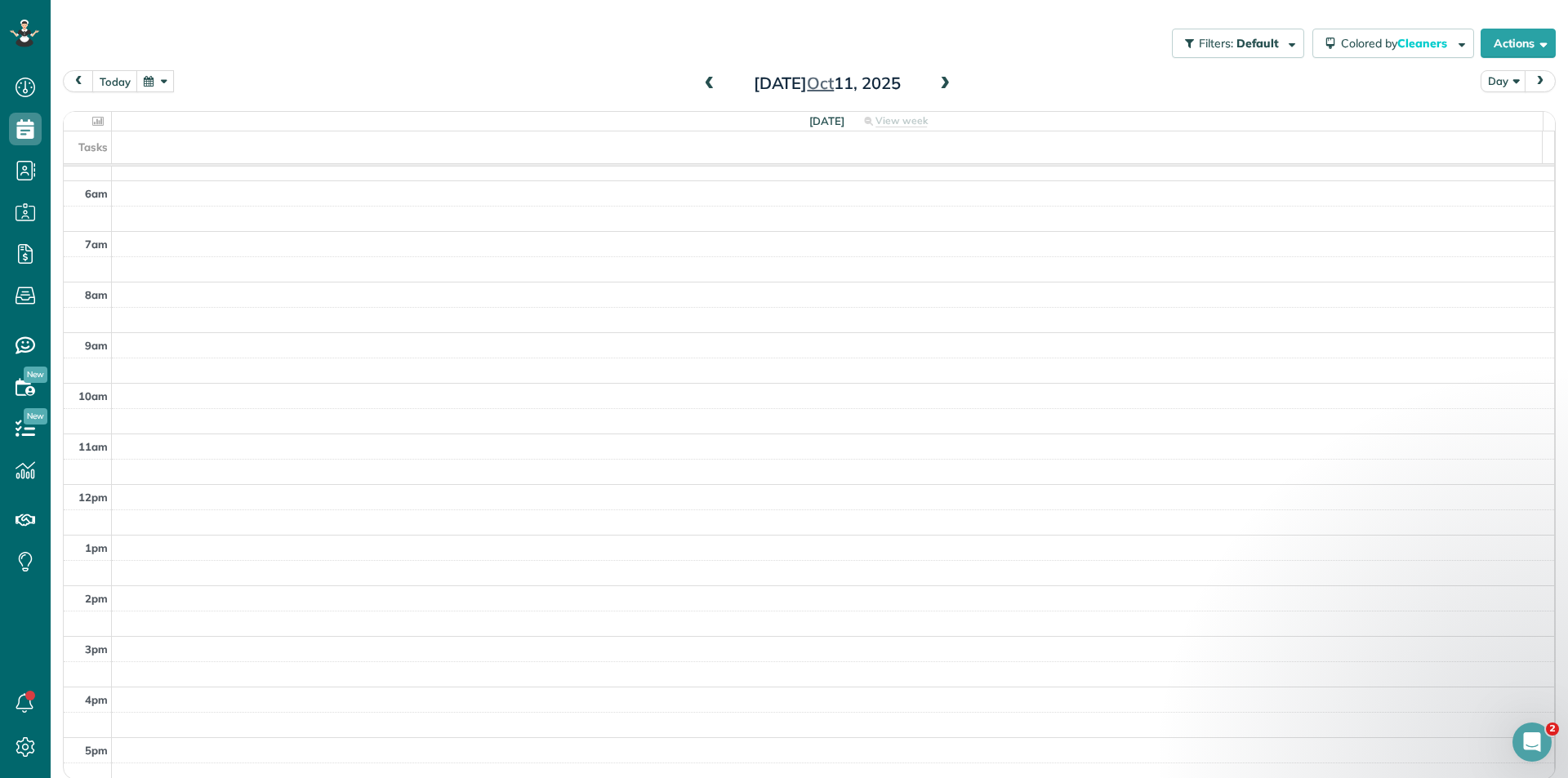
click at [937, 86] on span at bounding box center [945, 84] width 18 height 15
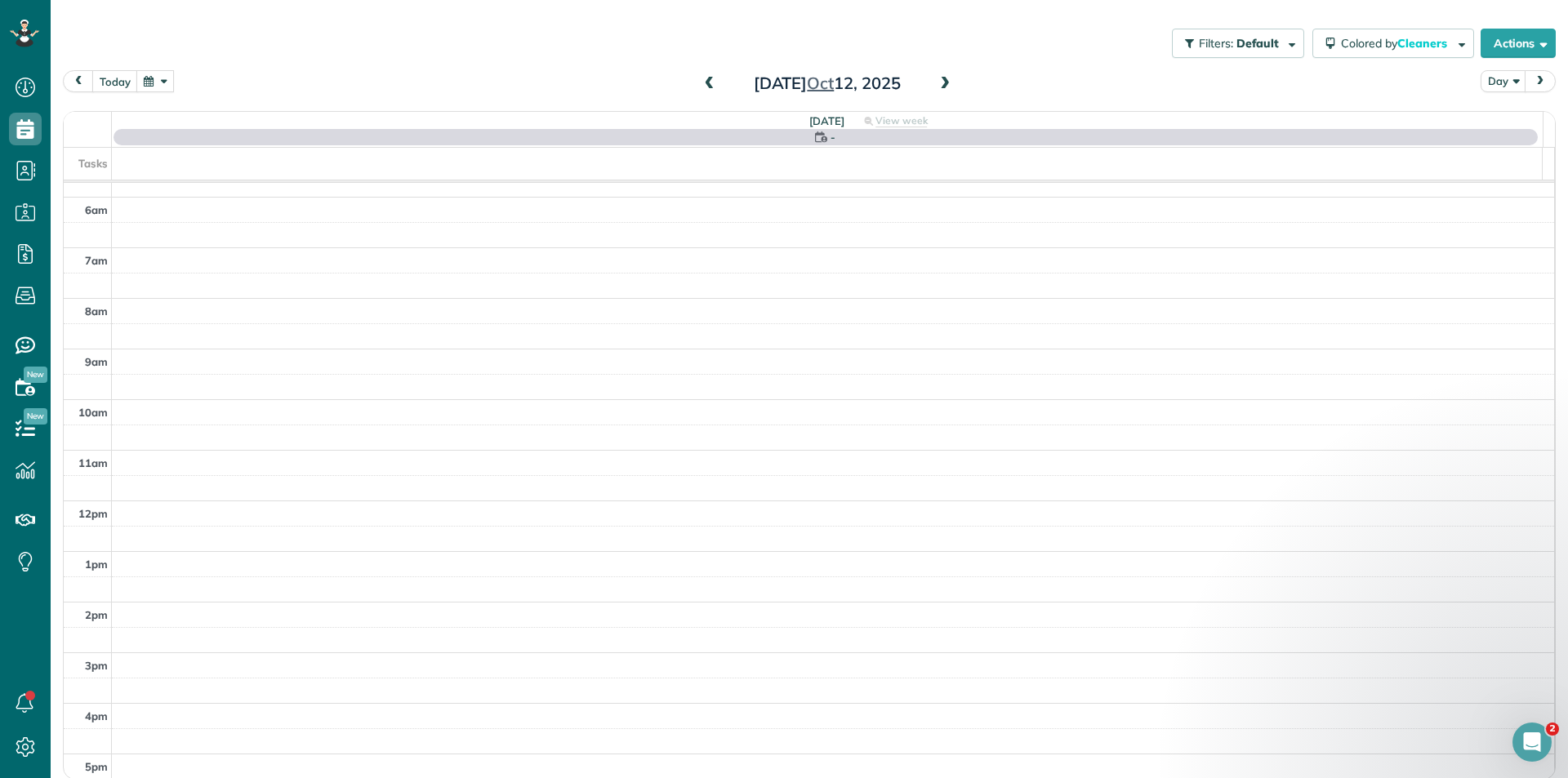
click at [937, 86] on span at bounding box center [945, 84] width 18 height 15
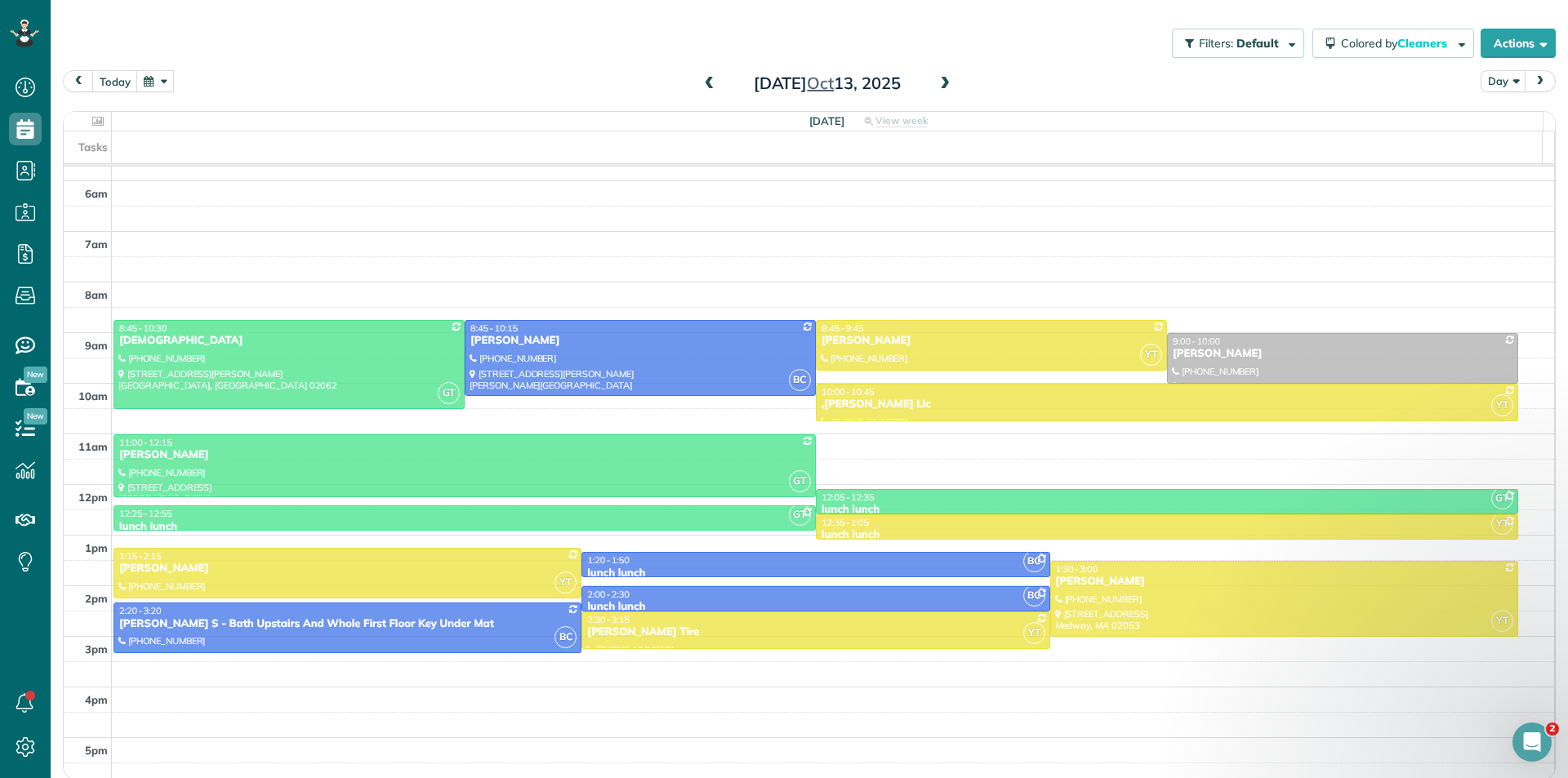
click at [937, 86] on span at bounding box center [945, 84] width 18 height 15
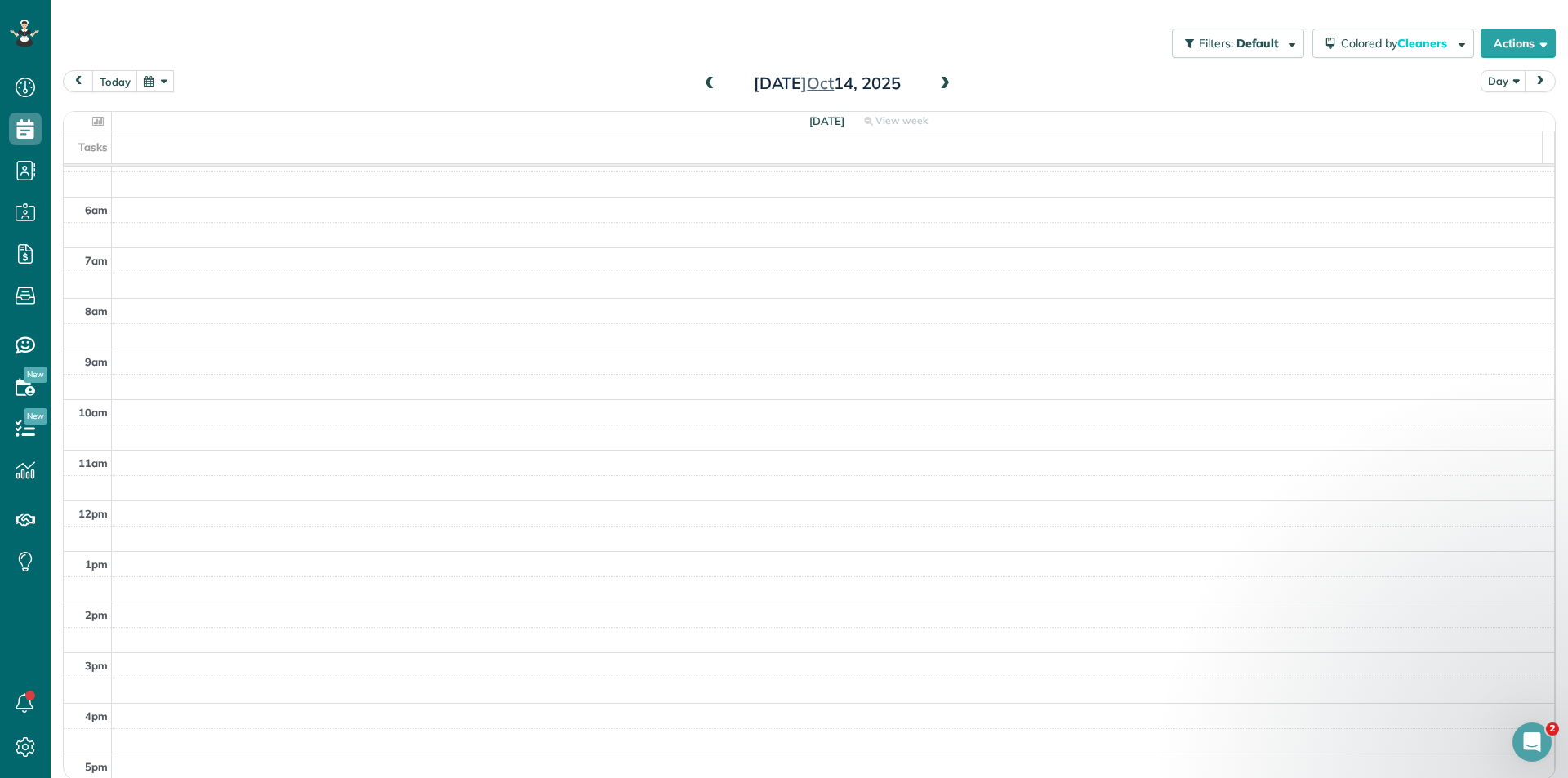
scroll to position [121, 0]
click at [940, 81] on span at bounding box center [945, 84] width 18 height 15
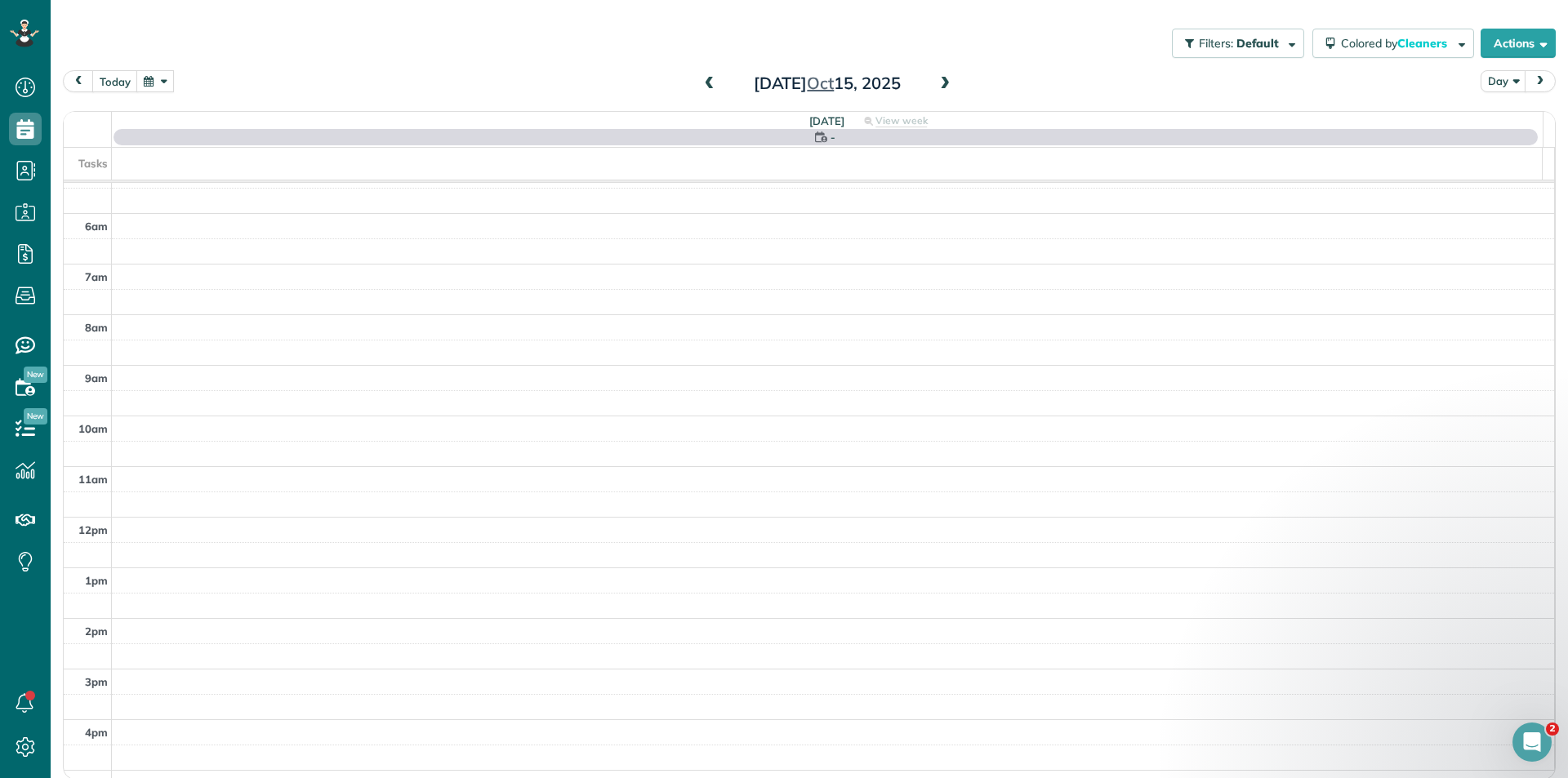
scroll to position [137, 0]
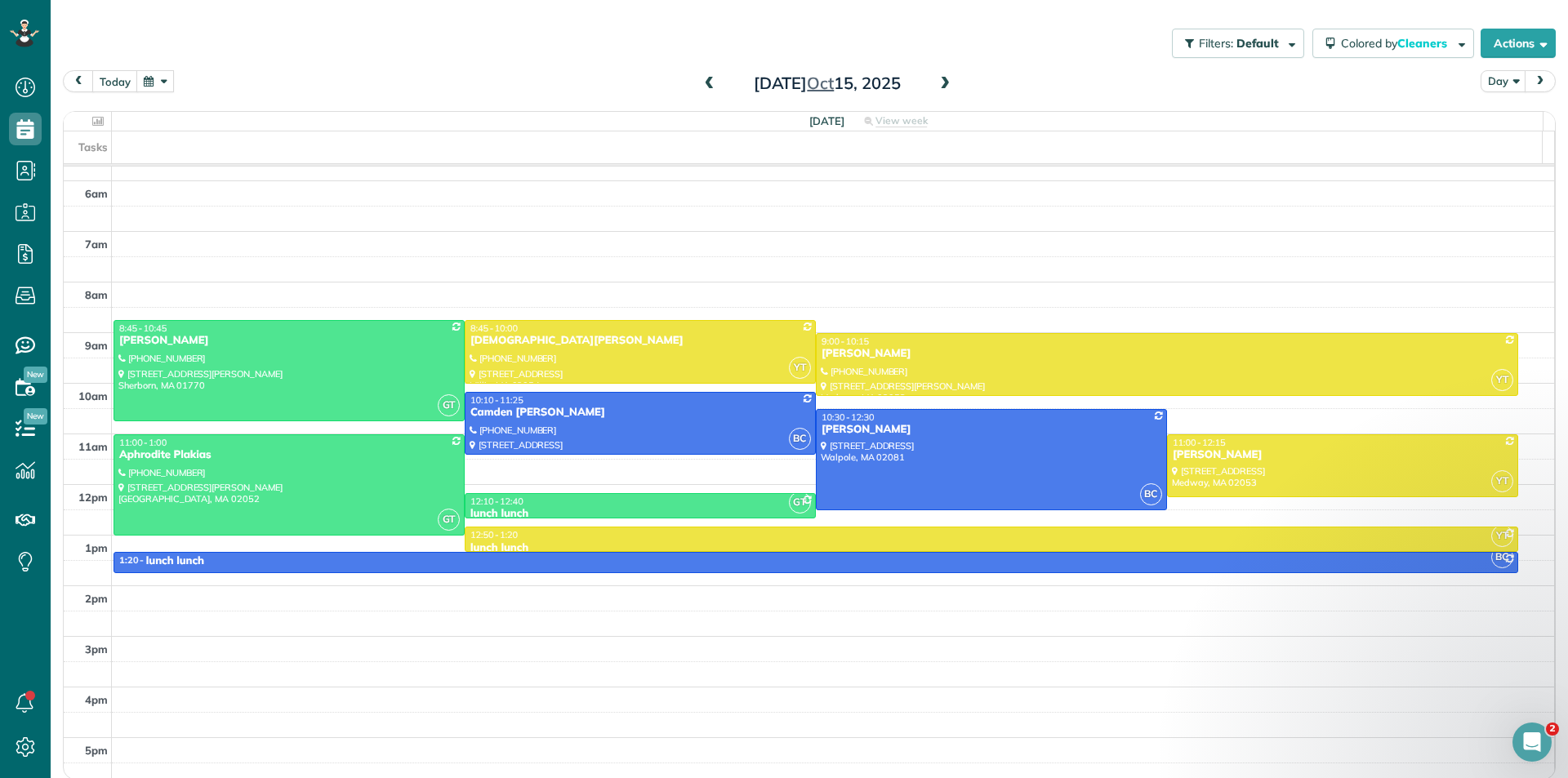
click at [936, 84] on span at bounding box center [945, 84] width 18 height 15
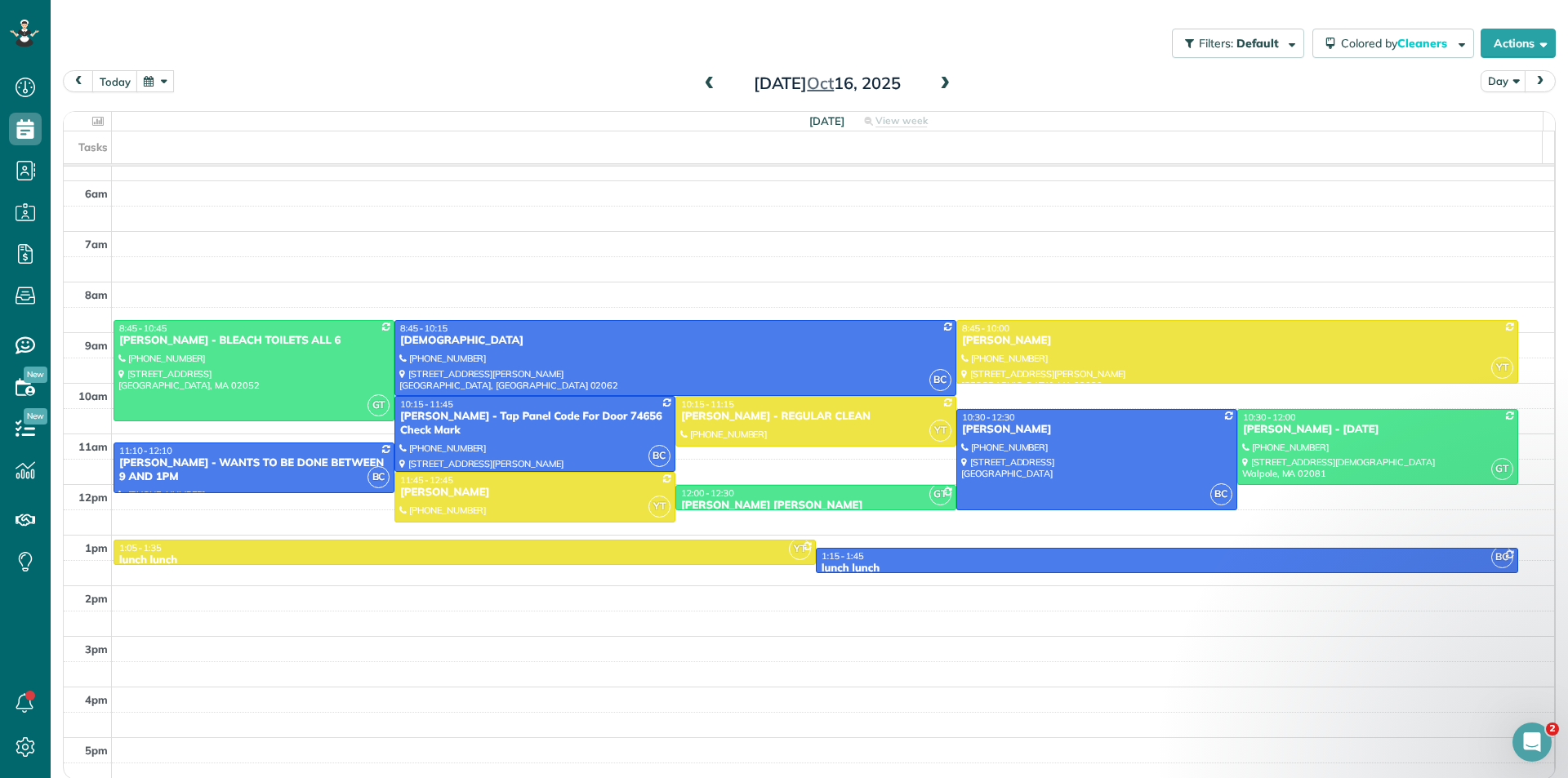
click at [936, 82] on span at bounding box center [945, 84] width 18 height 15
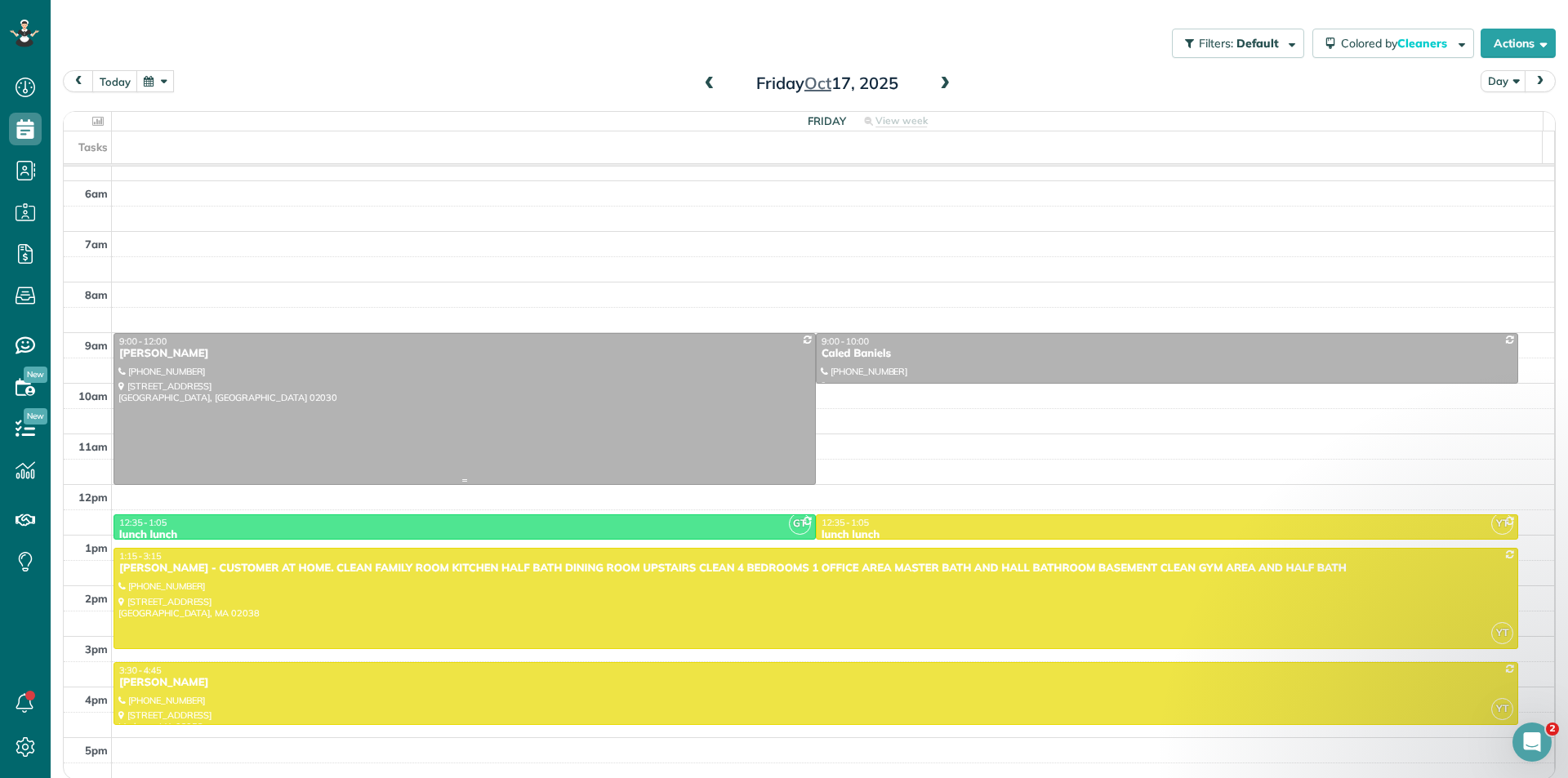
click at [656, 397] on div at bounding box center [465, 409] width 701 height 150
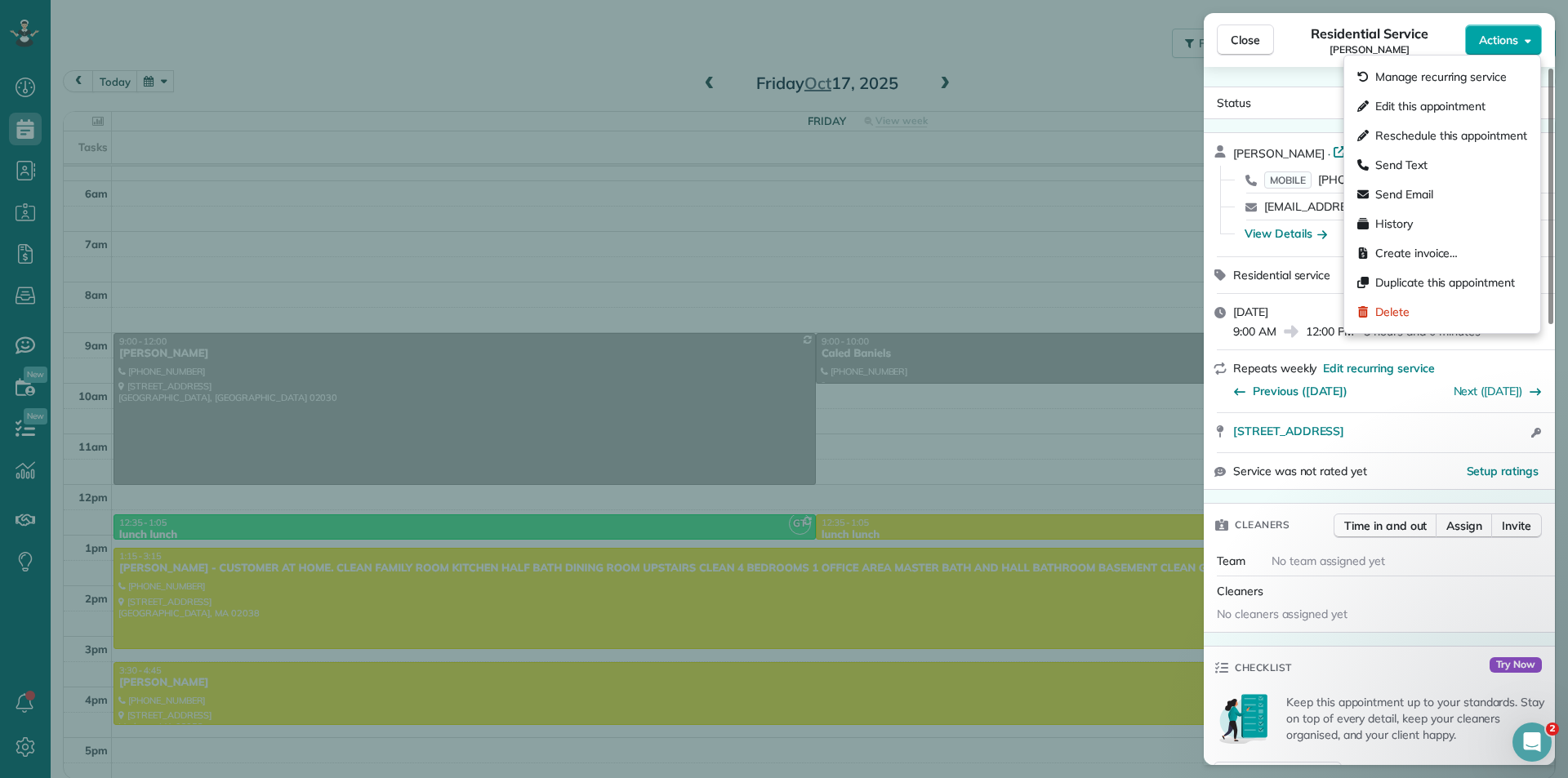
click at [1483, 47] on span "Actions" at bounding box center [1498, 40] width 39 height 17
click at [1411, 78] on span "Manage recurring service" at bounding box center [1441, 77] width 131 height 17
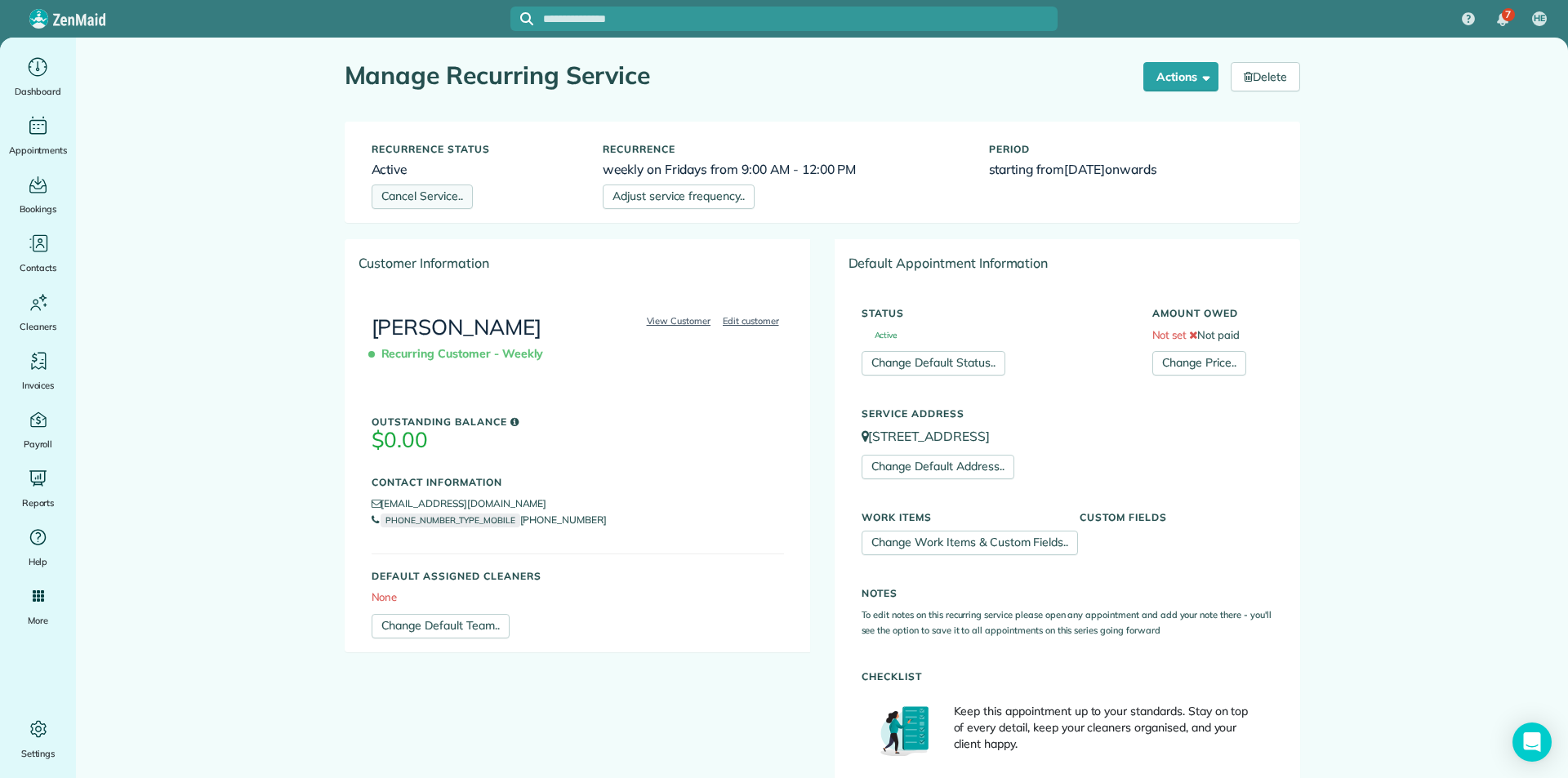
click at [416, 191] on link "Cancel Service.." at bounding box center [422, 197] width 101 height 25
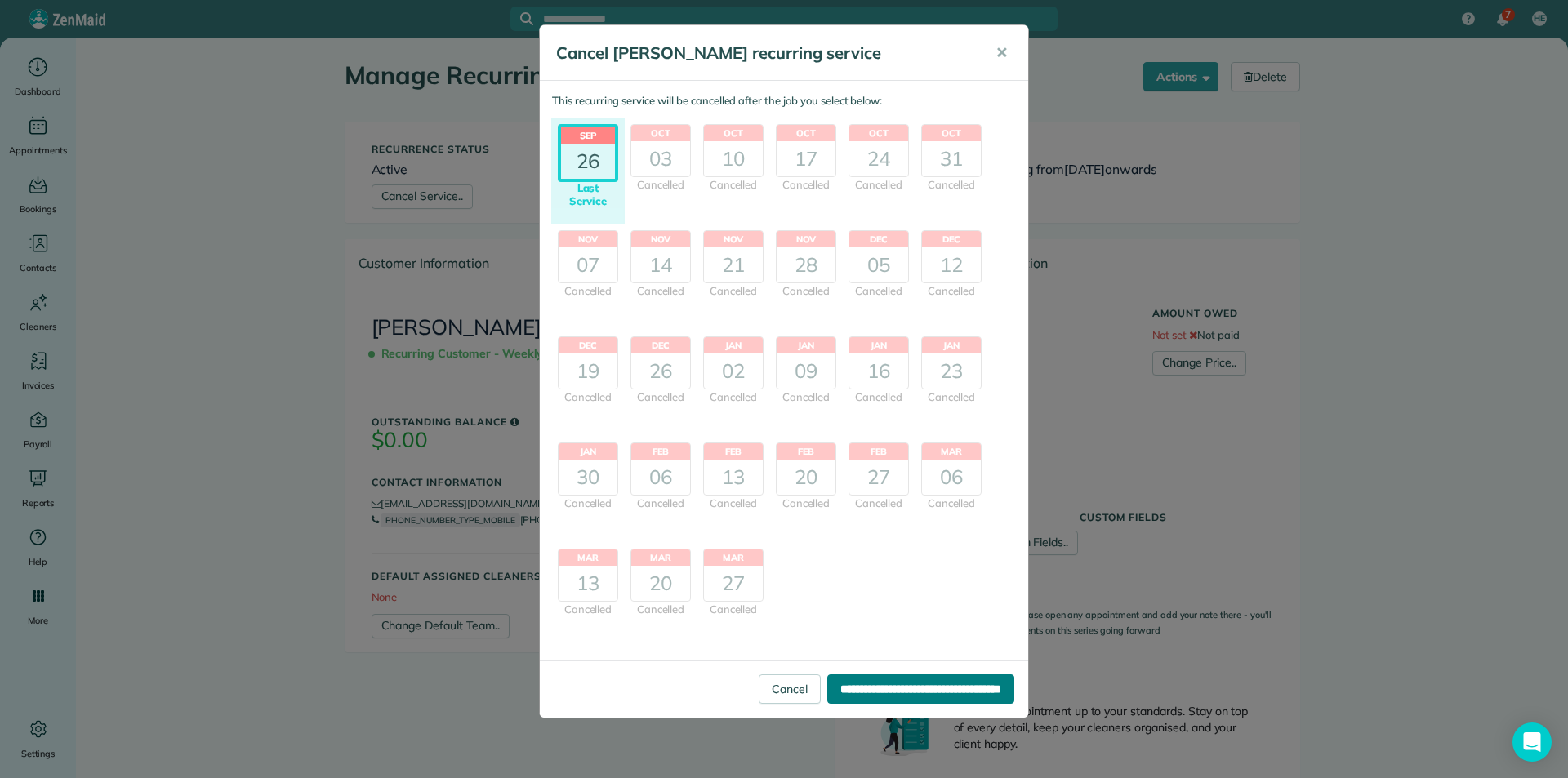
click at [894, 684] on input "**********" at bounding box center [921, 688] width 187 height 29
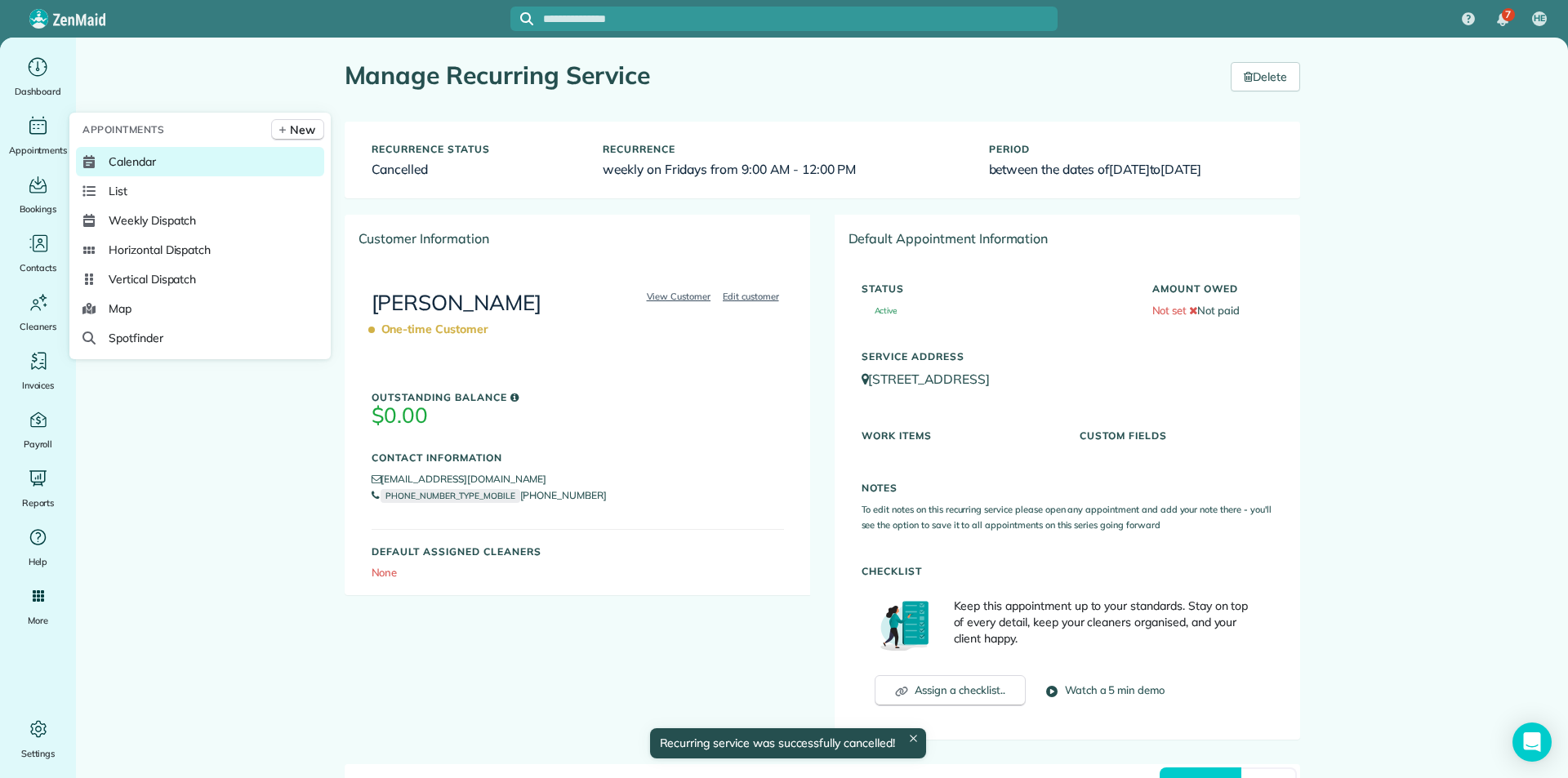
click at [96, 153] on link "Calendar" at bounding box center [199, 161] width 248 height 29
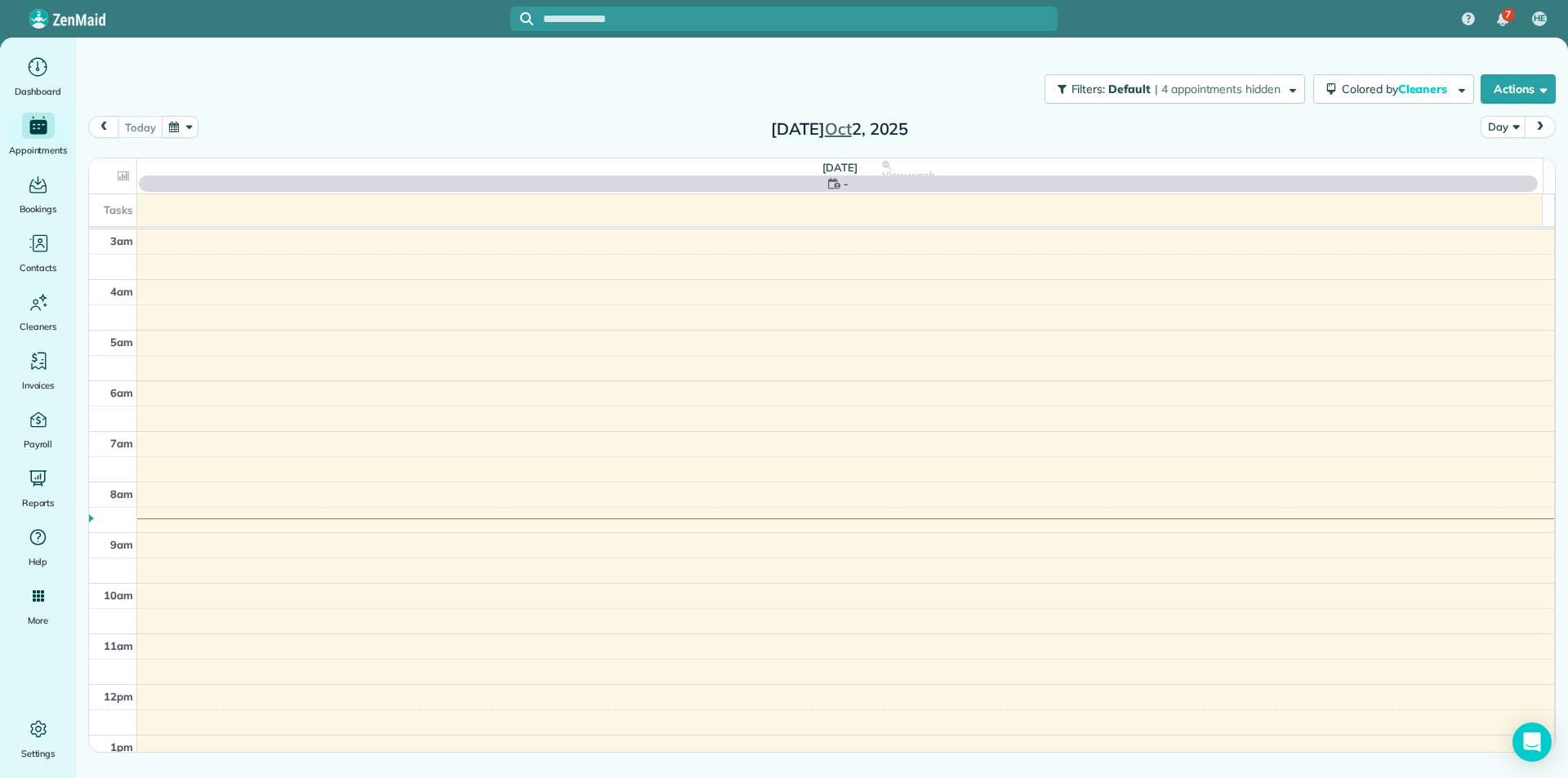
scroll to position [203, 0]
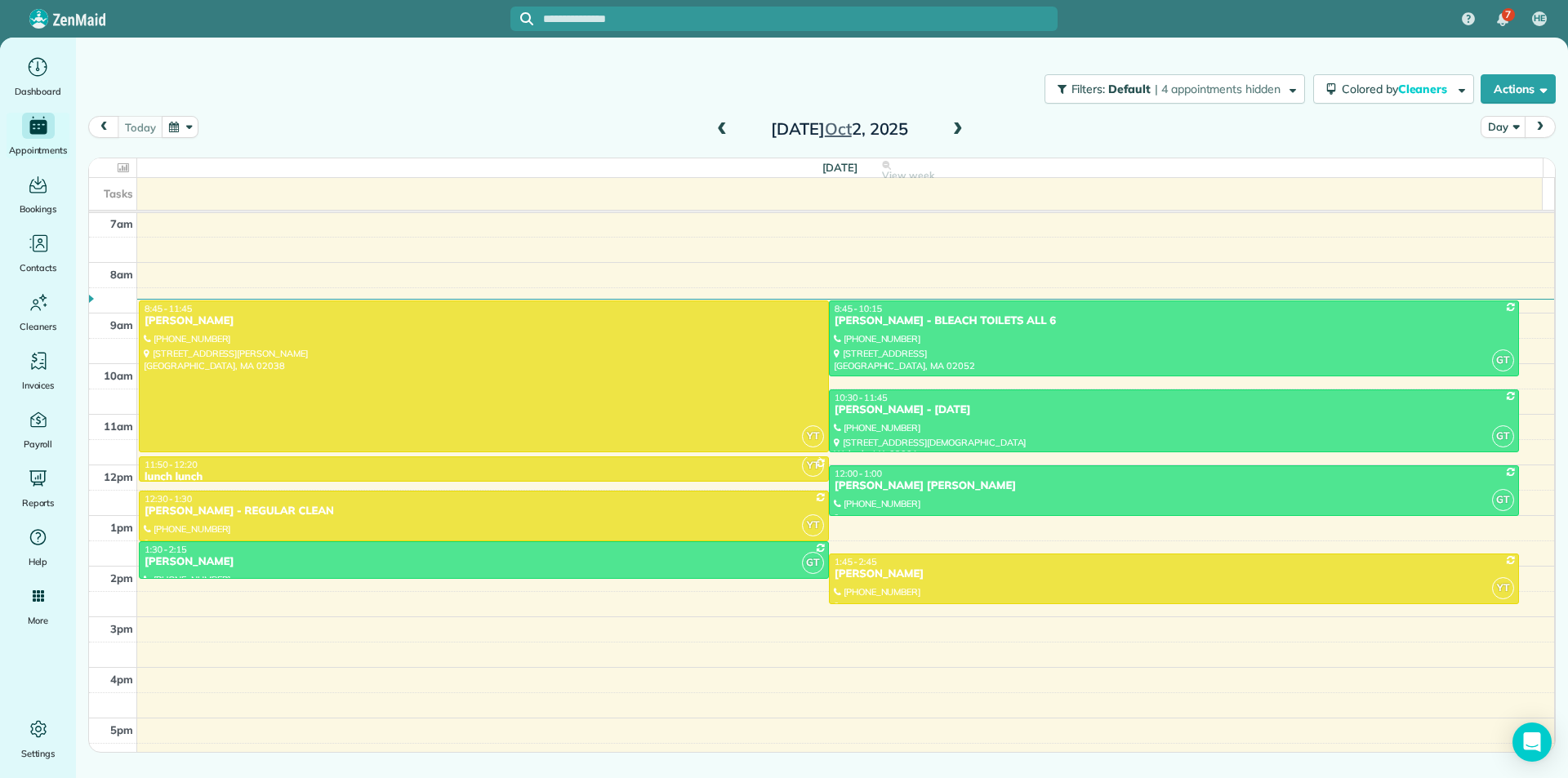
click at [172, 126] on button "button" at bounding box center [180, 126] width 38 height 22
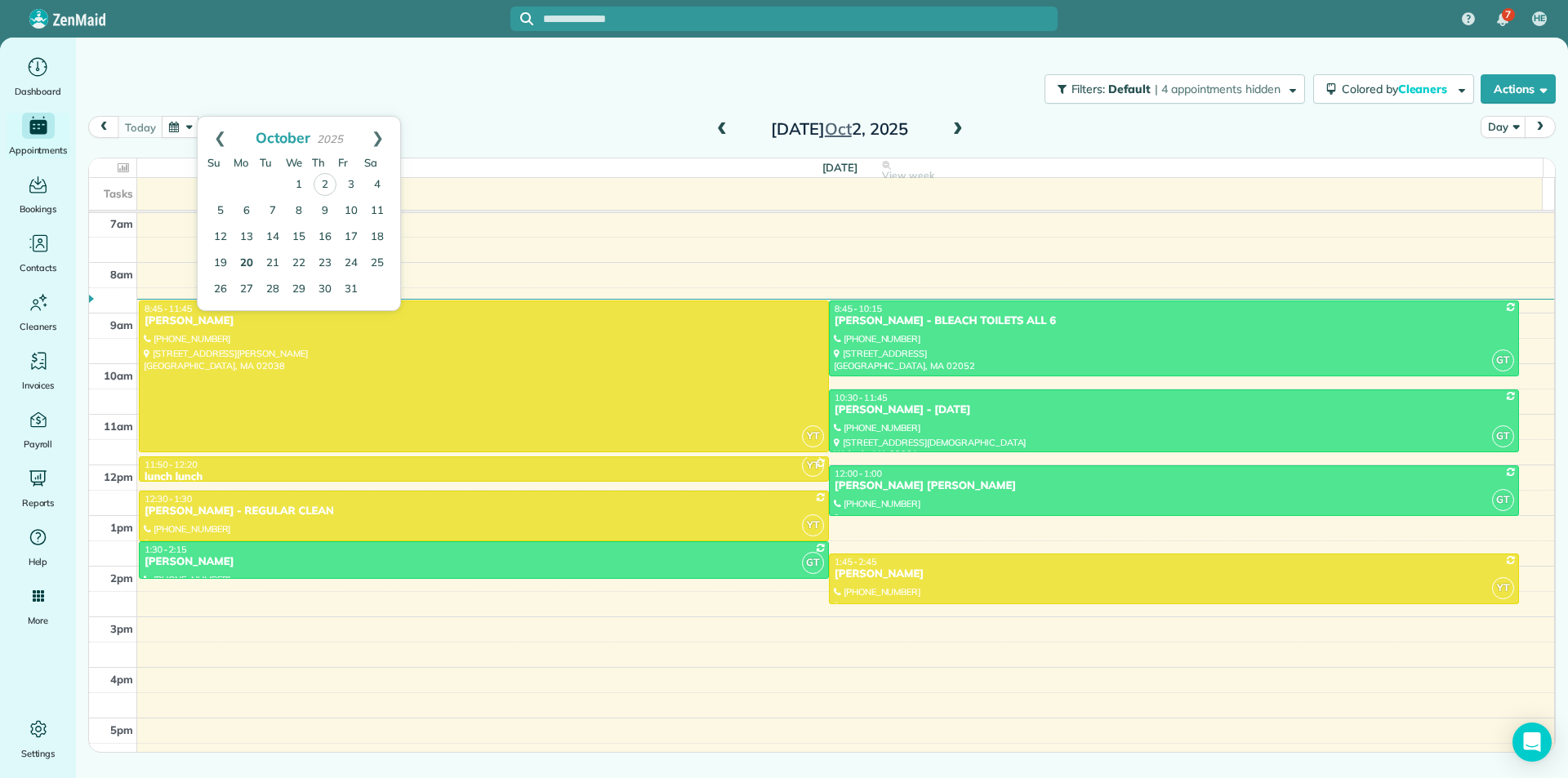
click at [244, 264] on link "20" at bounding box center [247, 264] width 26 height 26
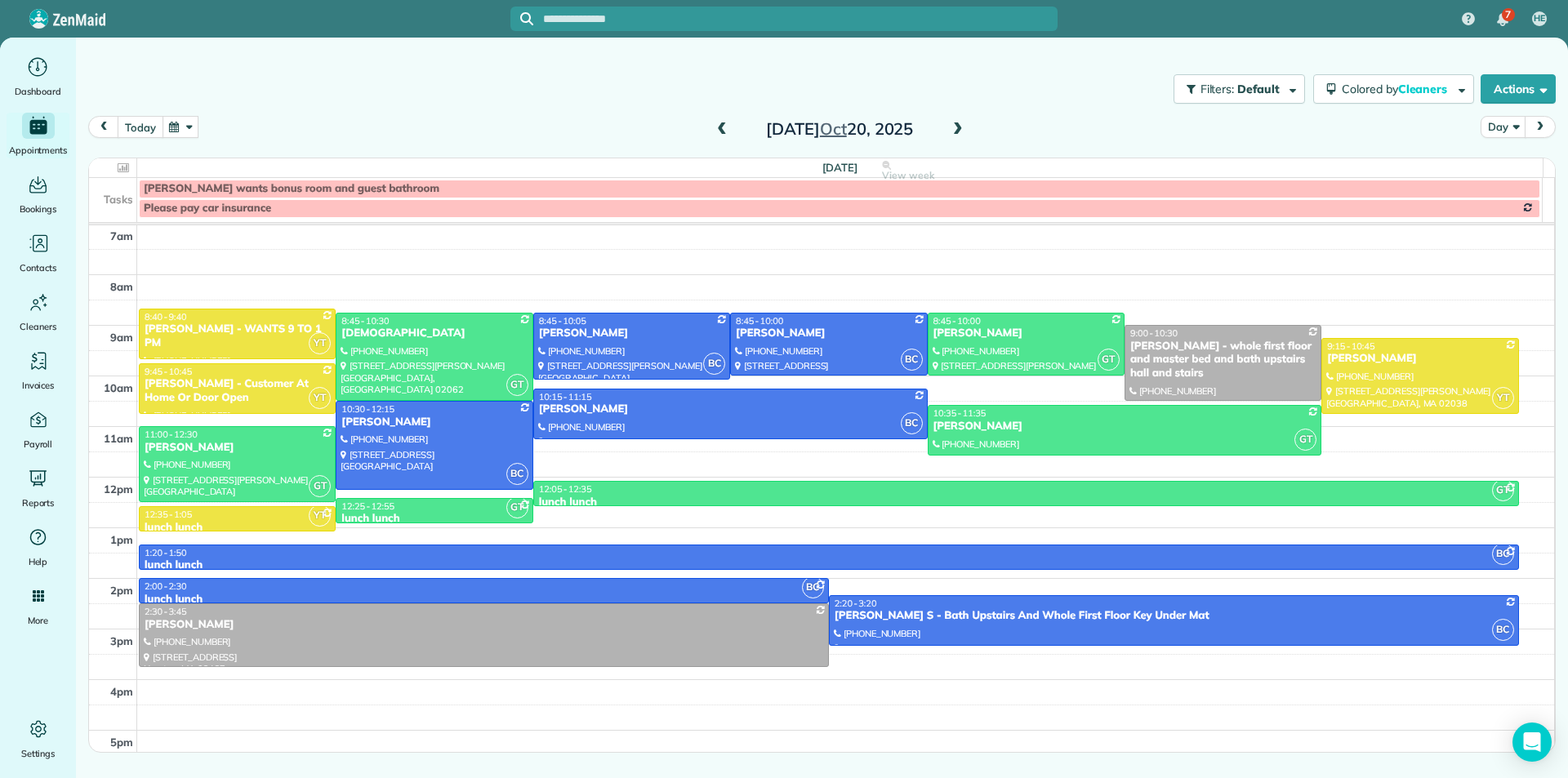
click at [141, 127] on button "today" at bounding box center [139, 126] width 45 height 22
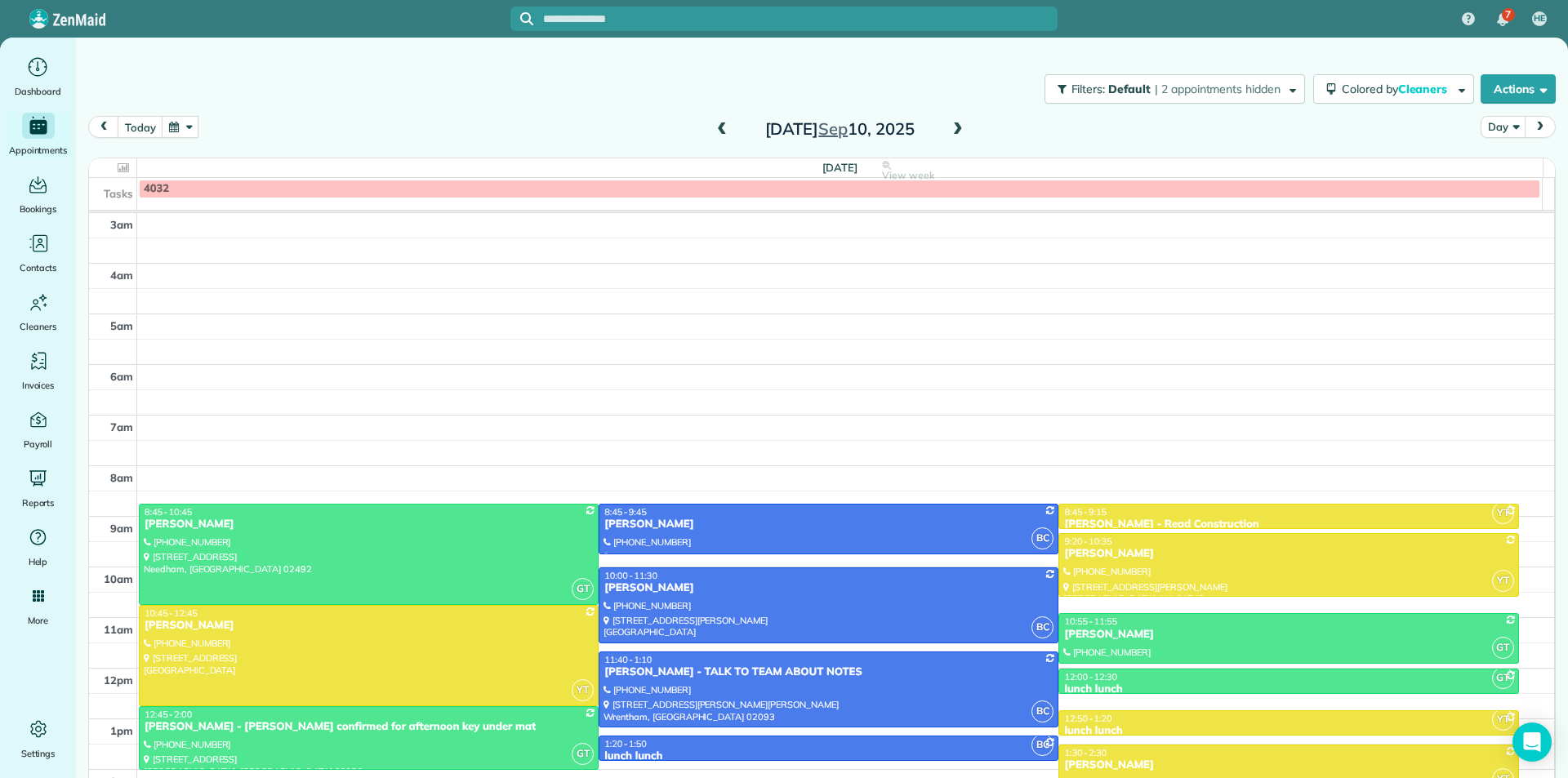
scroll to position [138, 0]
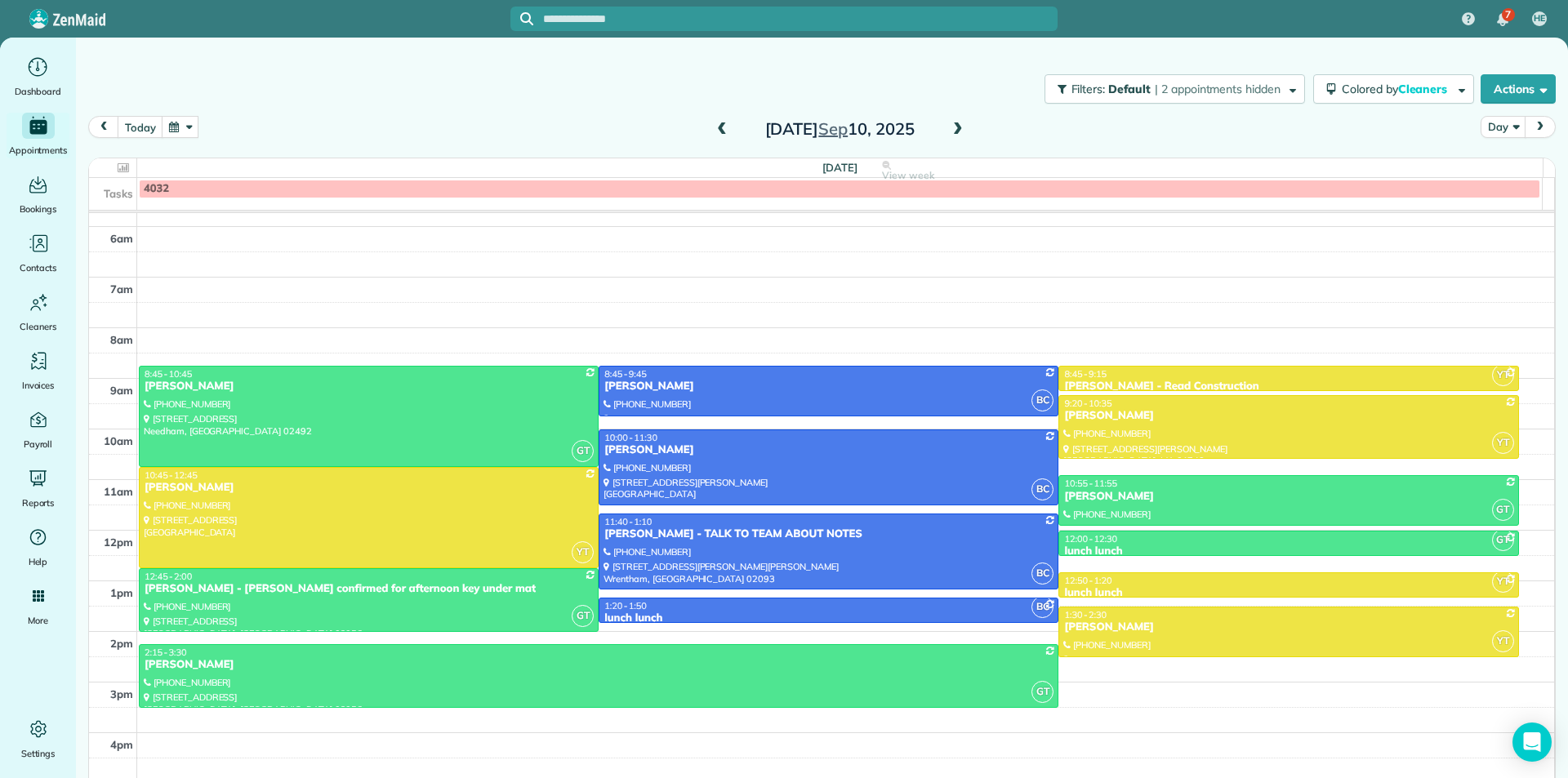
click at [952, 126] on span at bounding box center [957, 130] width 18 height 15
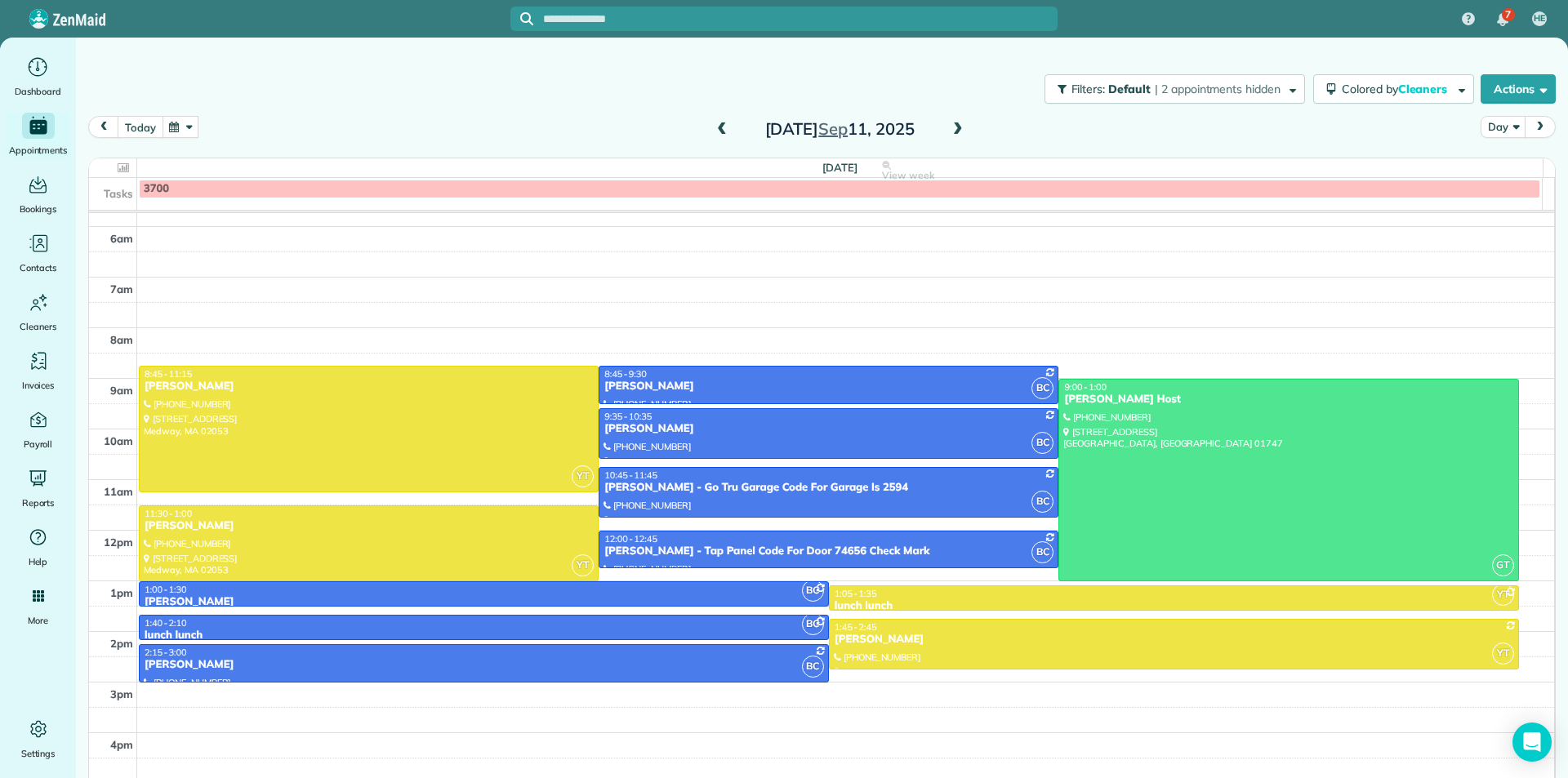
click at [132, 133] on button "today" at bounding box center [139, 126] width 45 height 22
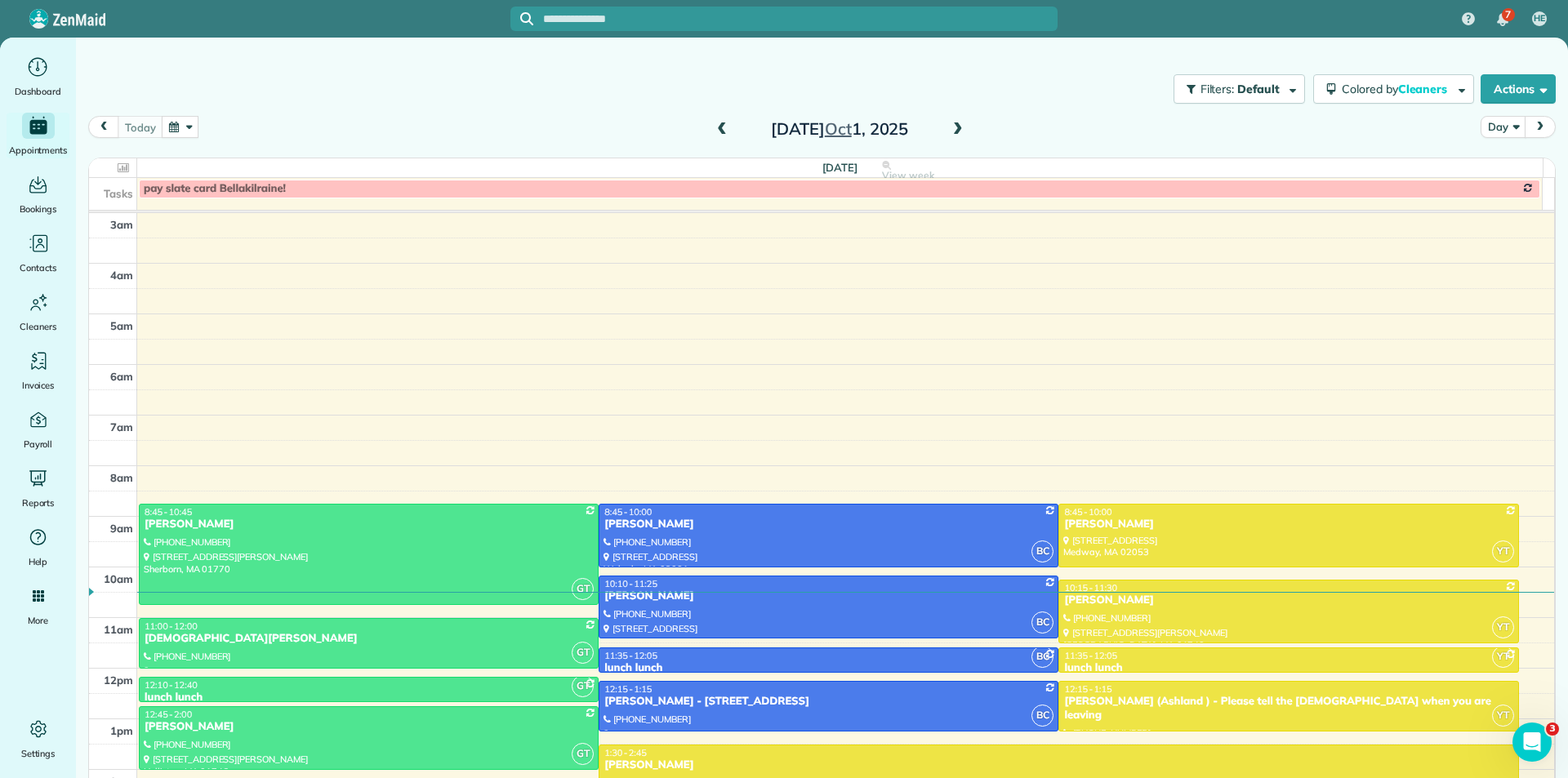
scroll to position [138, 0]
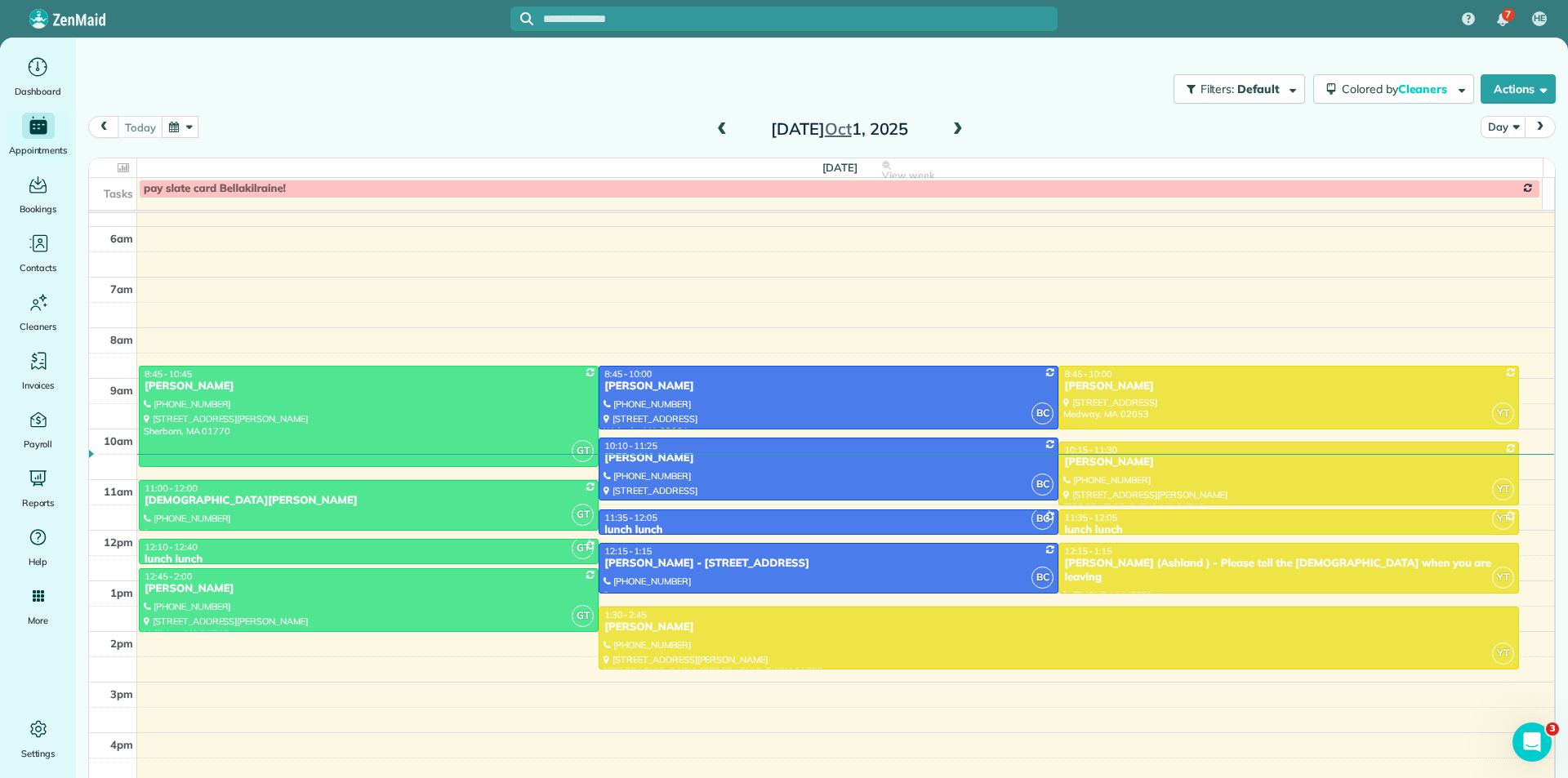
click at [949, 135] on span at bounding box center [957, 130] width 18 height 15
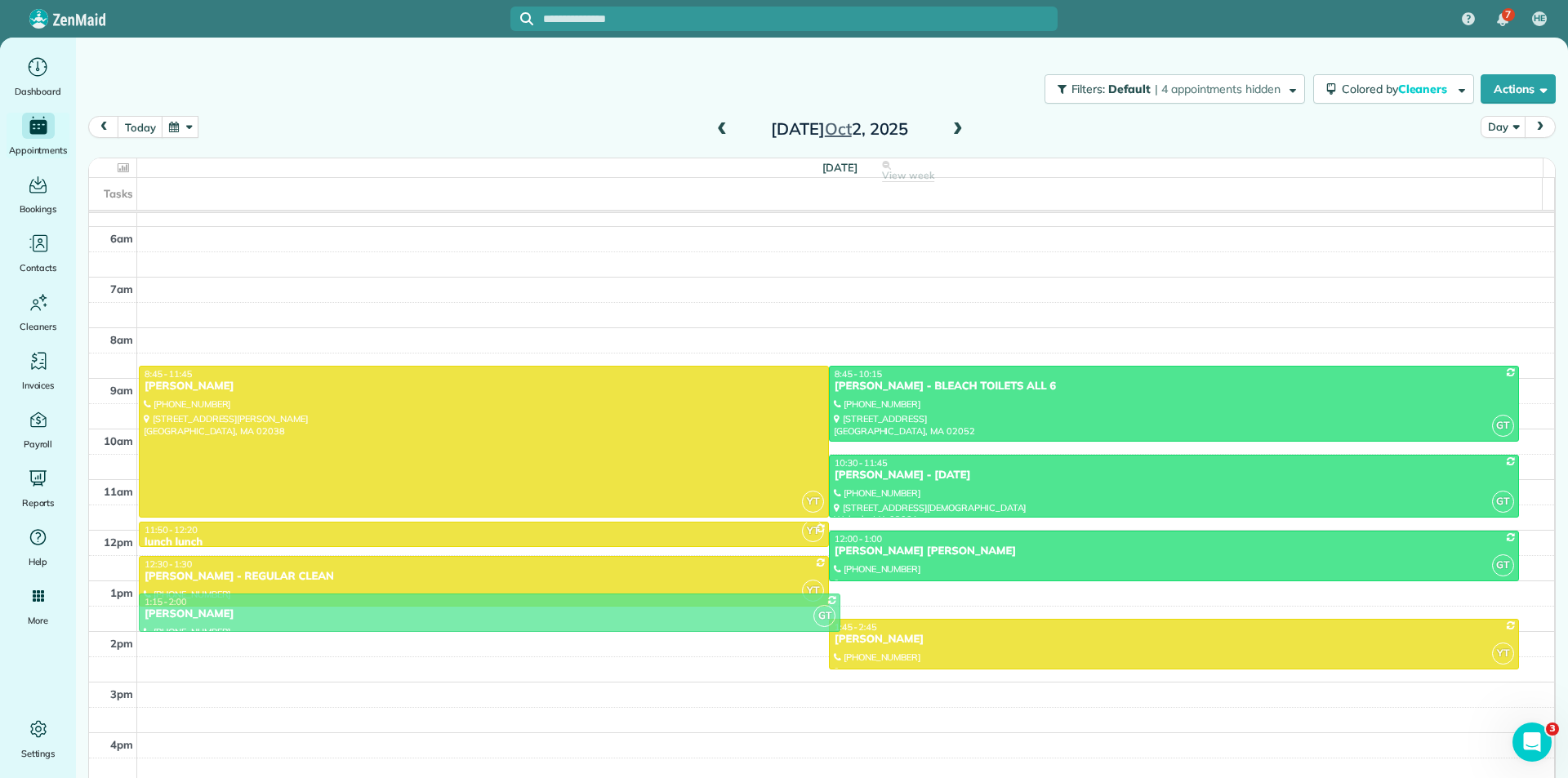
scroll to position [122, 0]
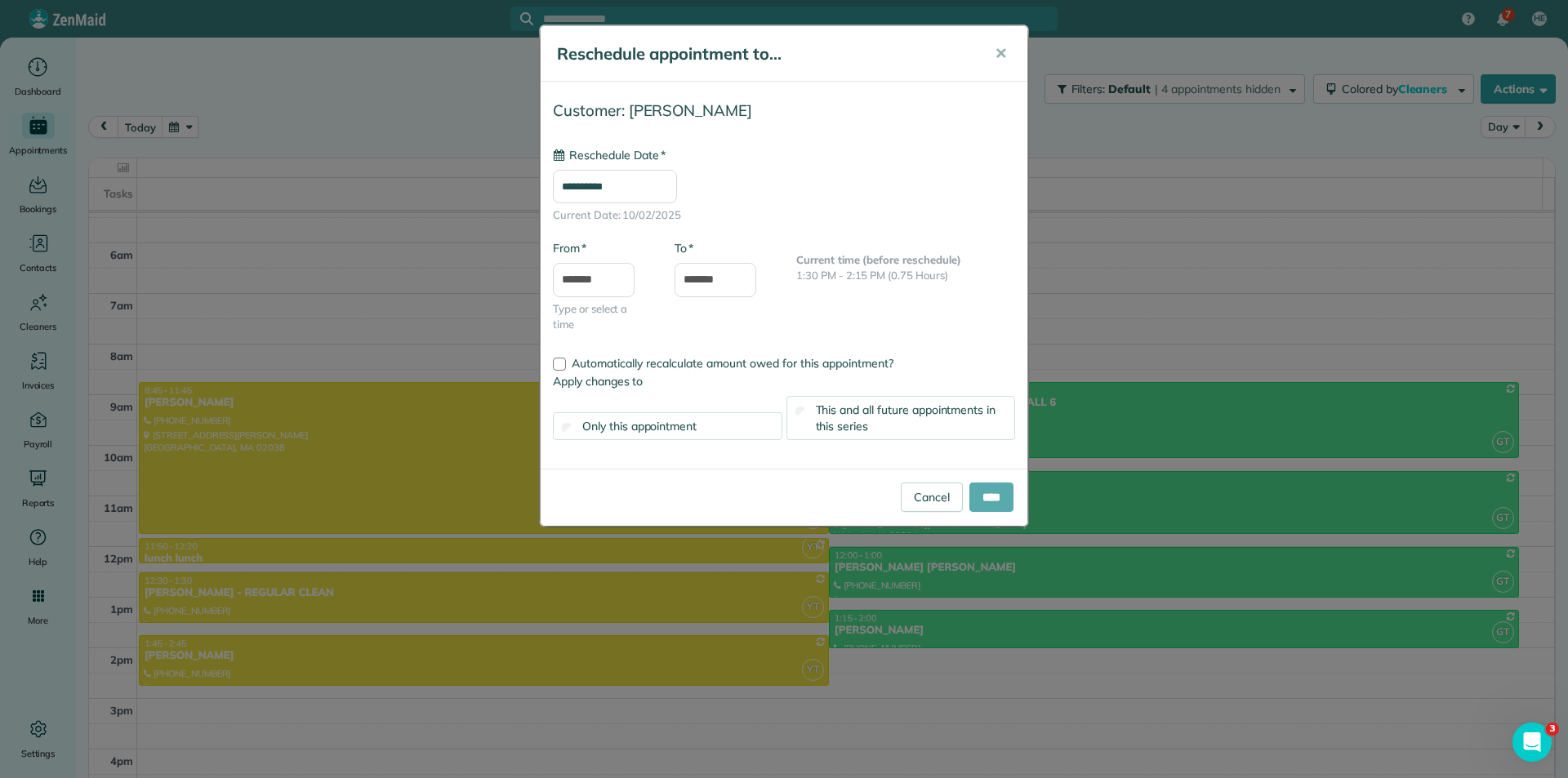
type input "**********"
click at [981, 490] on input "****" at bounding box center [992, 497] width 44 height 29
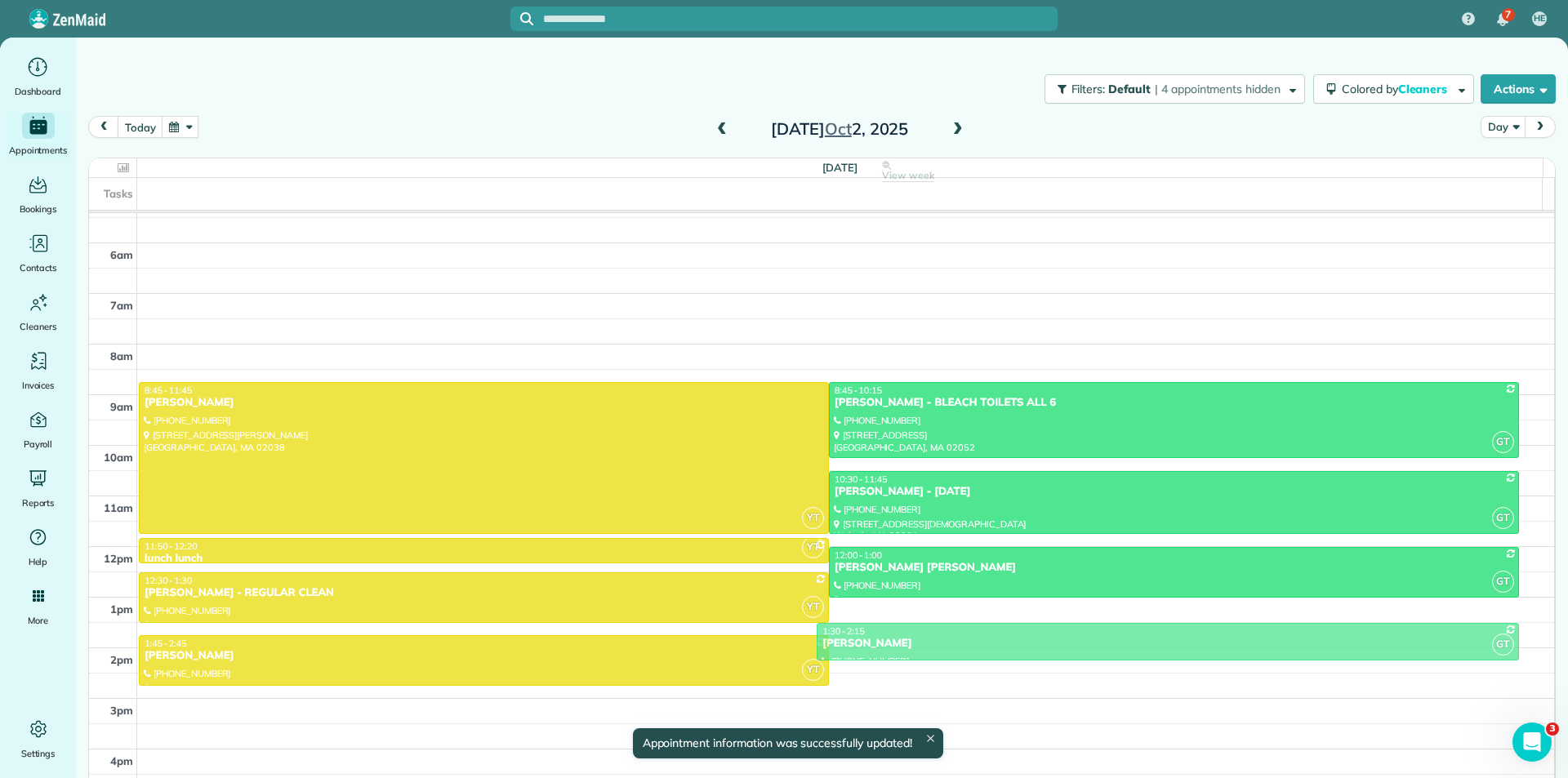
drag, startPoint x: 974, startPoint y: 624, endPoint x: 974, endPoint y: 641, distance: 17.0
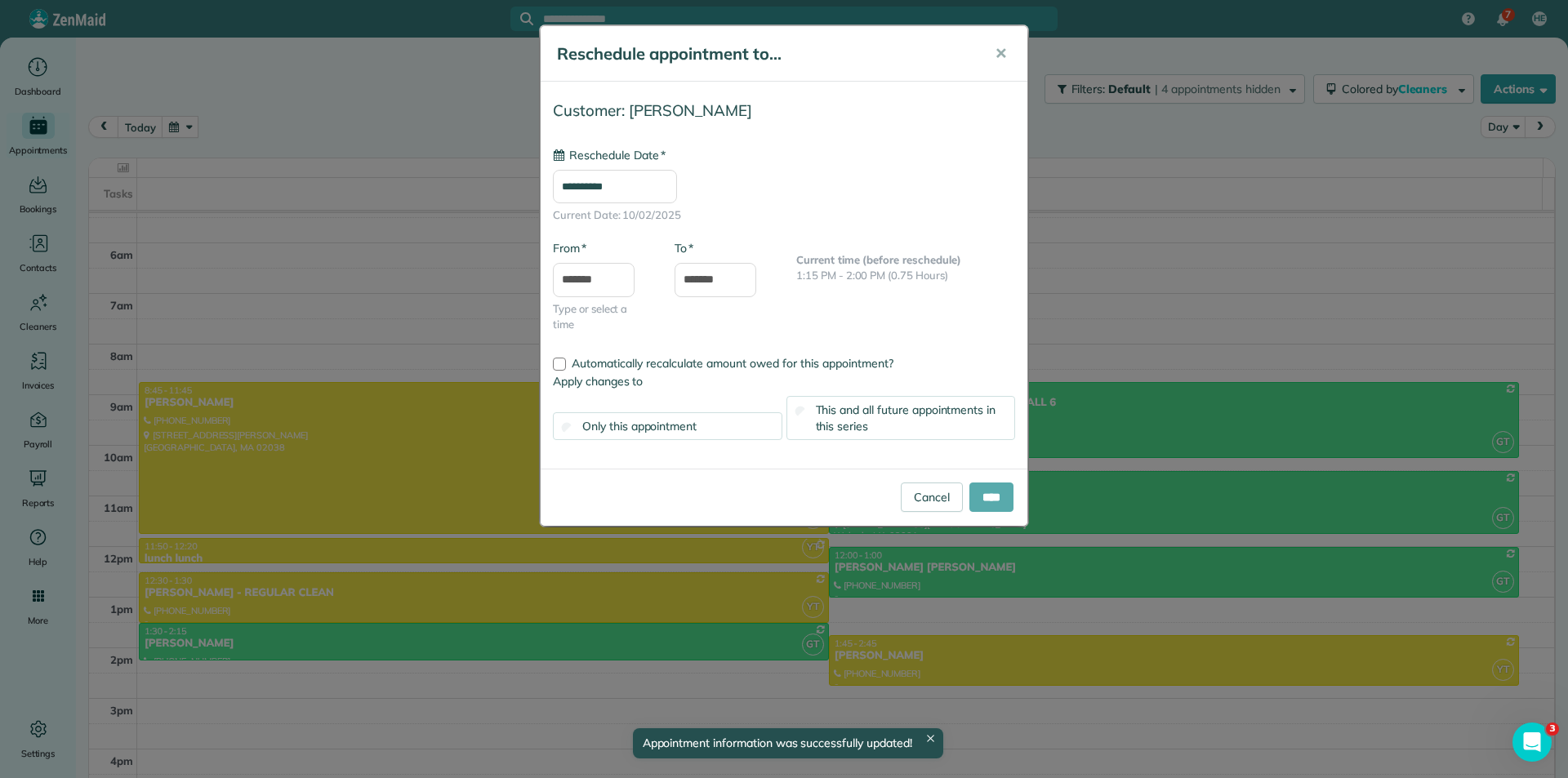
type input "**********"
click at [994, 501] on input "****" at bounding box center [992, 497] width 44 height 29
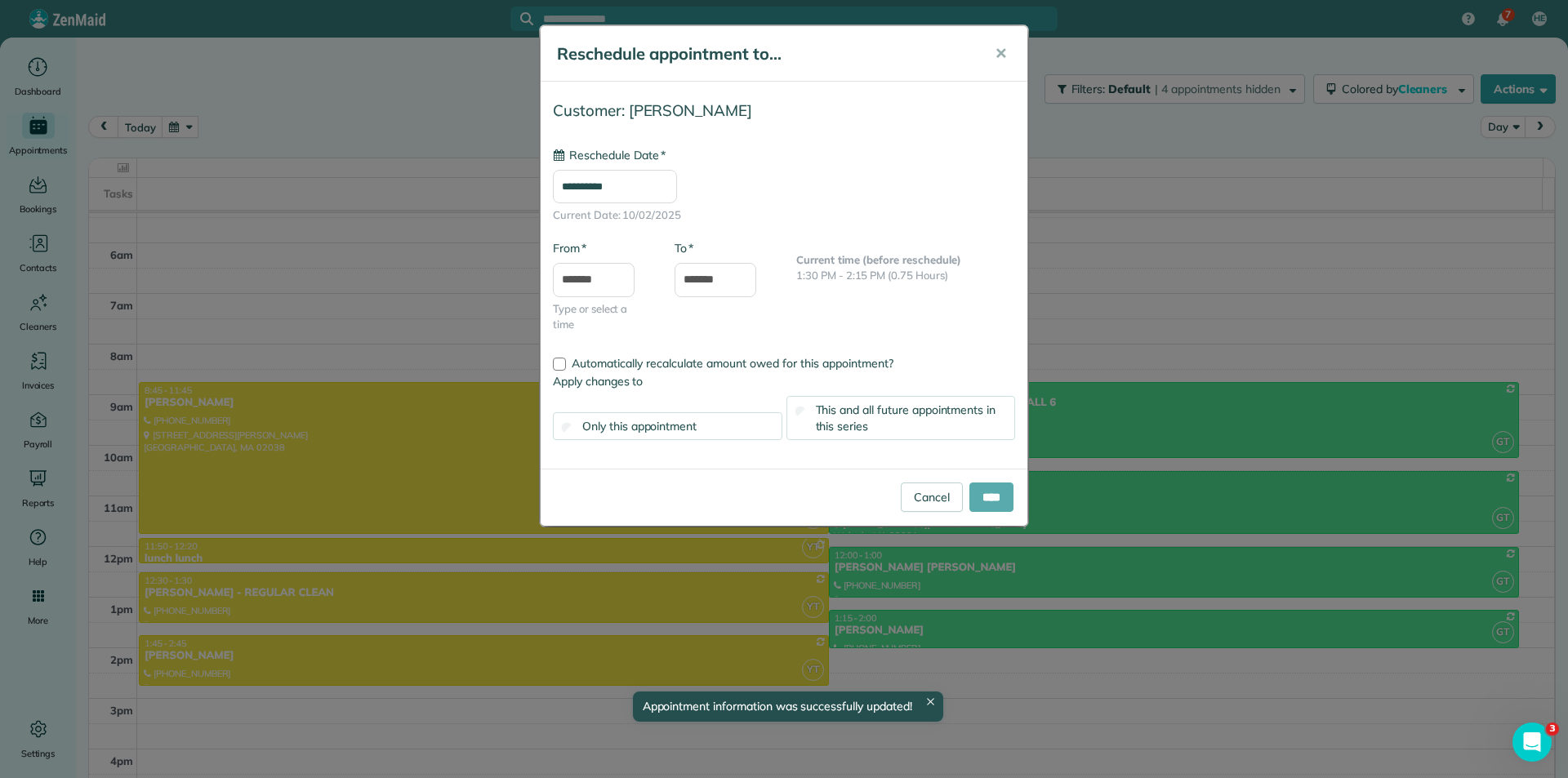
type input "**********"
click at [983, 502] on input "****" at bounding box center [992, 497] width 44 height 29
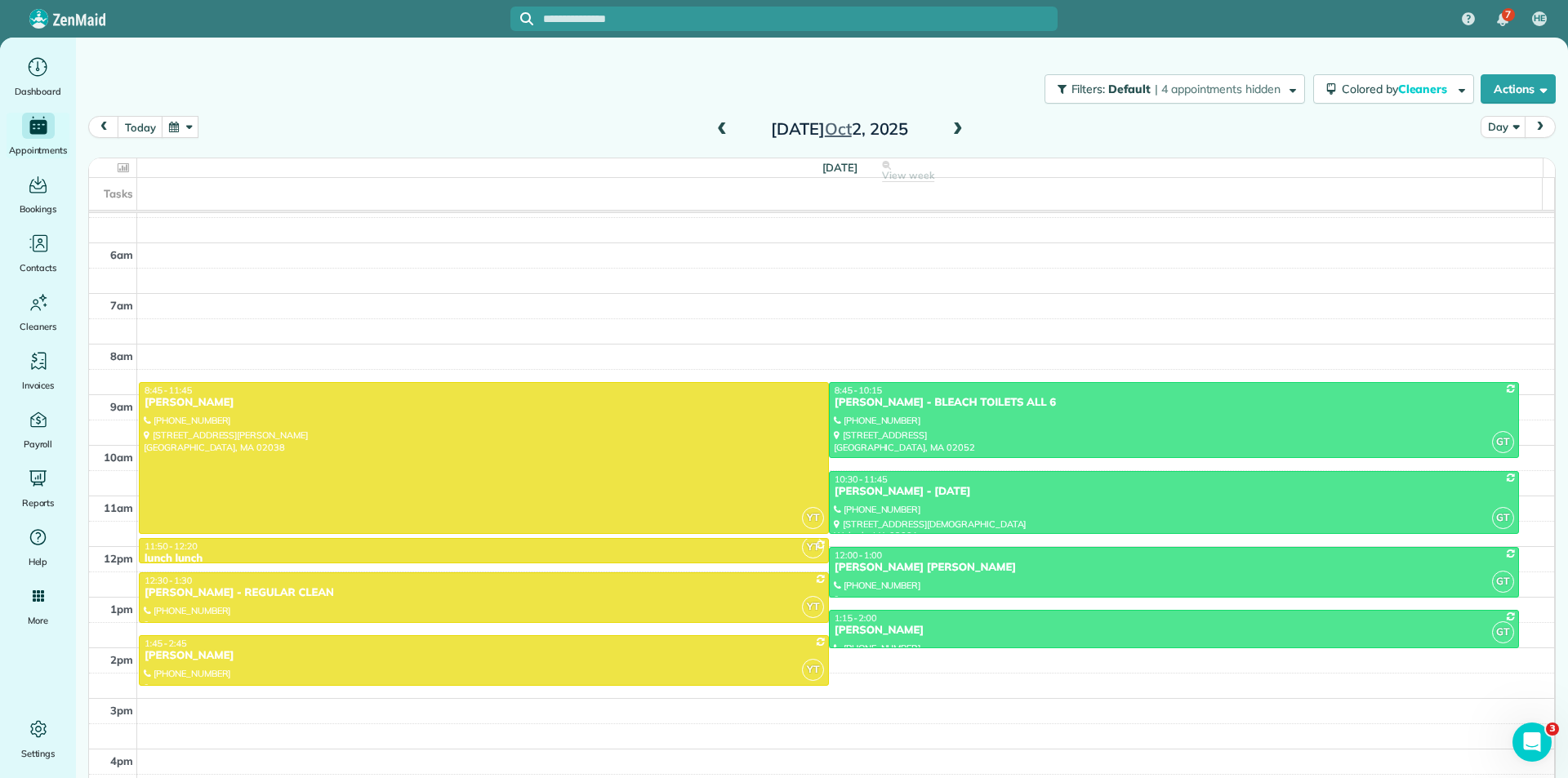
click at [175, 131] on button "button" at bounding box center [180, 126] width 38 height 22
click at [271, 217] on link "7" at bounding box center [273, 212] width 26 height 26
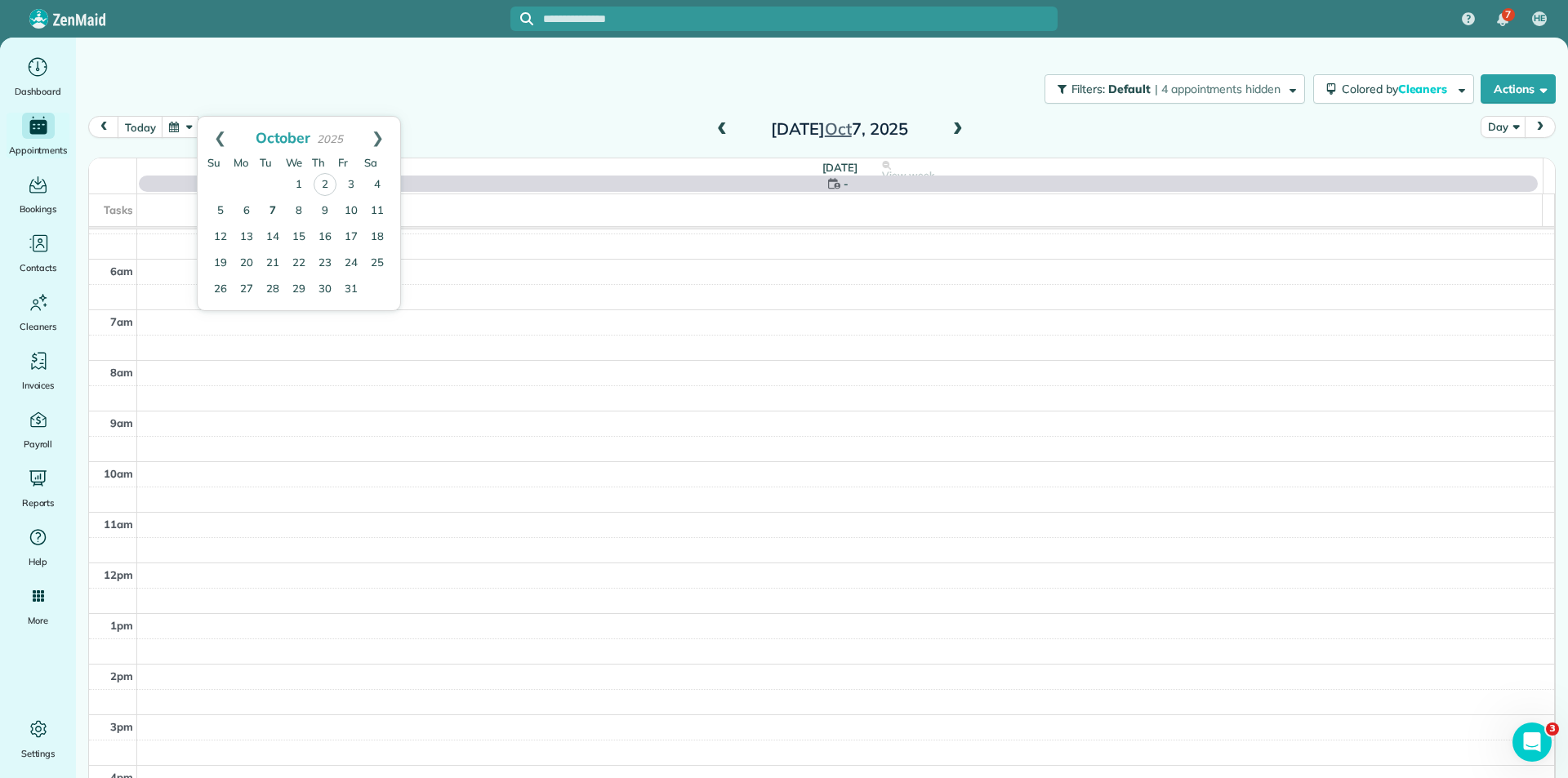
scroll to position [138, 0]
